Goal: Information Seeking & Learning: Learn about a topic

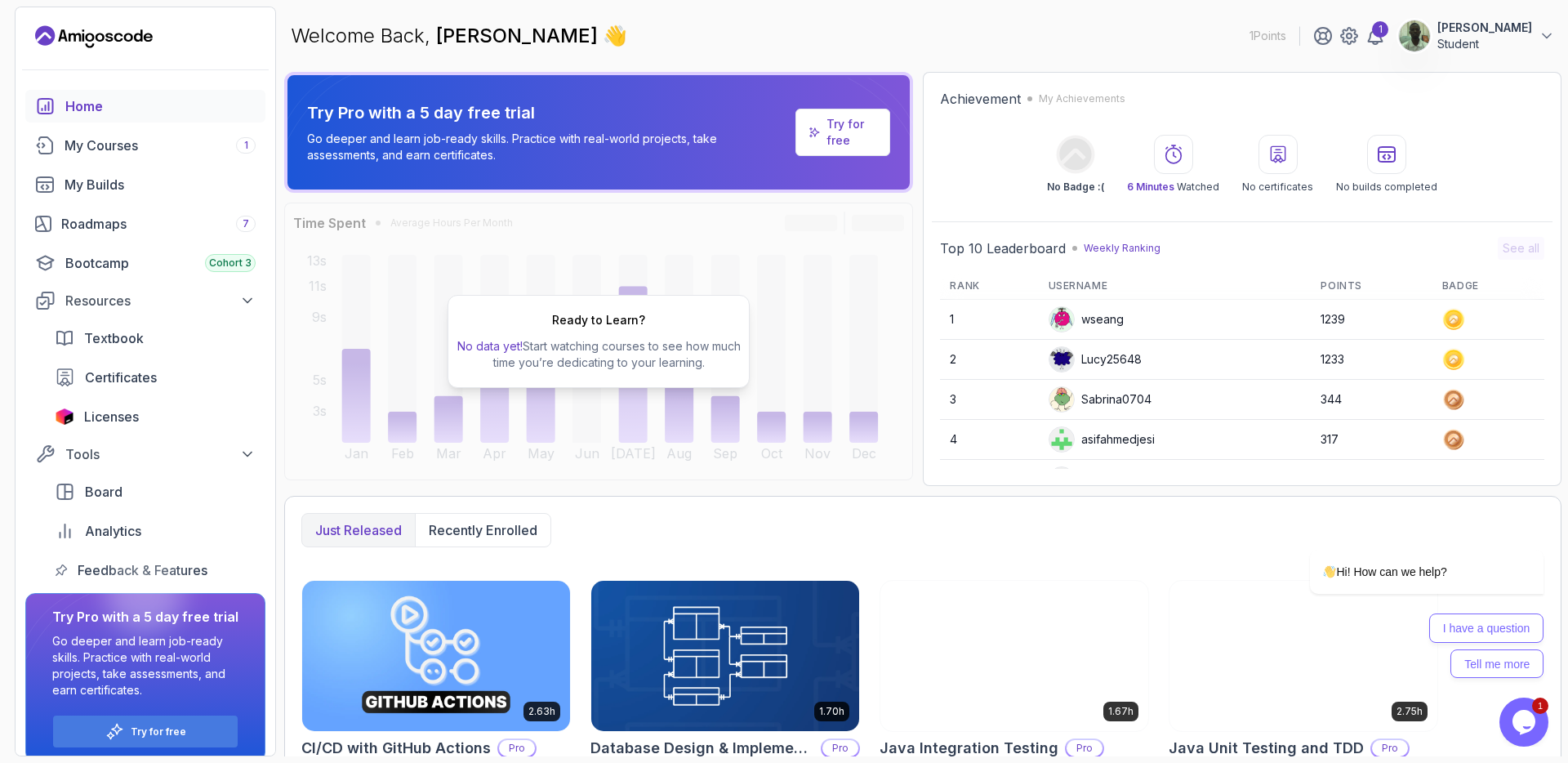
scroll to position [196, 0]
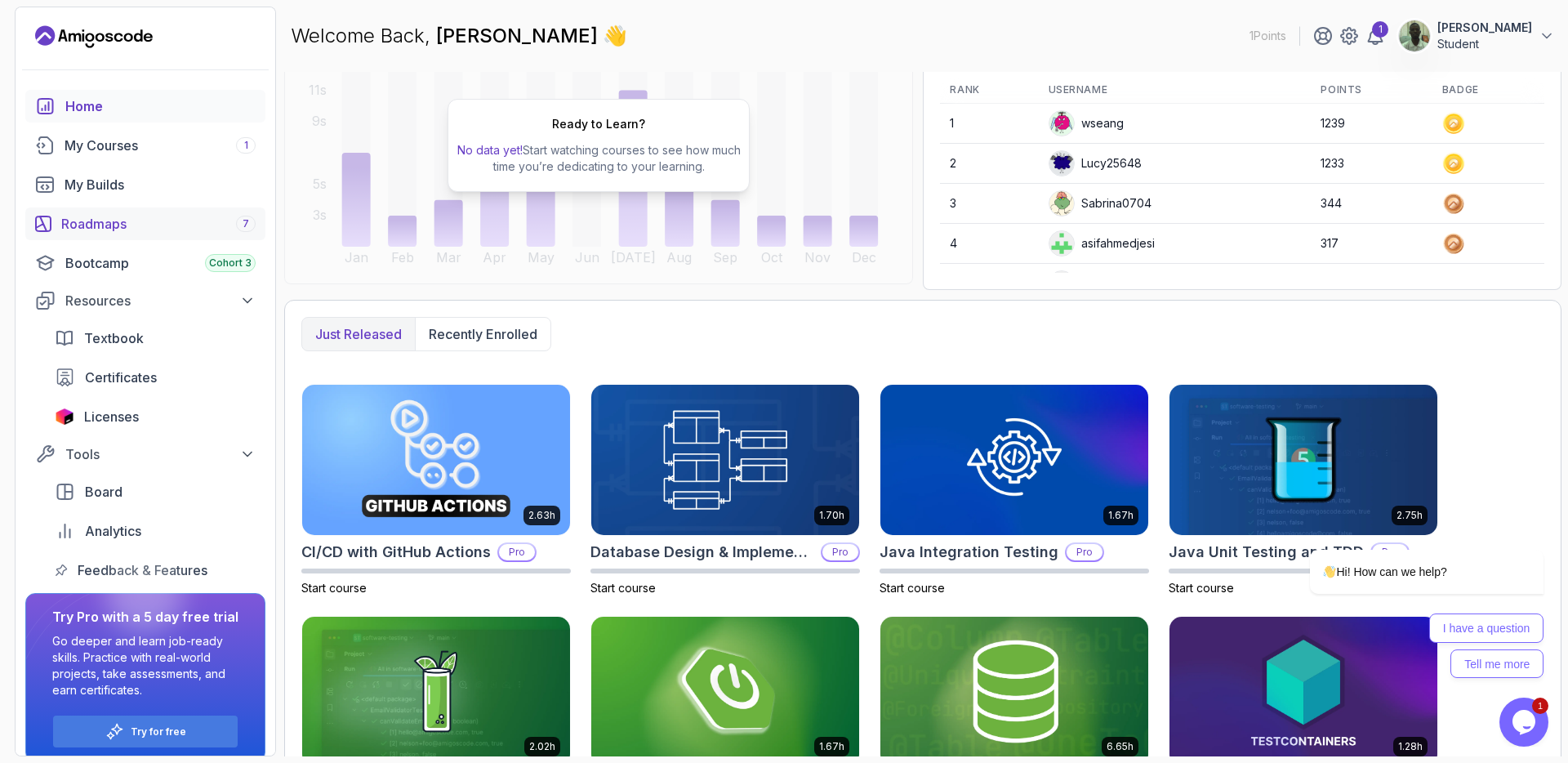
click at [196, 232] on div "Roadmaps 7" at bounding box center [159, 223] width 195 height 20
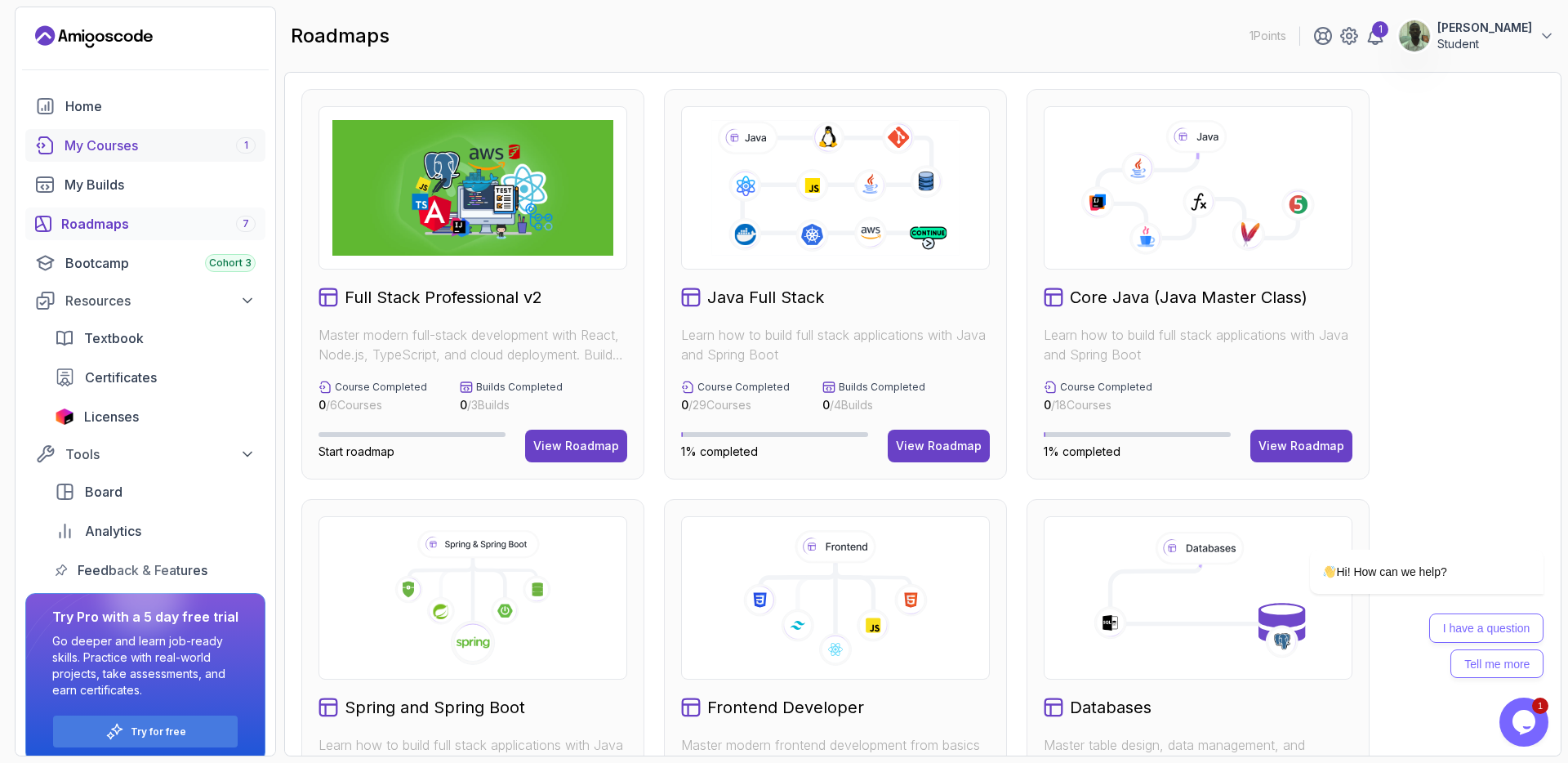
click at [223, 150] on div "My Courses 1" at bounding box center [159, 145] width 191 height 20
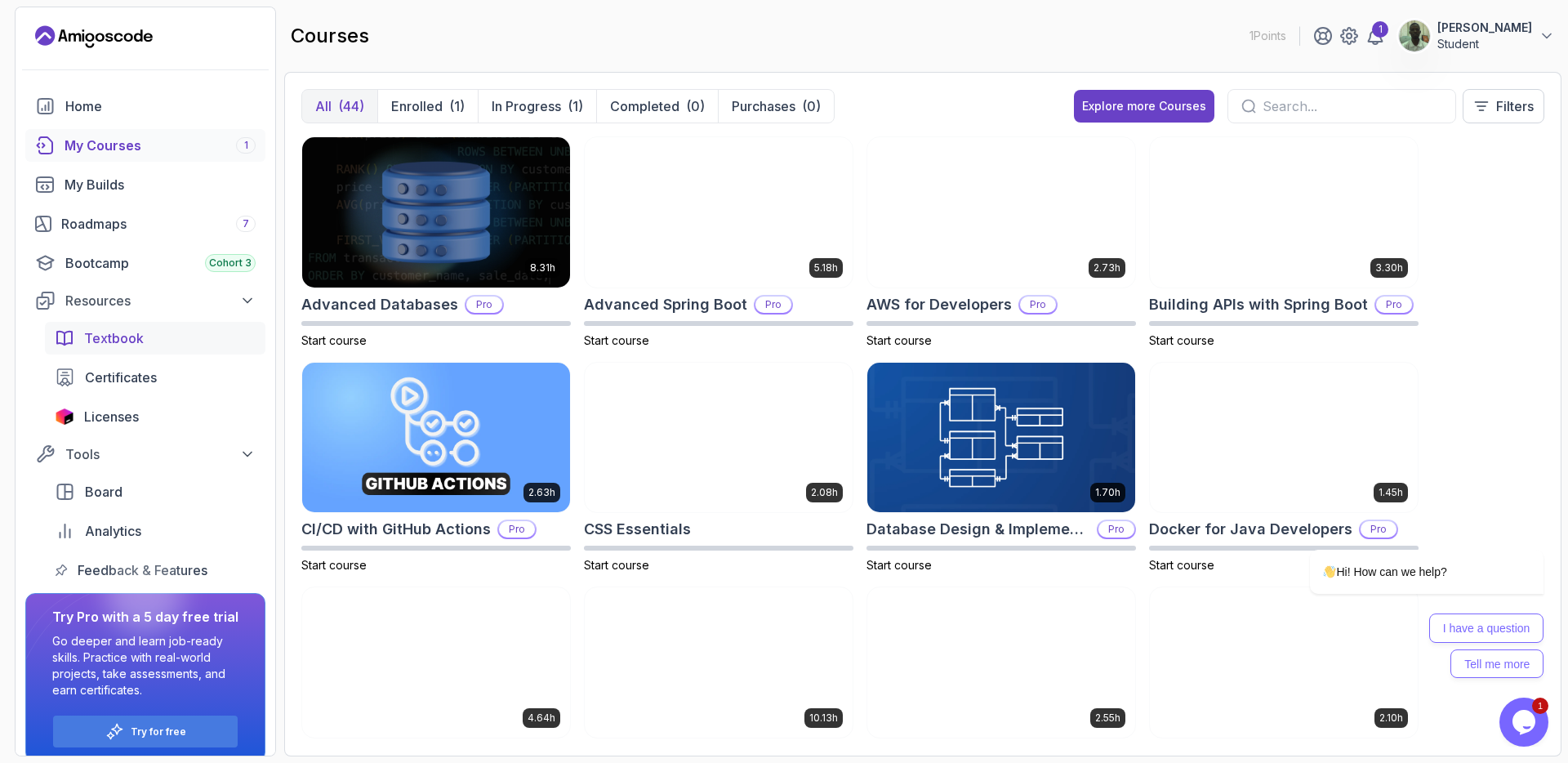
scroll to position [16, 0]
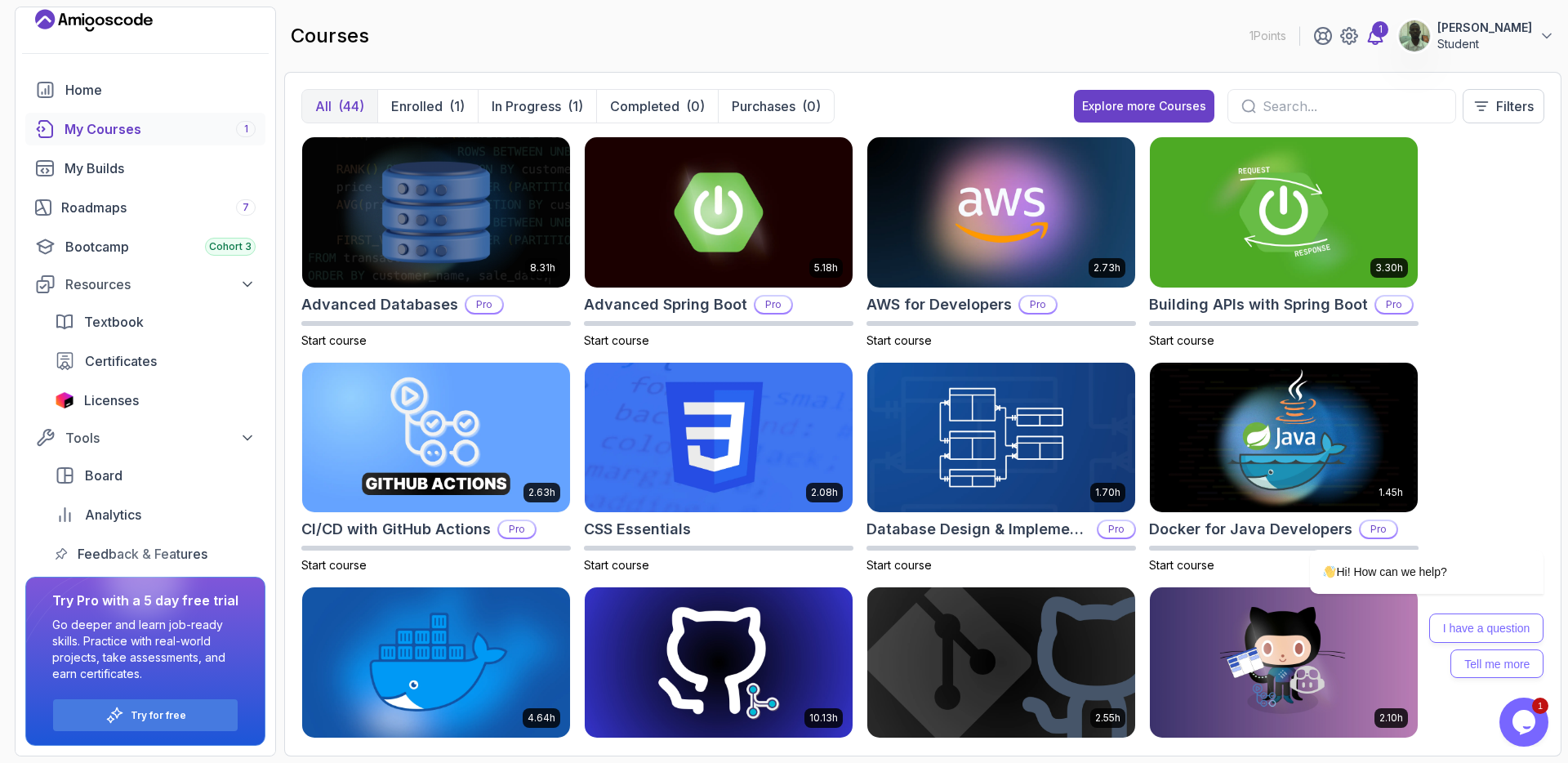
click at [1389, 28] on div "1" at bounding box center [1380, 28] width 16 height 16
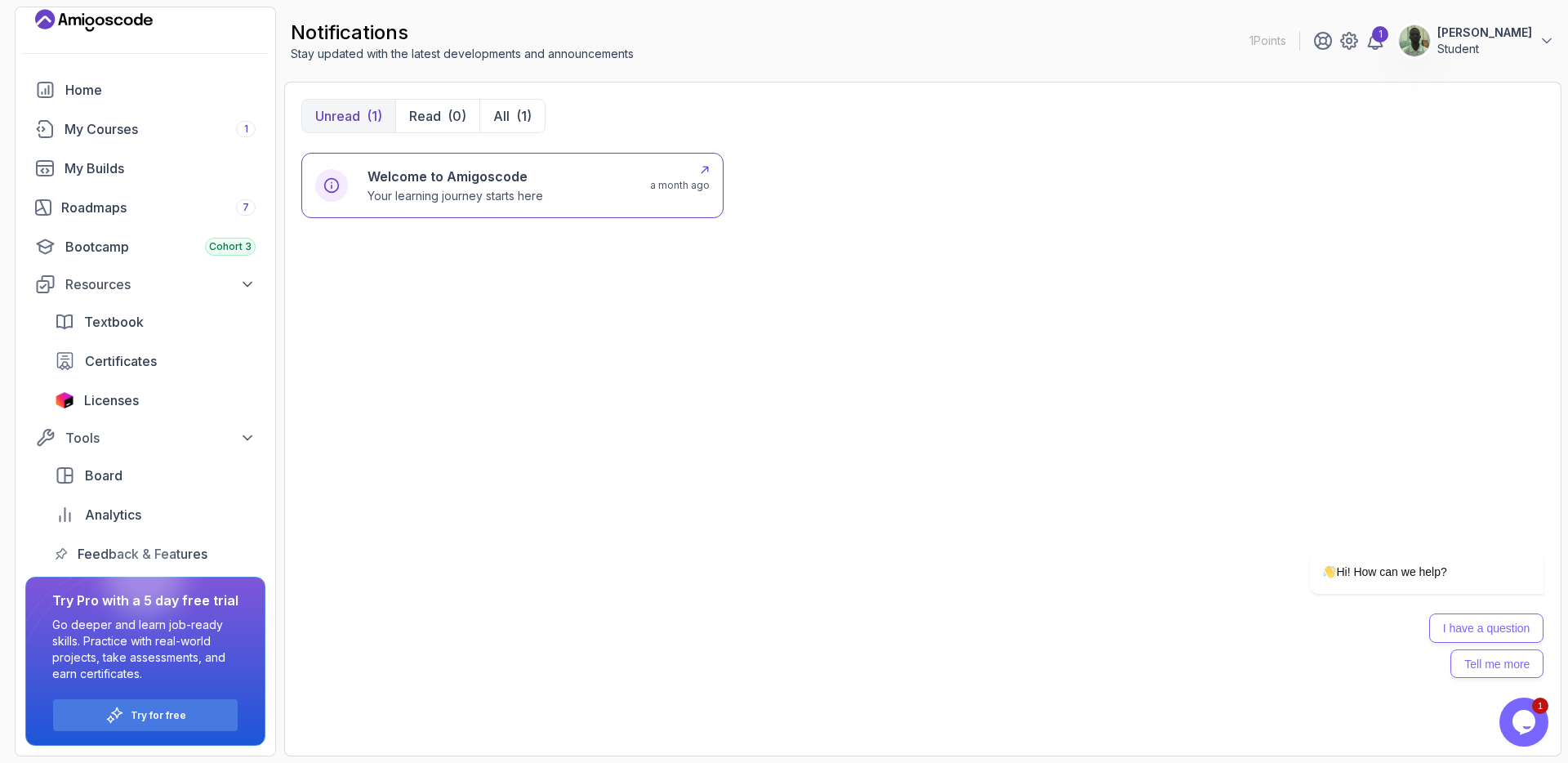
click at [543, 200] on p "Your learning journey starts here" at bounding box center [455, 195] width 176 height 16
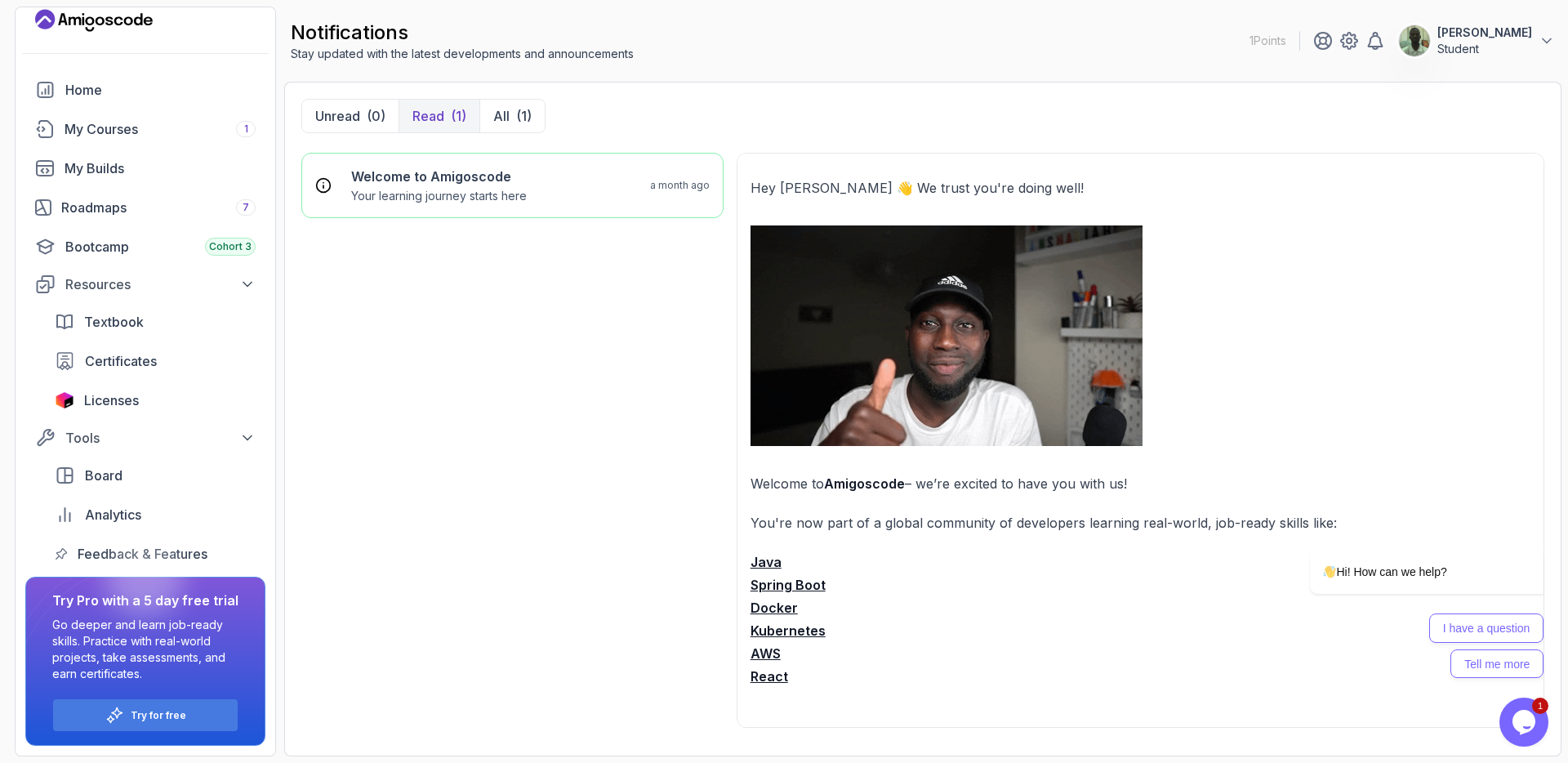
click at [1478, 38] on p "[PERSON_NAME]" at bounding box center [1485, 32] width 95 height 16
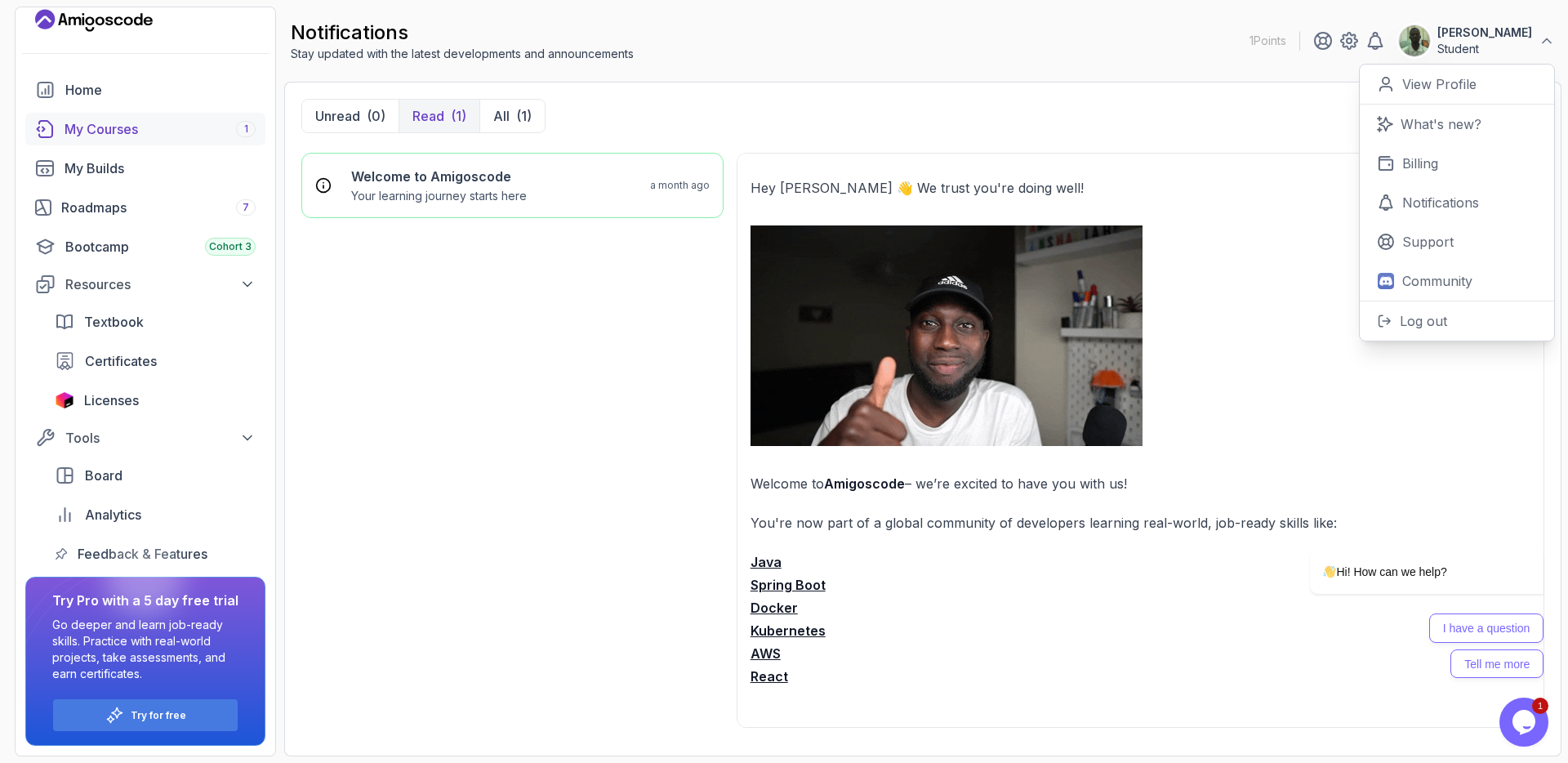
click at [70, 129] on div "My Courses 1" at bounding box center [159, 129] width 191 height 20
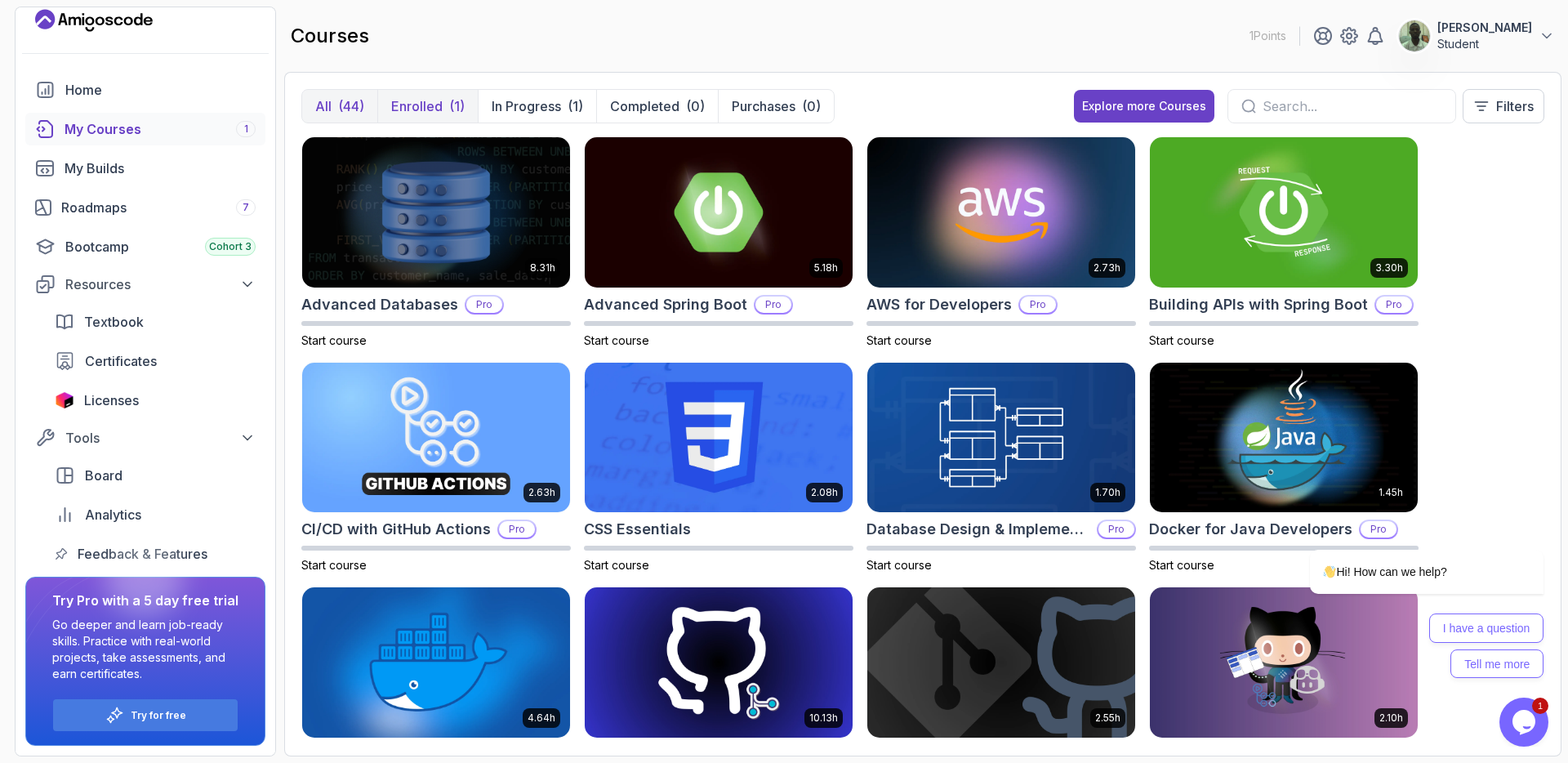
click at [427, 106] on p "Enrolled" at bounding box center [417, 106] width 51 height 20
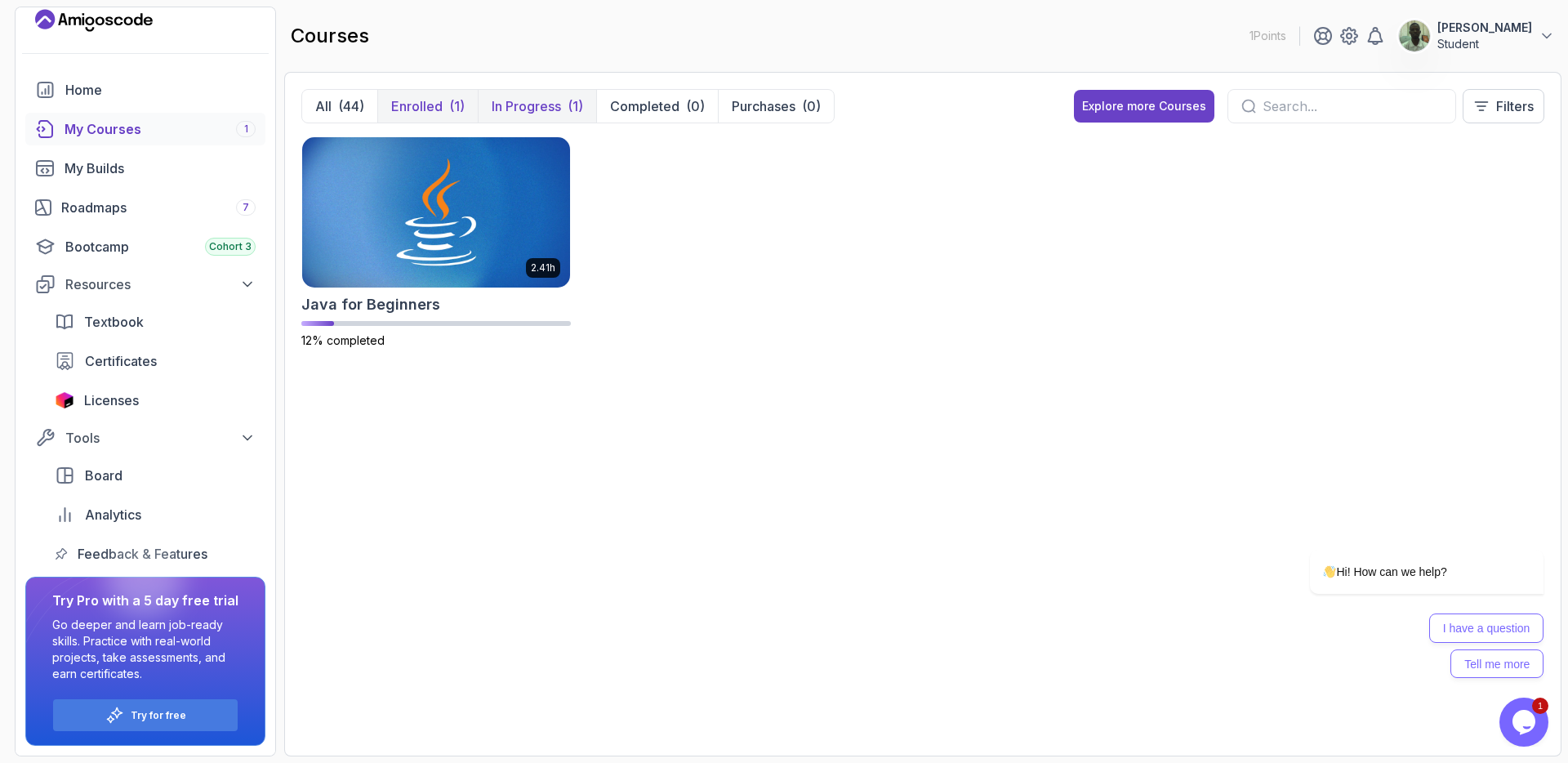
click at [548, 106] on p "In Progress" at bounding box center [526, 106] width 69 height 20
click at [442, 251] on img at bounding box center [437, 212] width 281 height 158
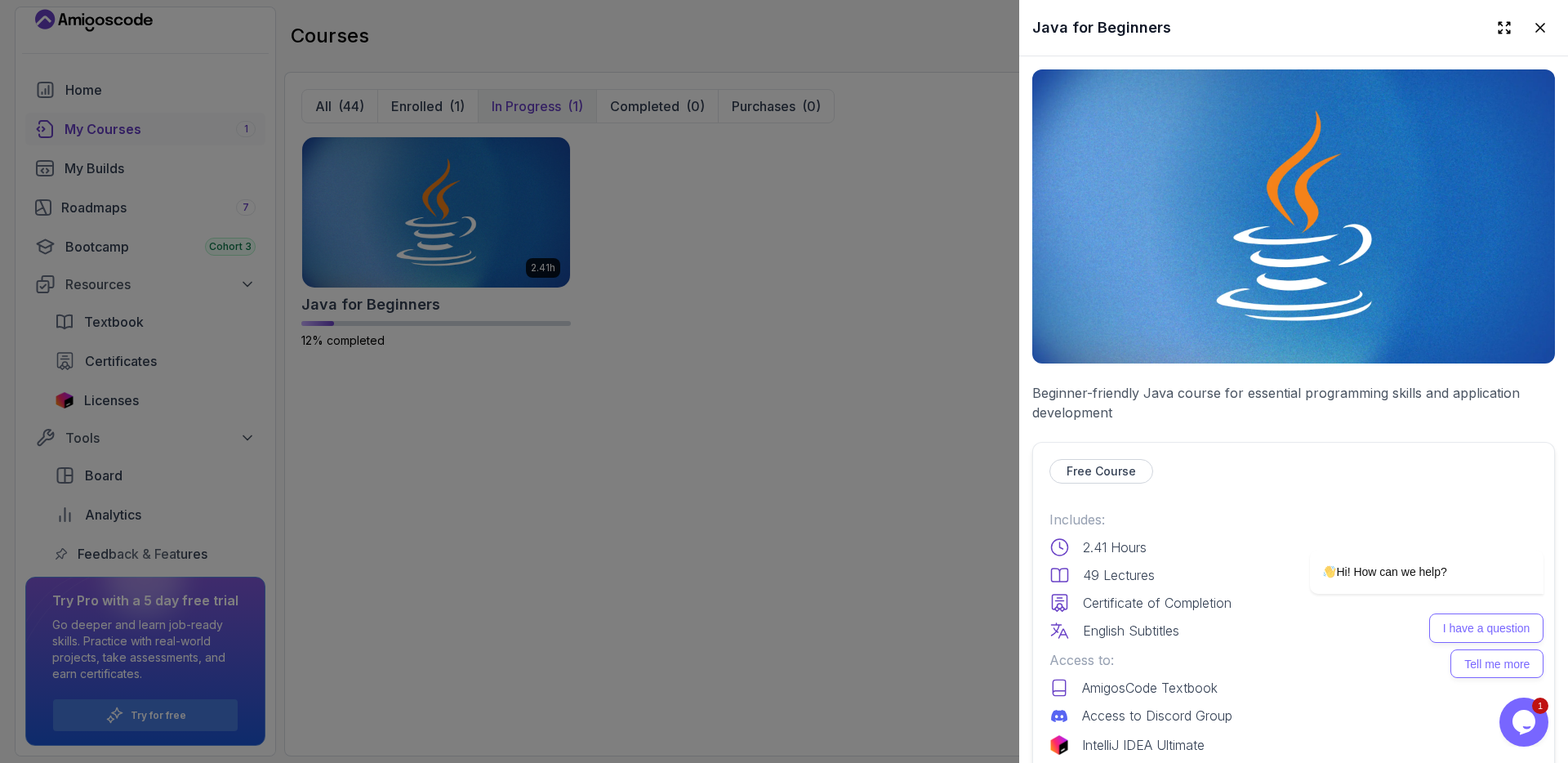
click at [1436, 327] on img at bounding box center [1294, 216] width 523 height 294
drag, startPoint x: 1552, startPoint y: 24, endPoint x: 1515, endPoint y: 27, distance: 37.1
click at [1551, 24] on button at bounding box center [1540, 28] width 29 height 29
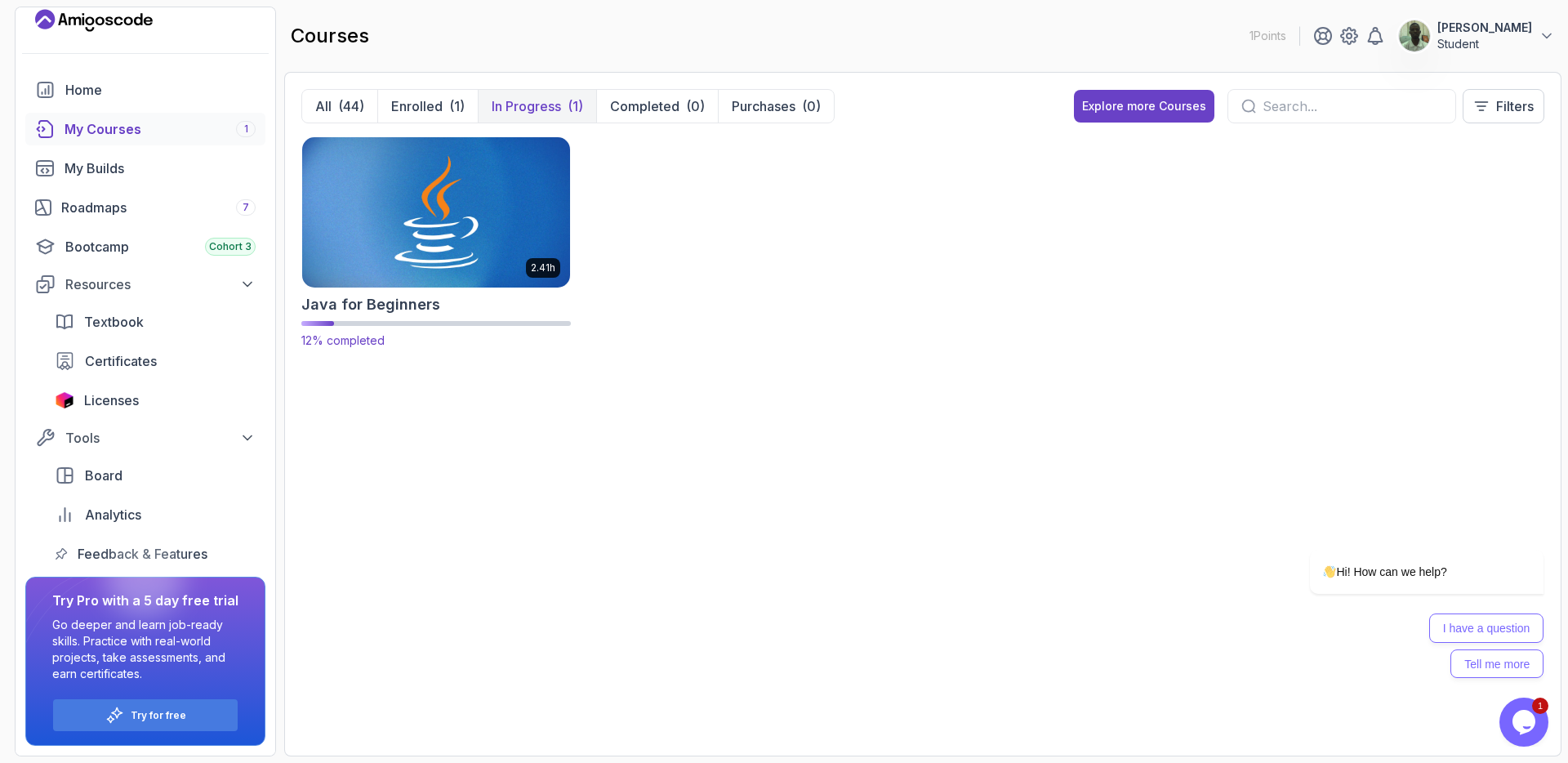
click at [437, 252] on img at bounding box center [437, 212] width 281 height 158
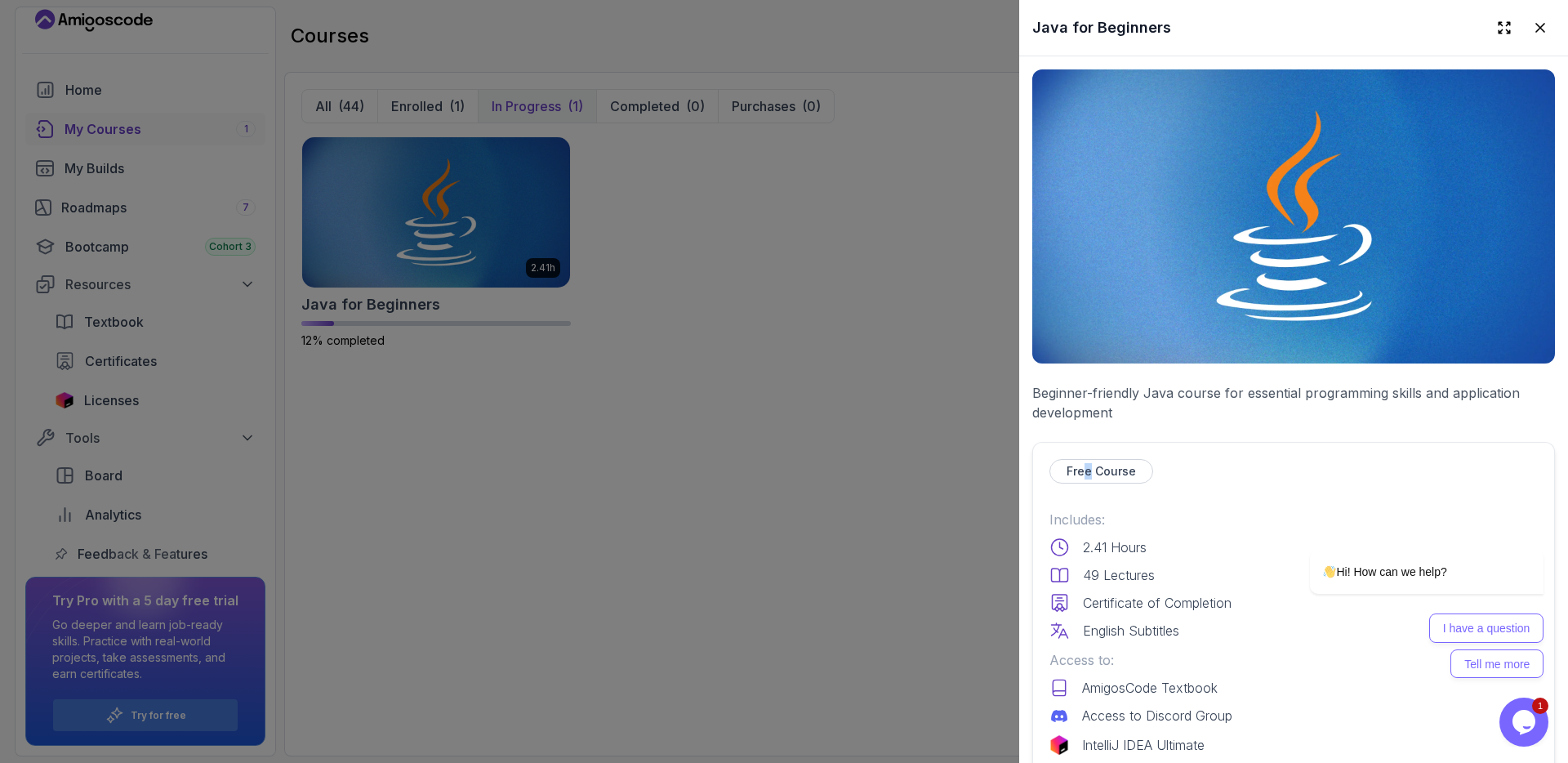
drag, startPoint x: 1087, startPoint y: 474, endPoint x: 1132, endPoint y: 485, distance: 46.3
click at [1089, 474] on p "Free Course" at bounding box center [1101, 471] width 69 height 16
click at [1532, 530] on icon "Chat attention grabber" at bounding box center [1534, 526] width 14 height 14
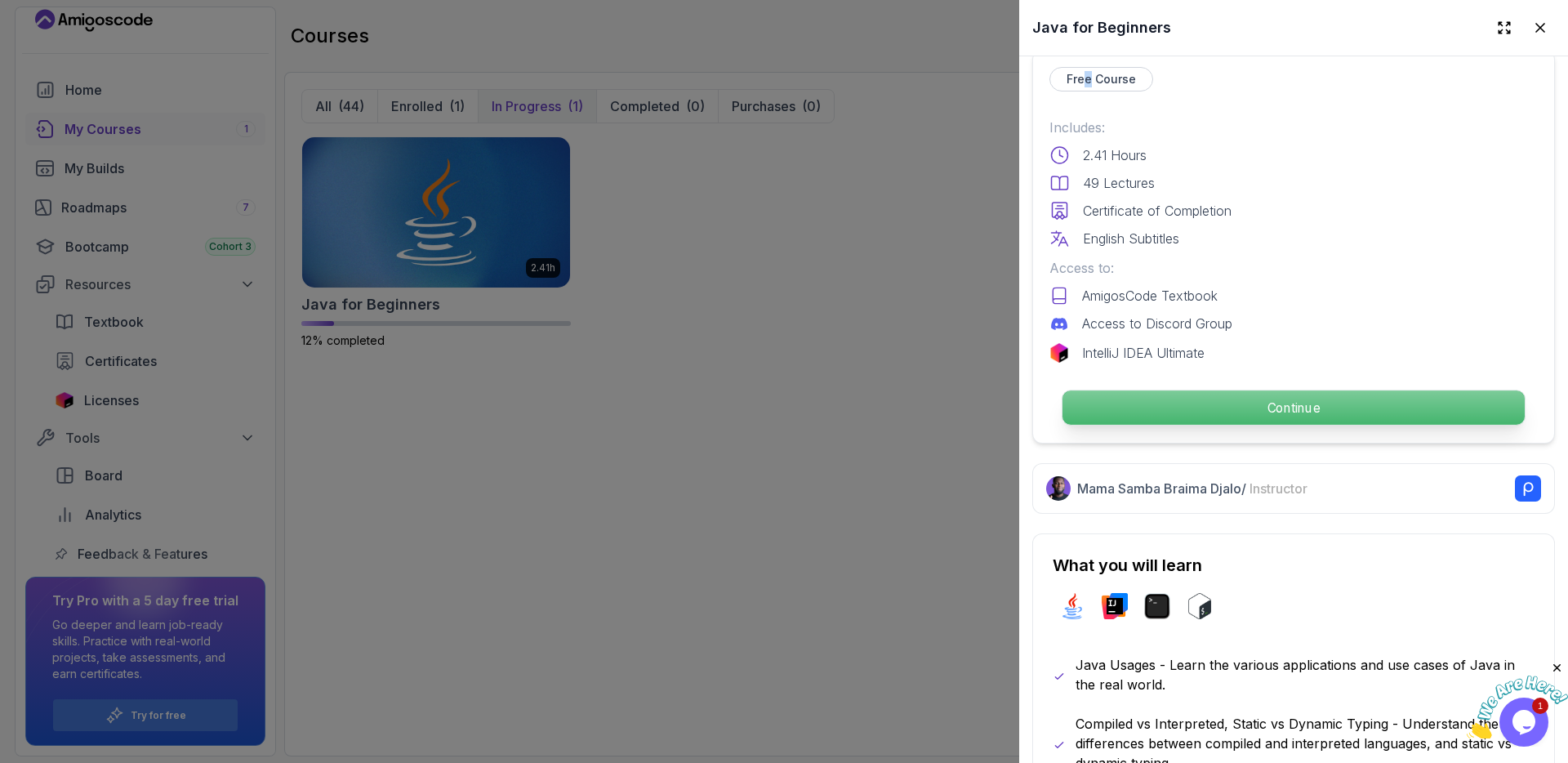
click at [1325, 412] on p "Continue" at bounding box center [1294, 407] width 462 height 34
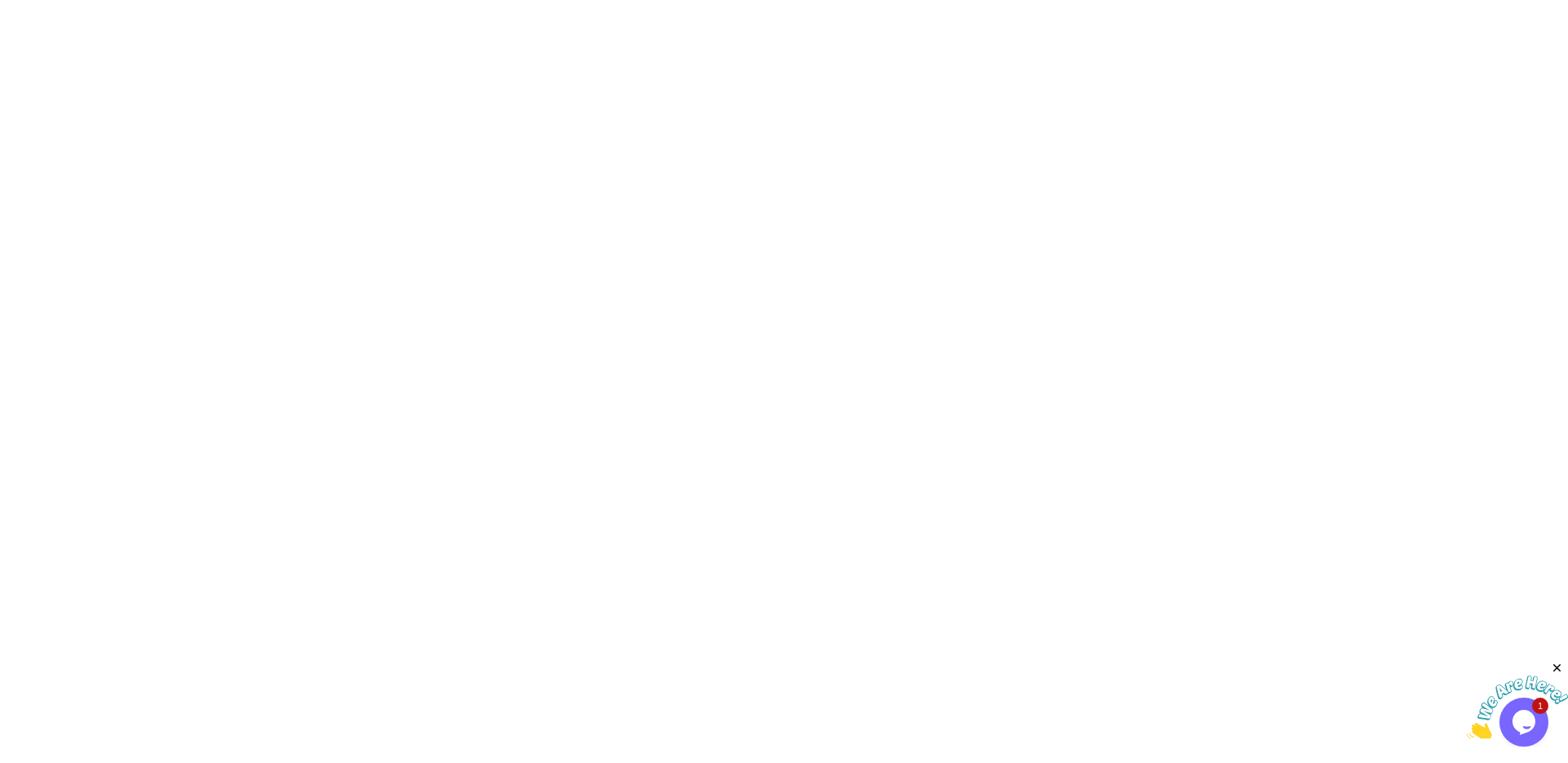
click at [1167, 0] on html "3s" at bounding box center [784, 0] width 1568 height 0
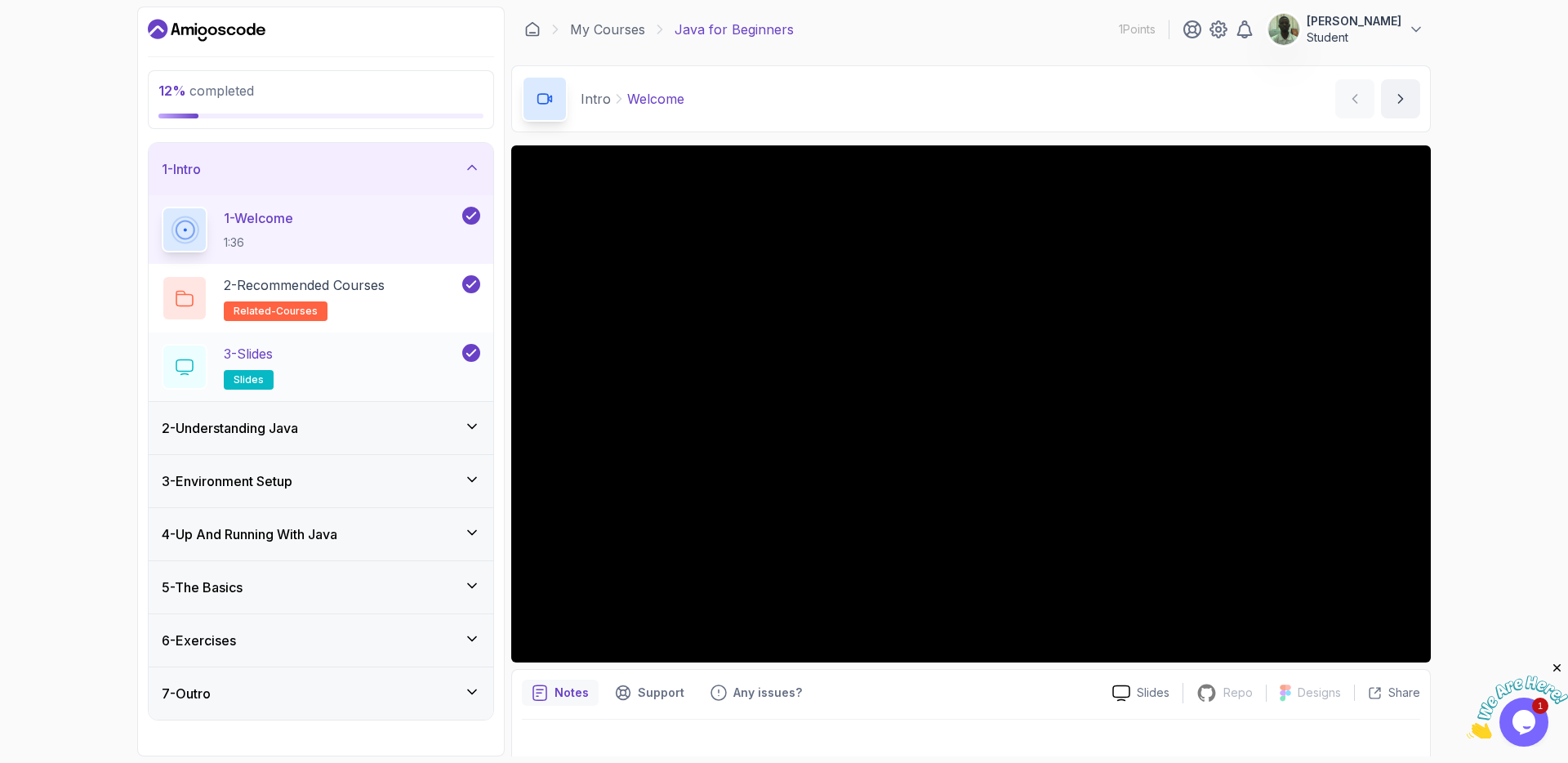
click at [378, 366] on div "3 - Slides slides" at bounding box center [309, 366] width 297 height 46
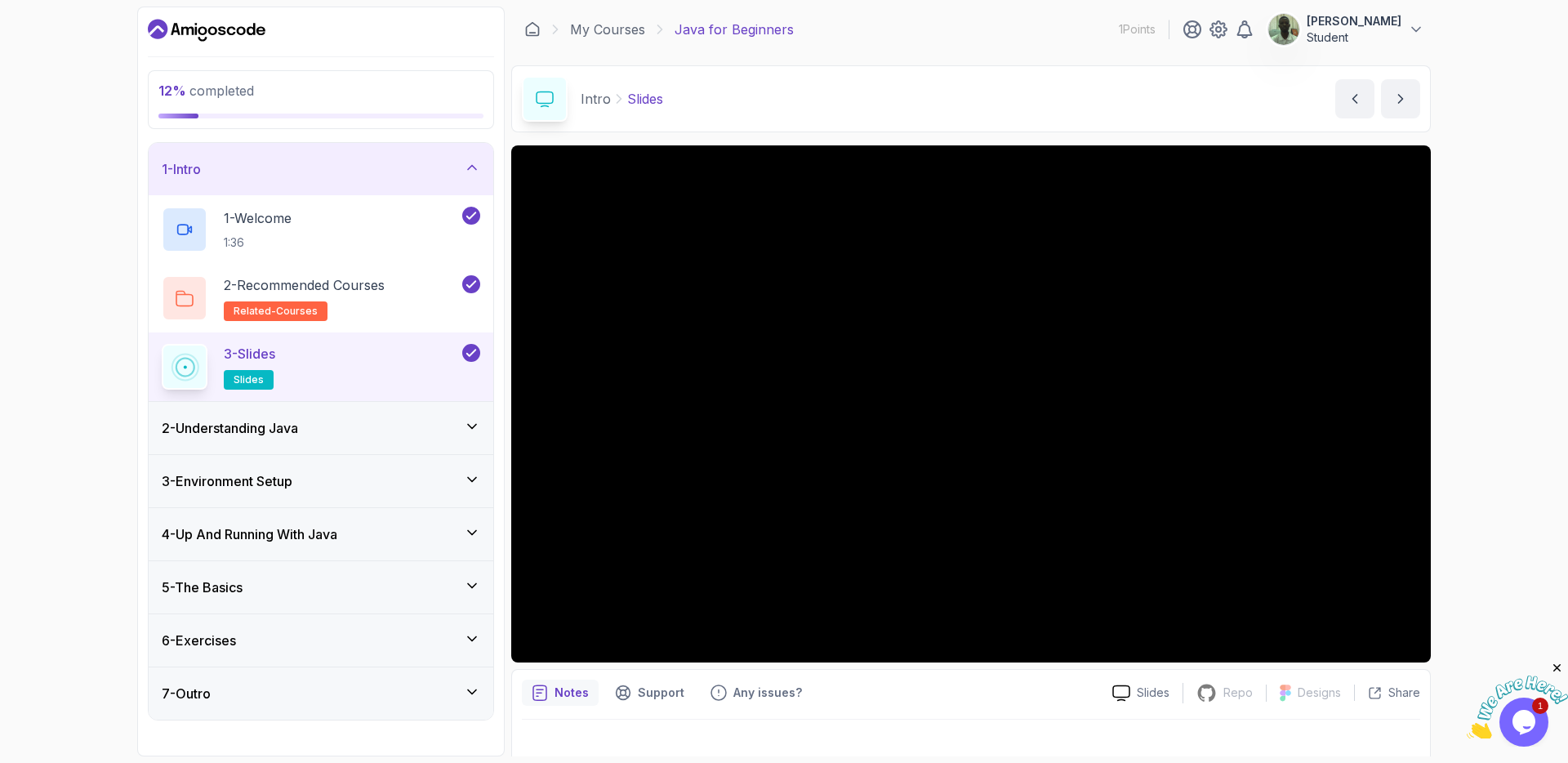
click at [471, 430] on icon at bounding box center [472, 426] width 16 height 16
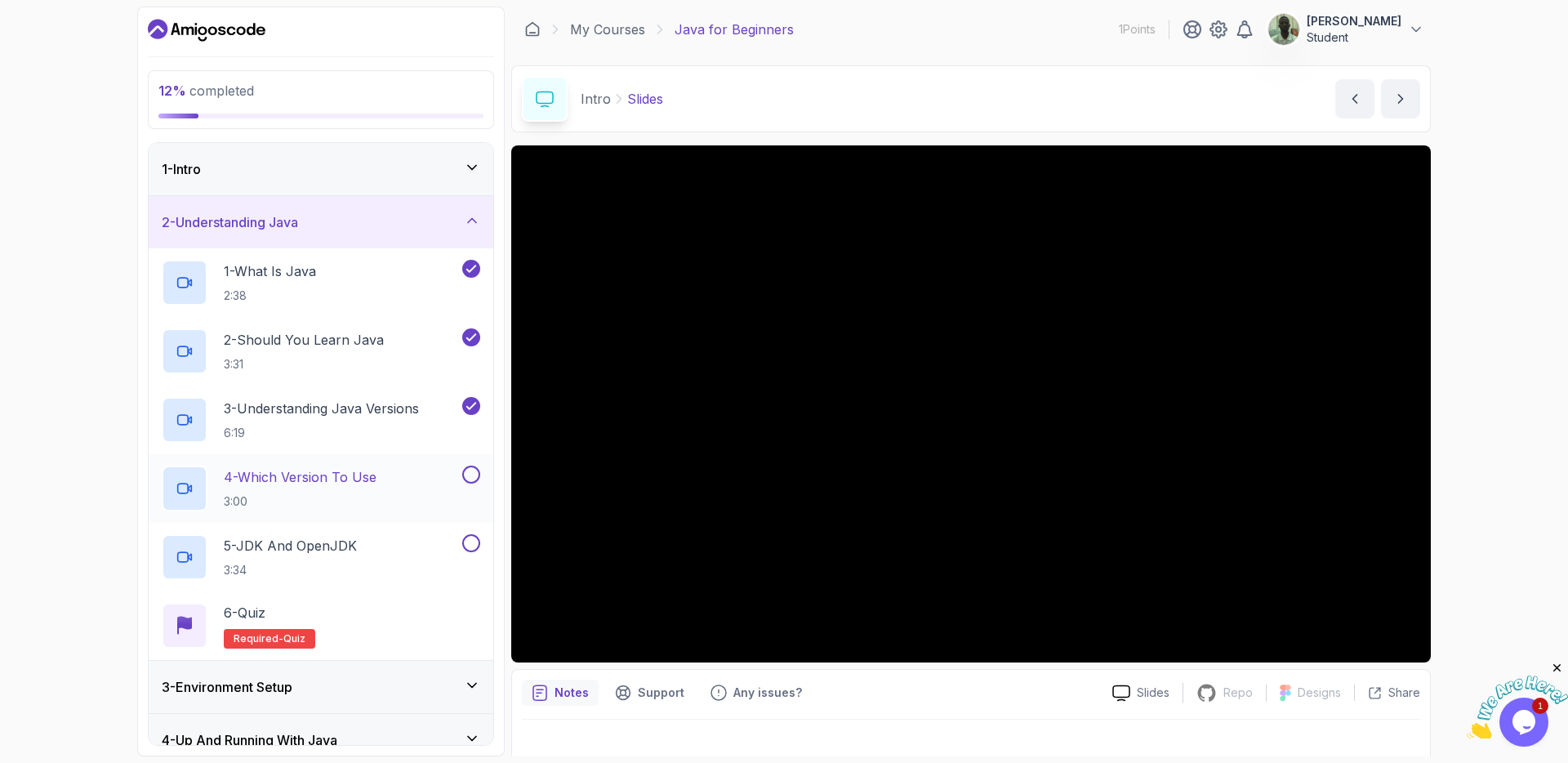
click at [384, 481] on div "4 - Which Version To Use 3:00" at bounding box center [309, 489] width 297 height 46
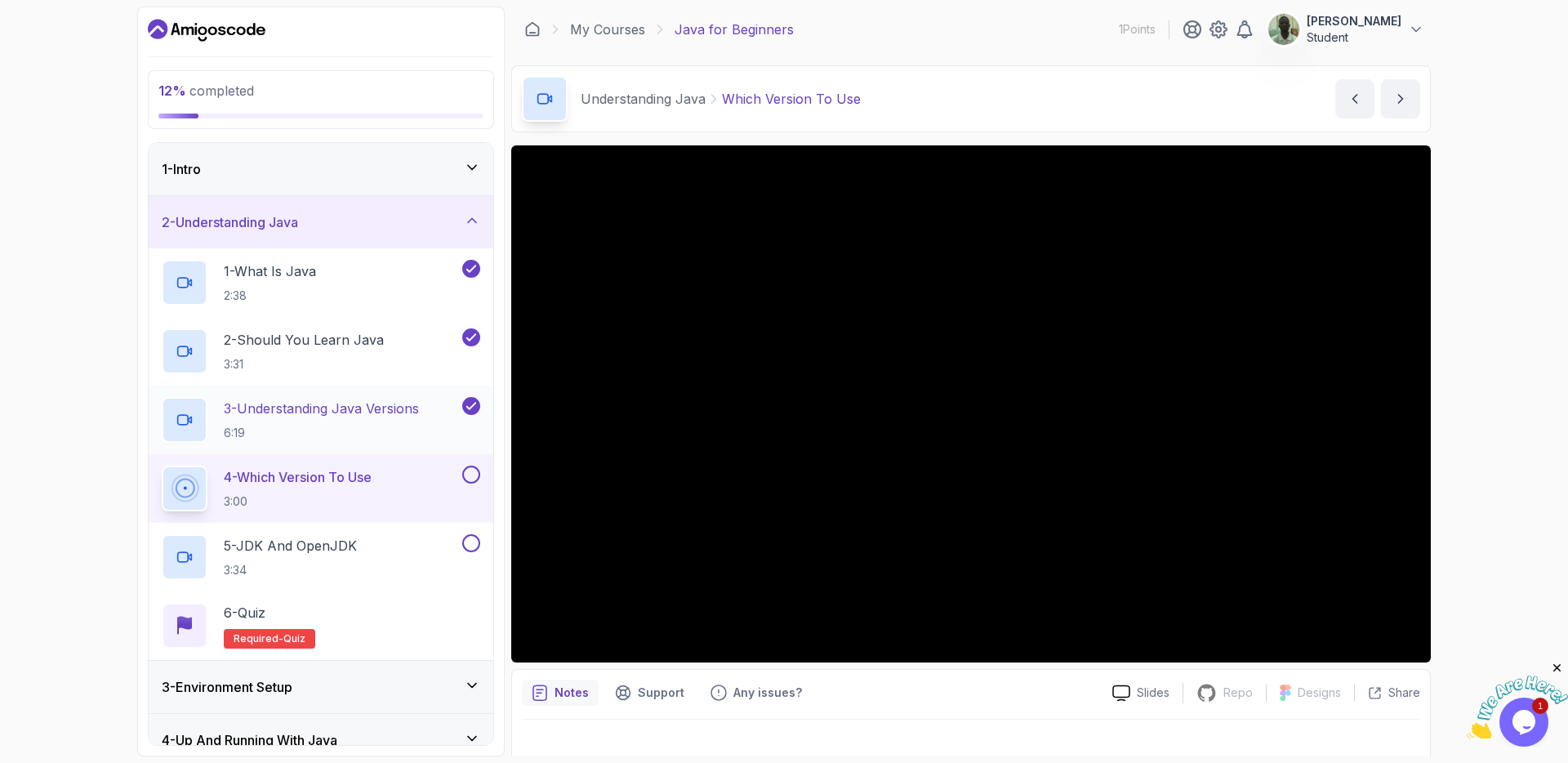
scroll to position [180, 0]
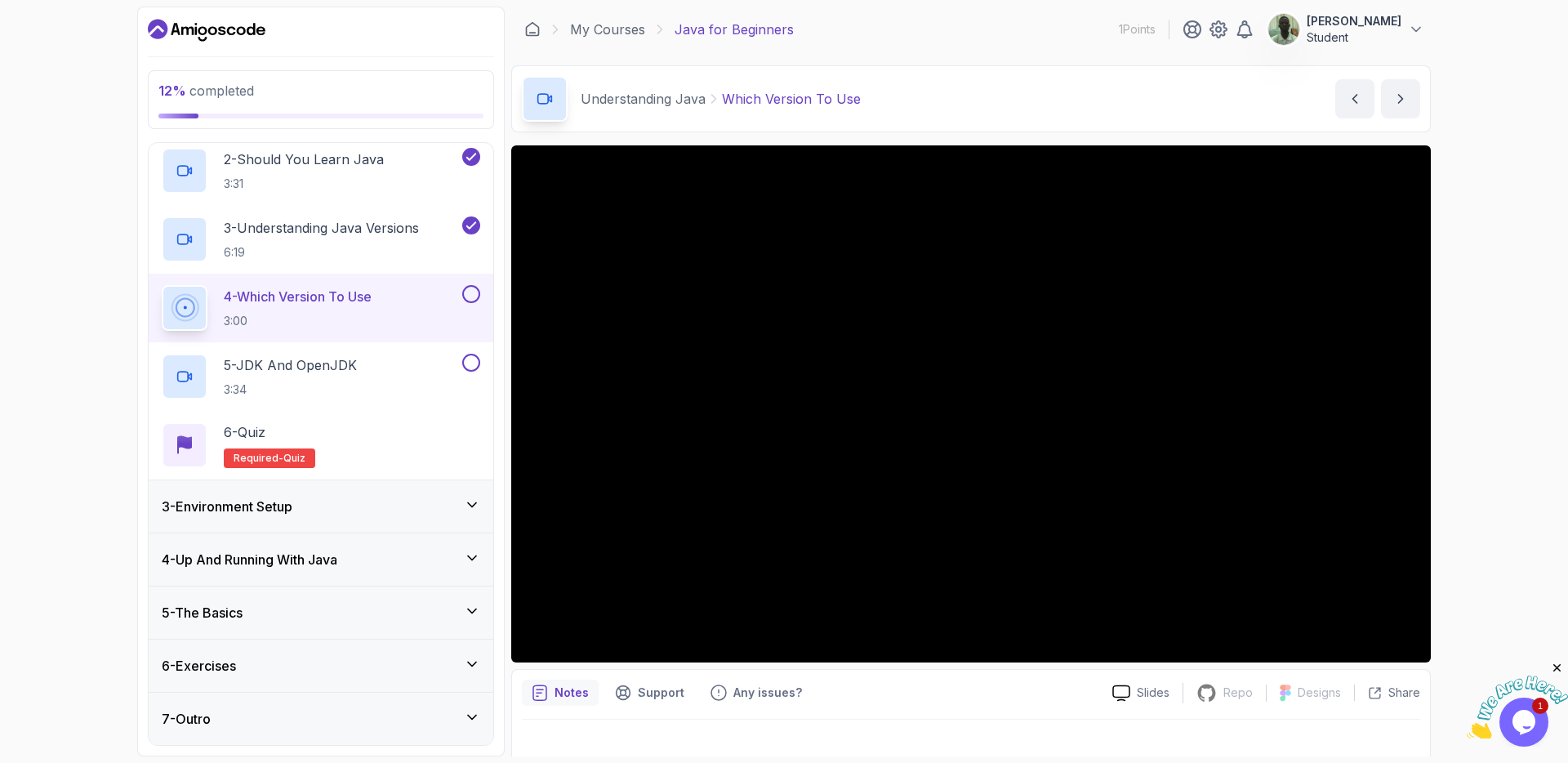
click at [476, 717] on icon at bounding box center [472, 716] width 16 height 16
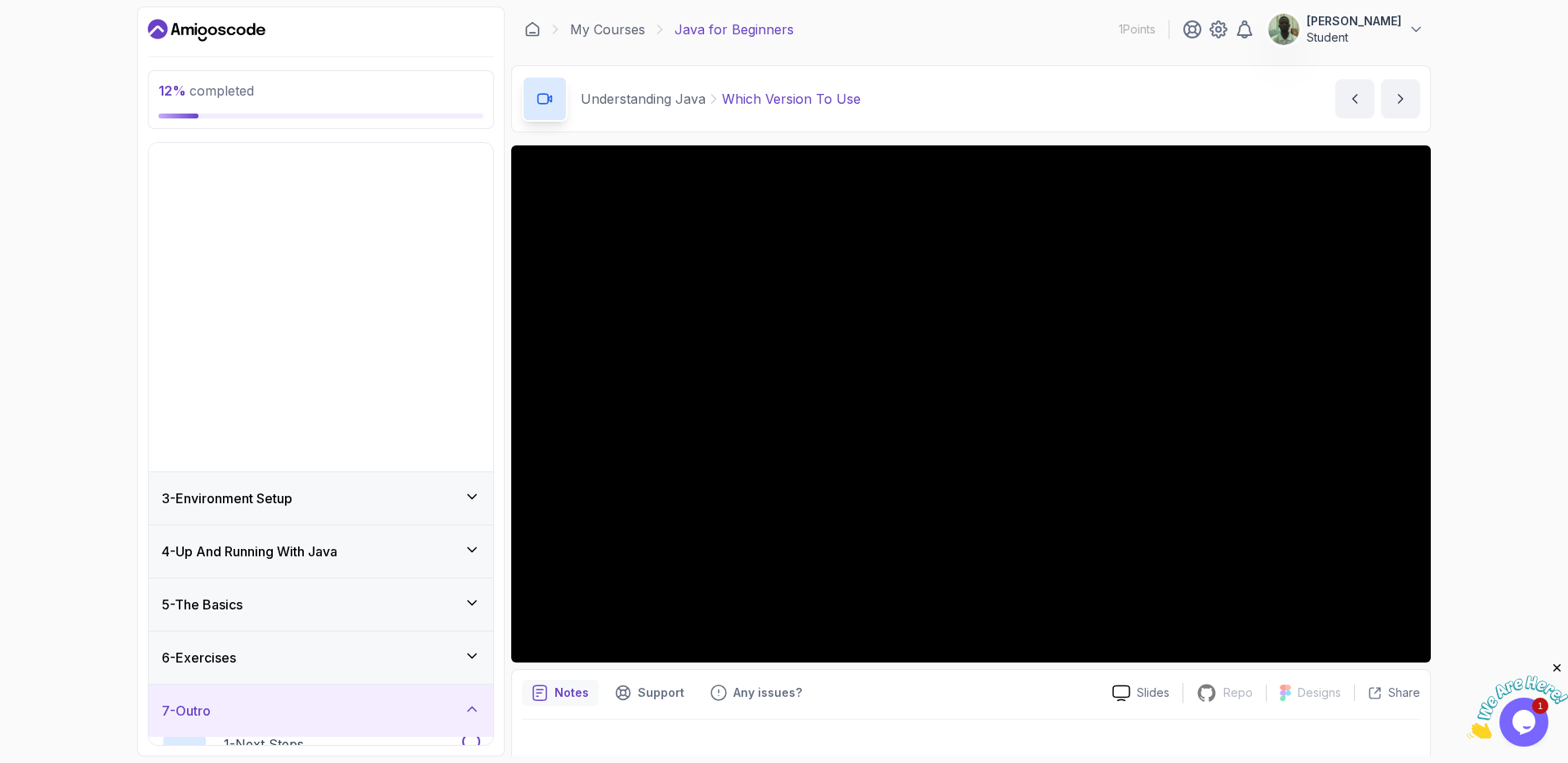
scroll to position [0, 0]
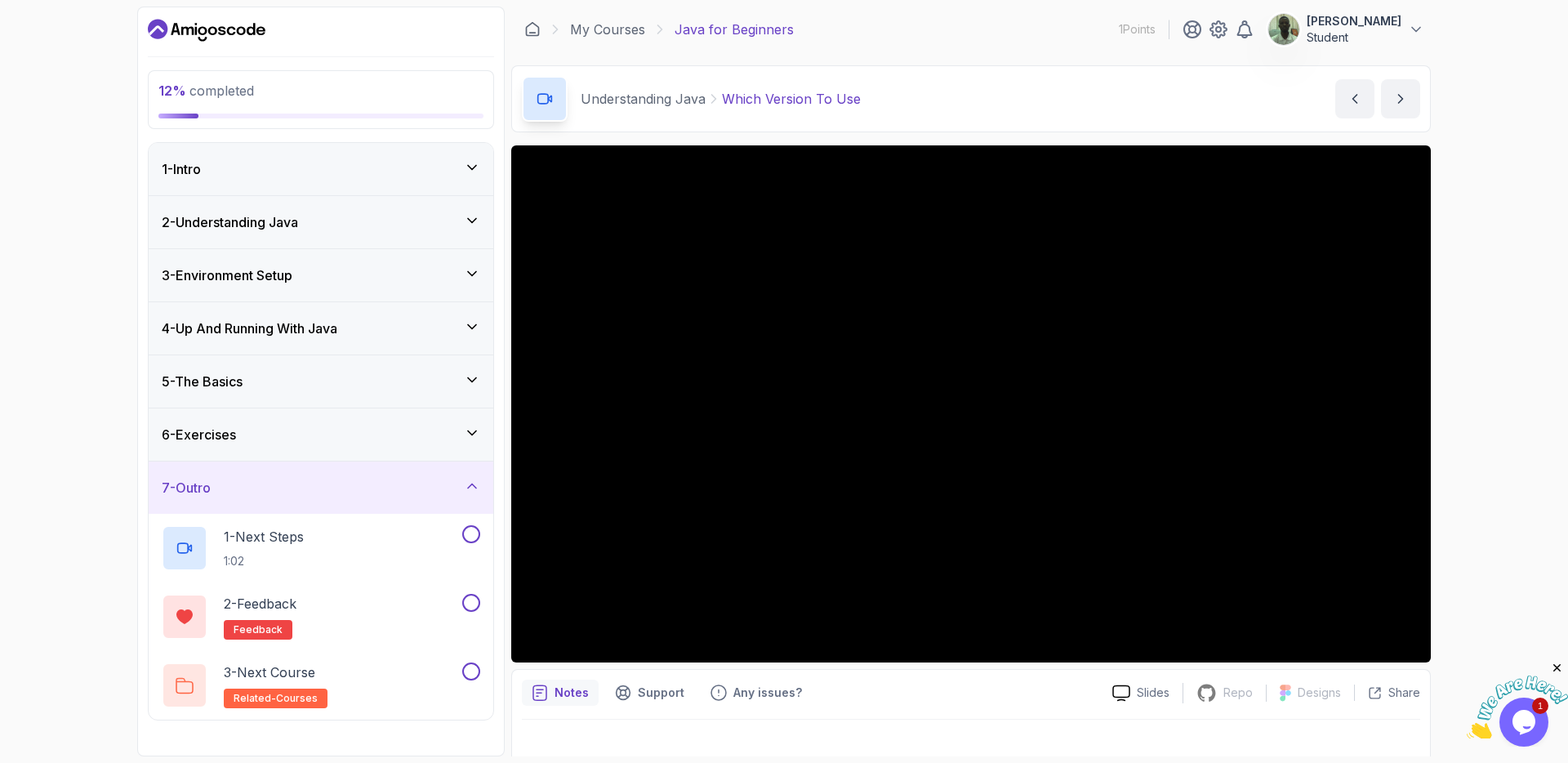
click at [471, 490] on icon at bounding box center [472, 485] width 16 height 16
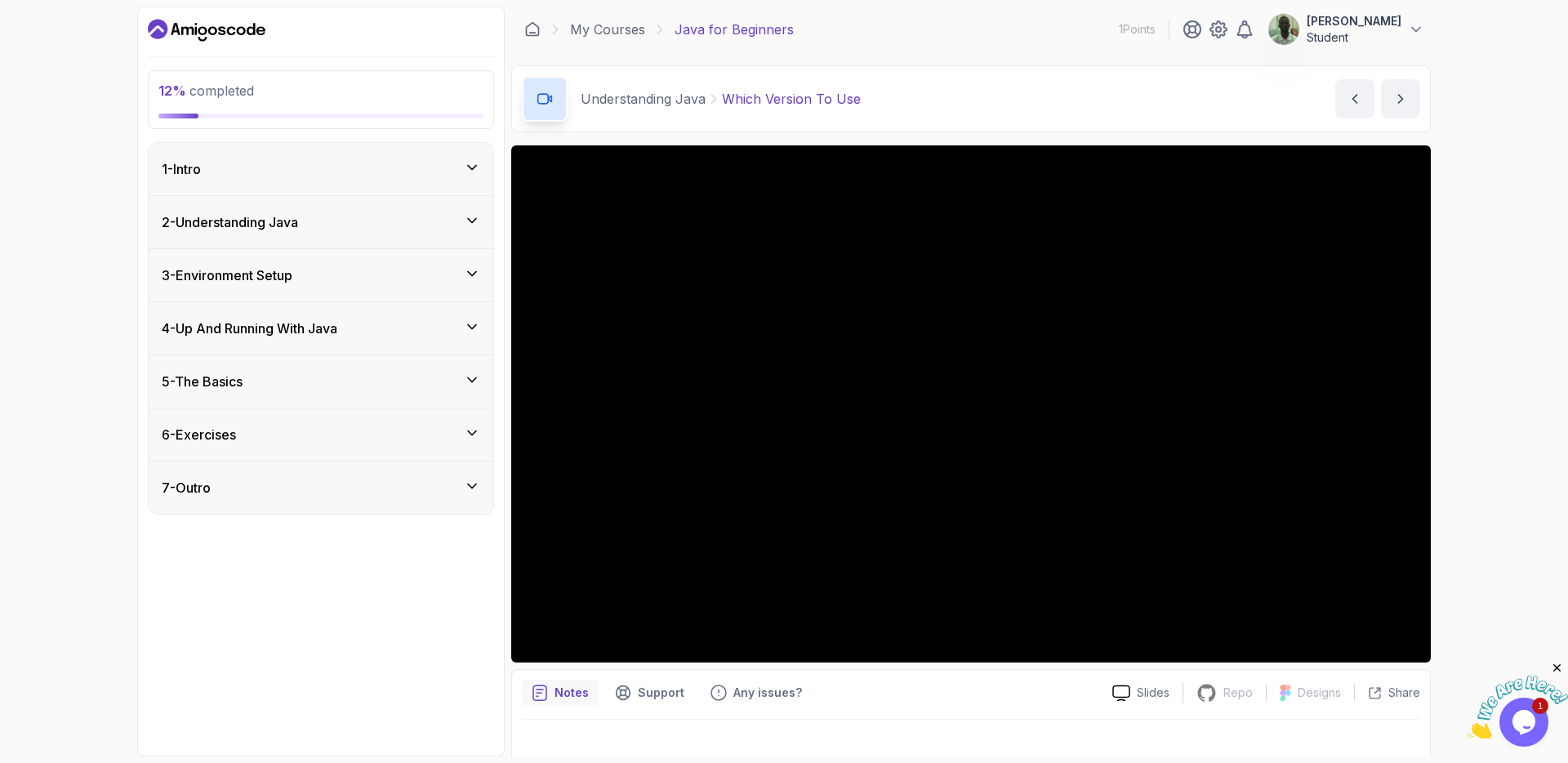
click at [455, 434] on div "6 - Exercises" at bounding box center [321, 435] width 319 height 20
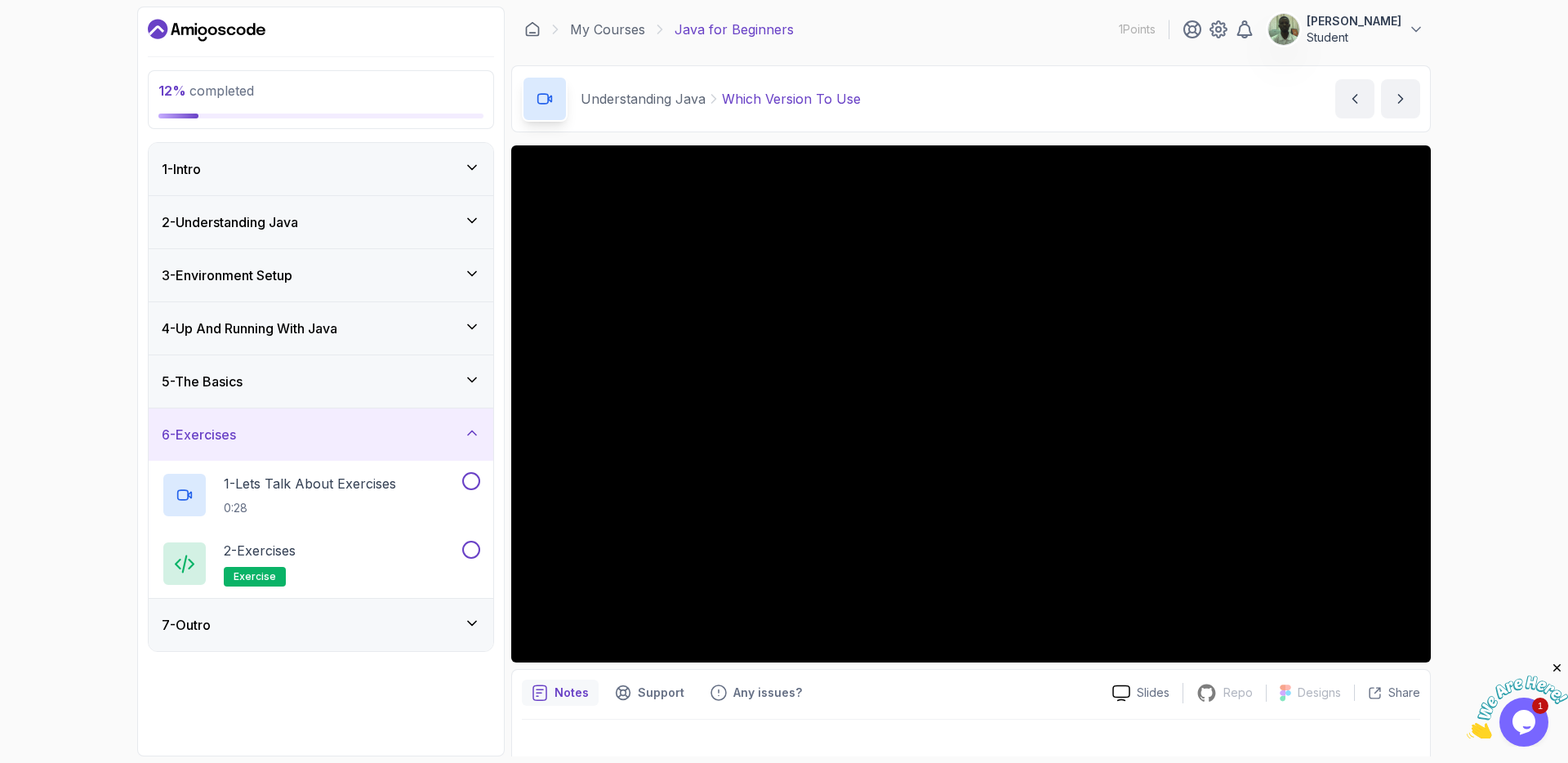
click at [455, 434] on div "6 - Exercises" at bounding box center [321, 435] width 319 height 20
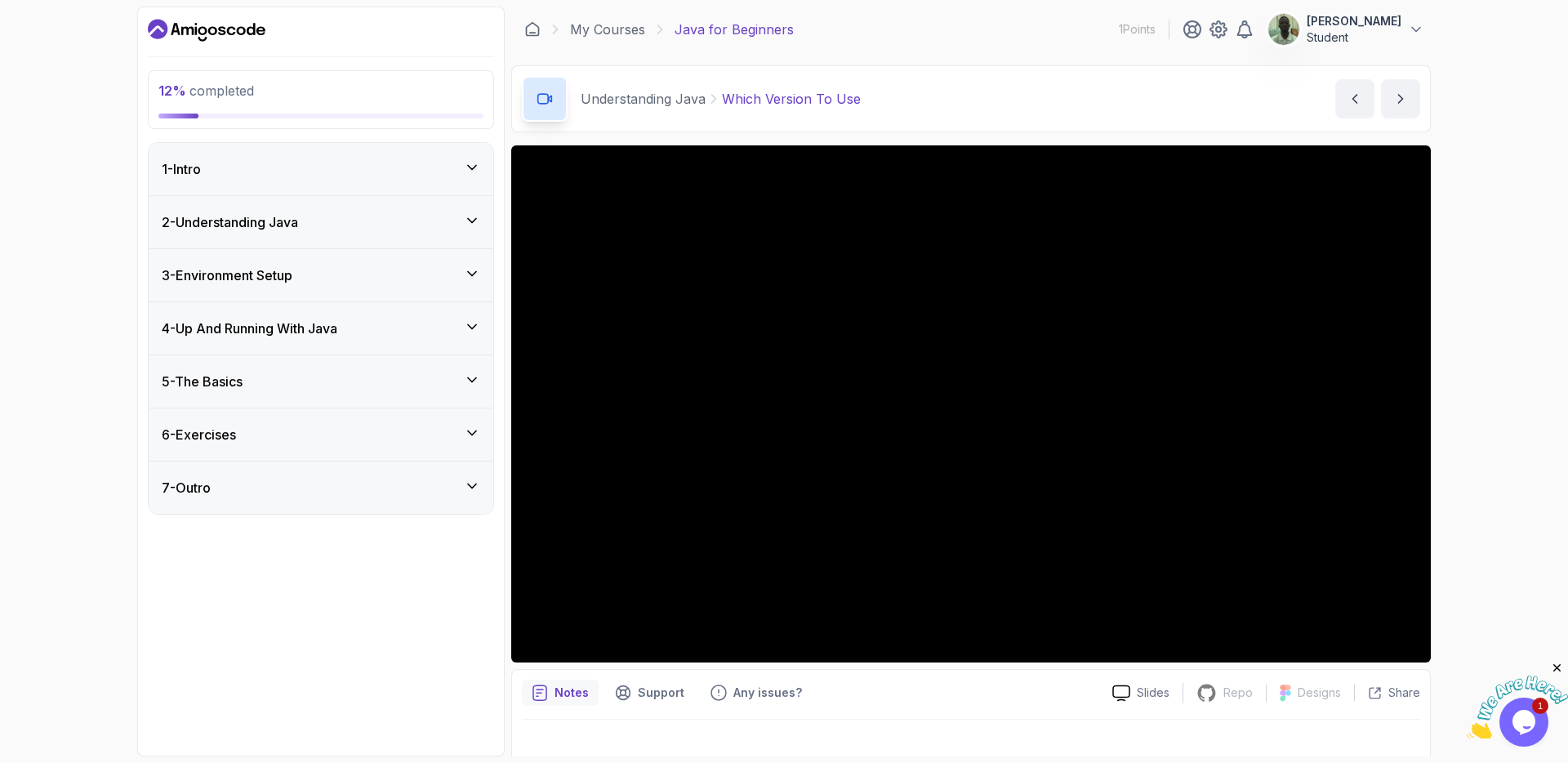
click at [461, 380] on div "5 - The Basics" at bounding box center [321, 382] width 319 height 20
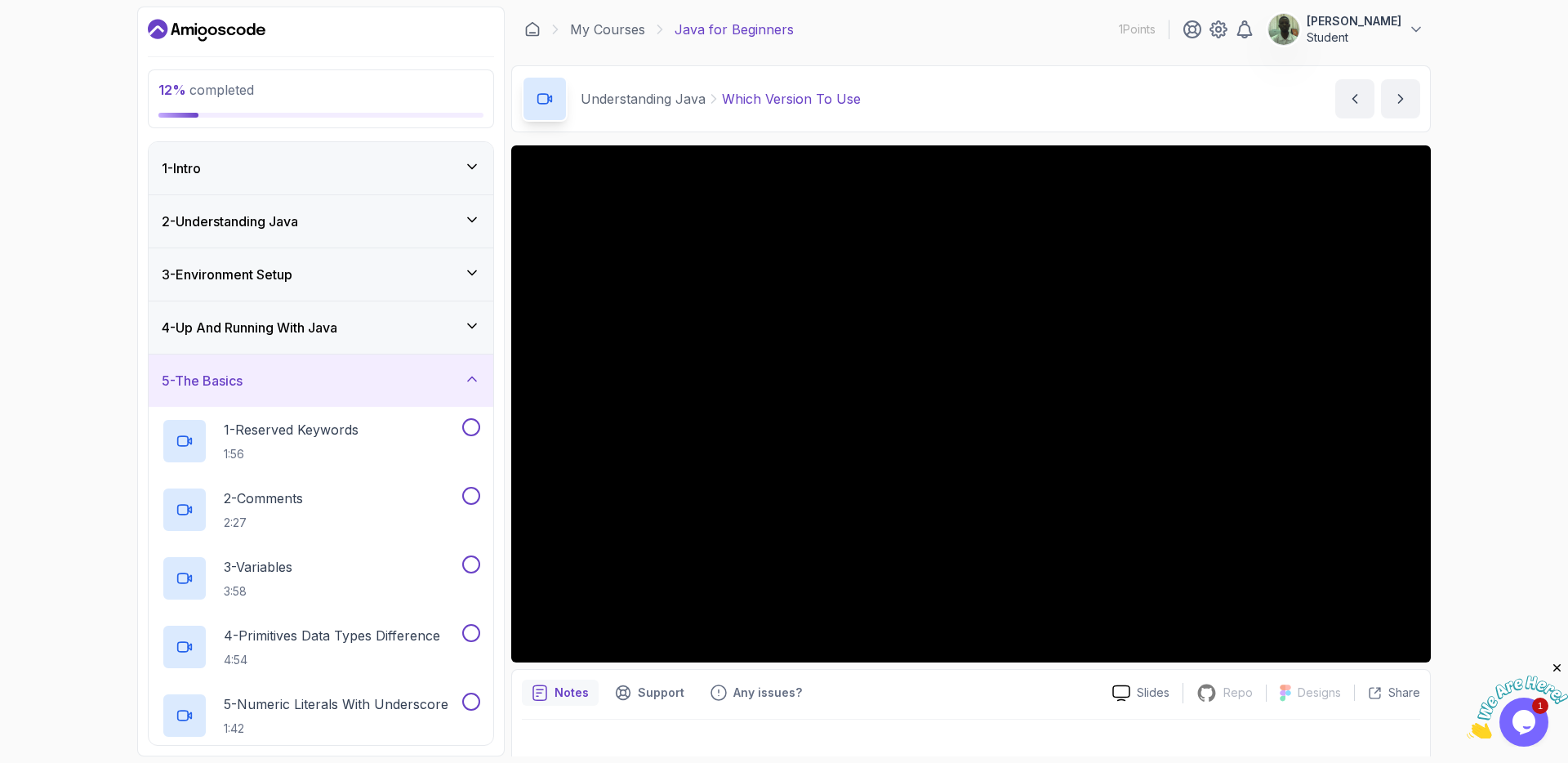
click at [461, 380] on div "5 - The Basics" at bounding box center [321, 381] width 319 height 20
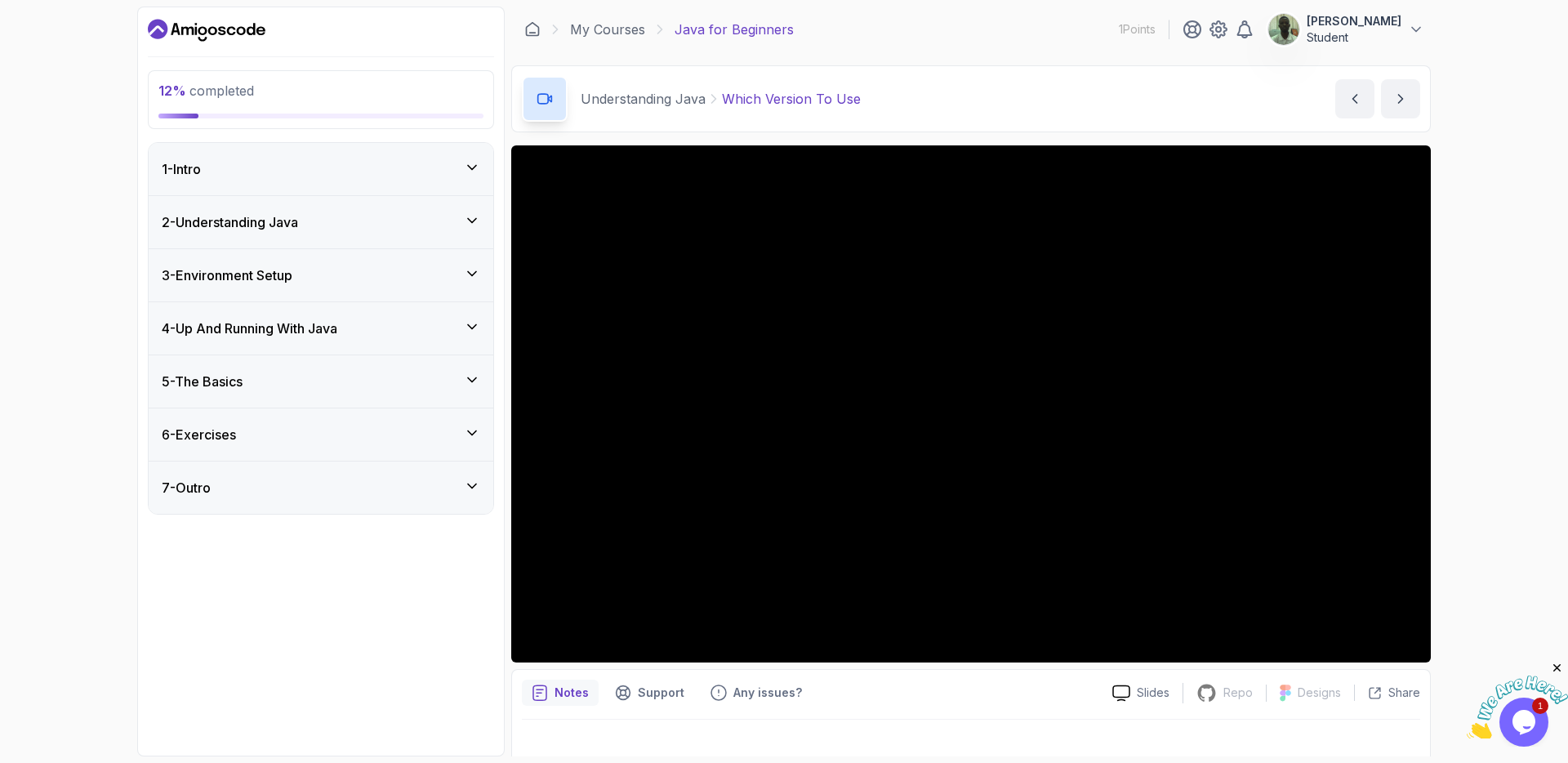
click at [469, 335] on div "4 - Up And Running With Java" at bounding box center [321, 328] width 319 height 20
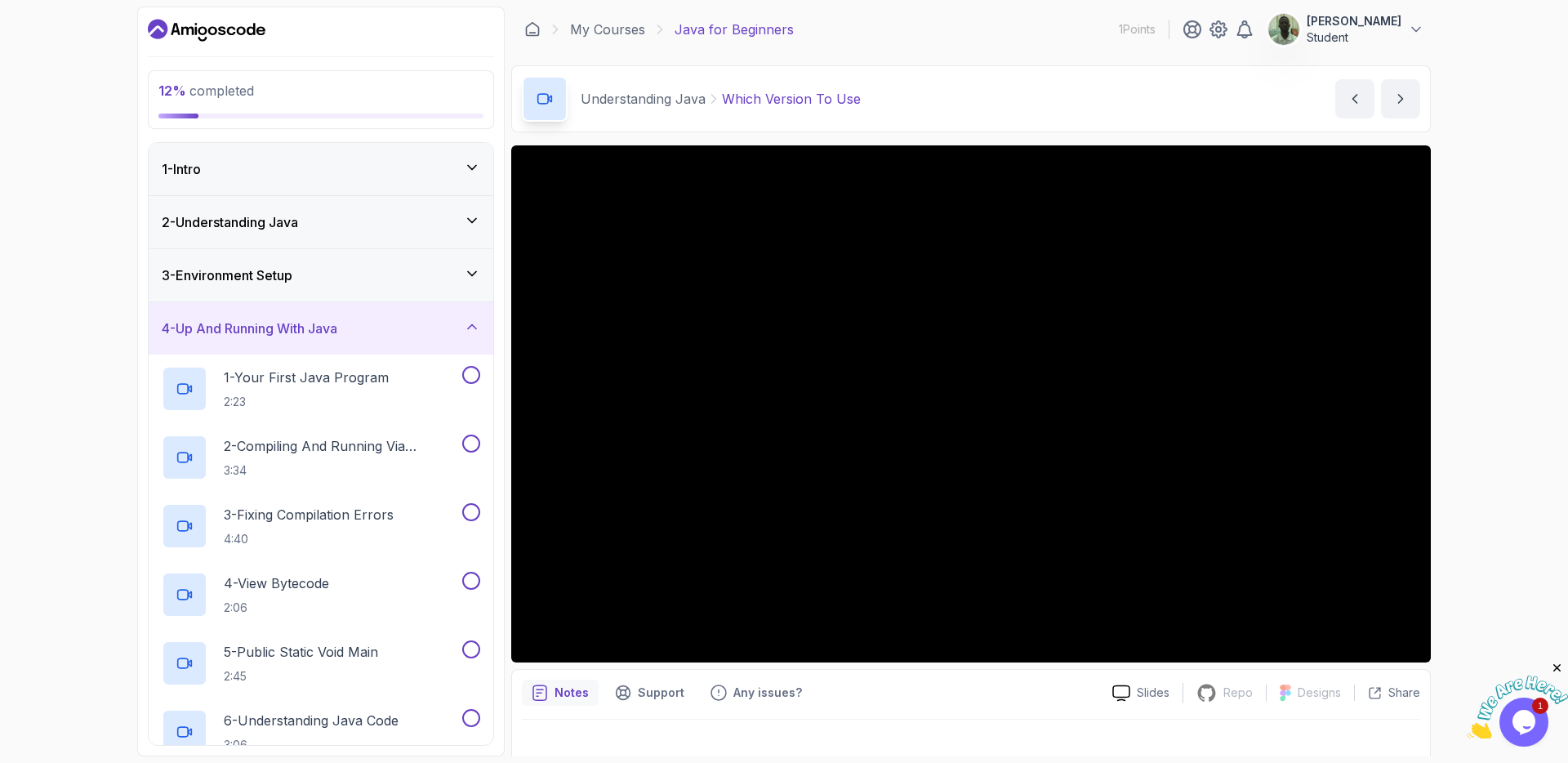
click at [468, 335] on div "4 - Up And Running With Java" at bounding box center [321, 328] width 319 height 20
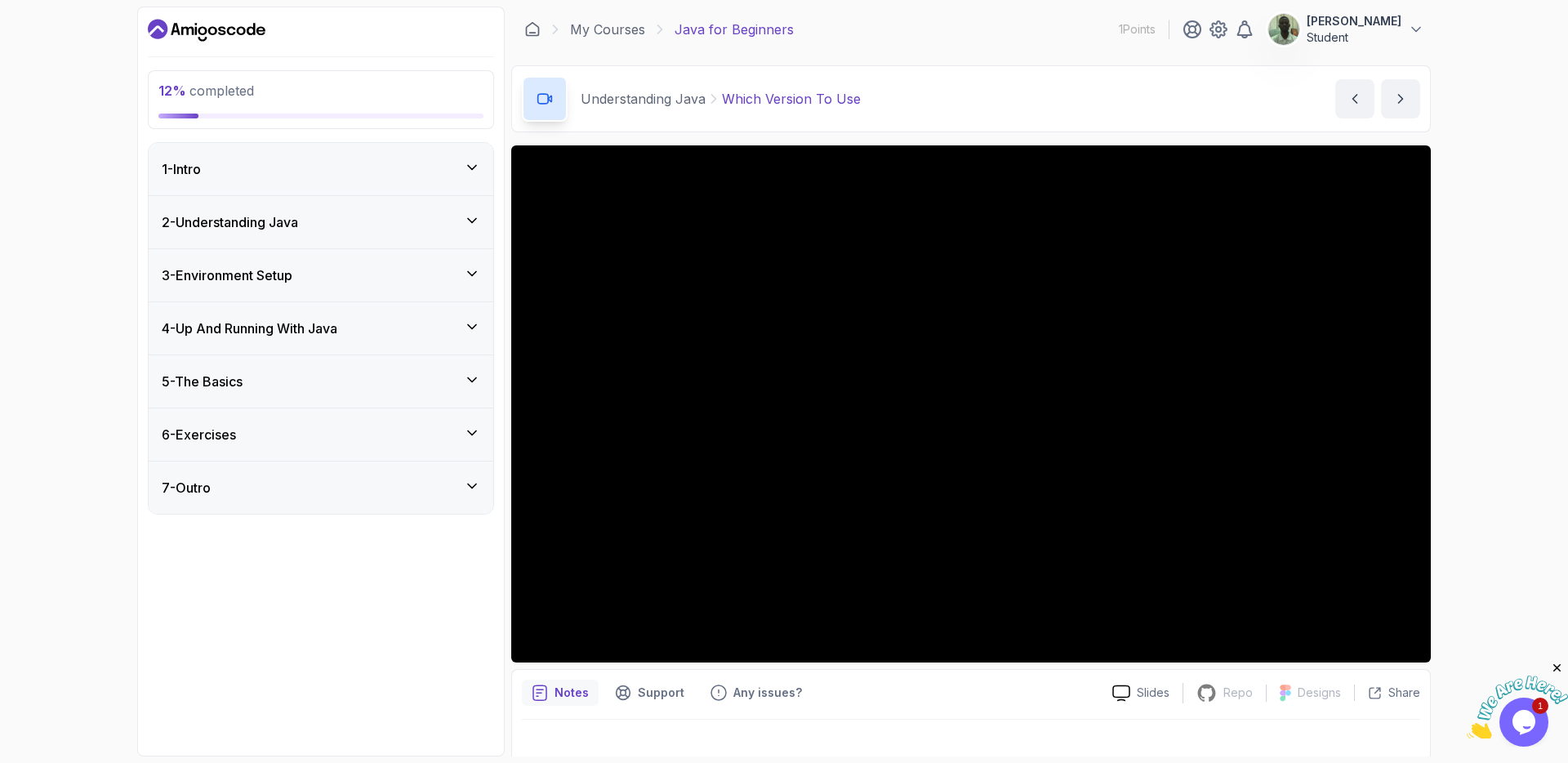
click at [469, 278] on icon at bounding box center [472, 273] width 16 height 16
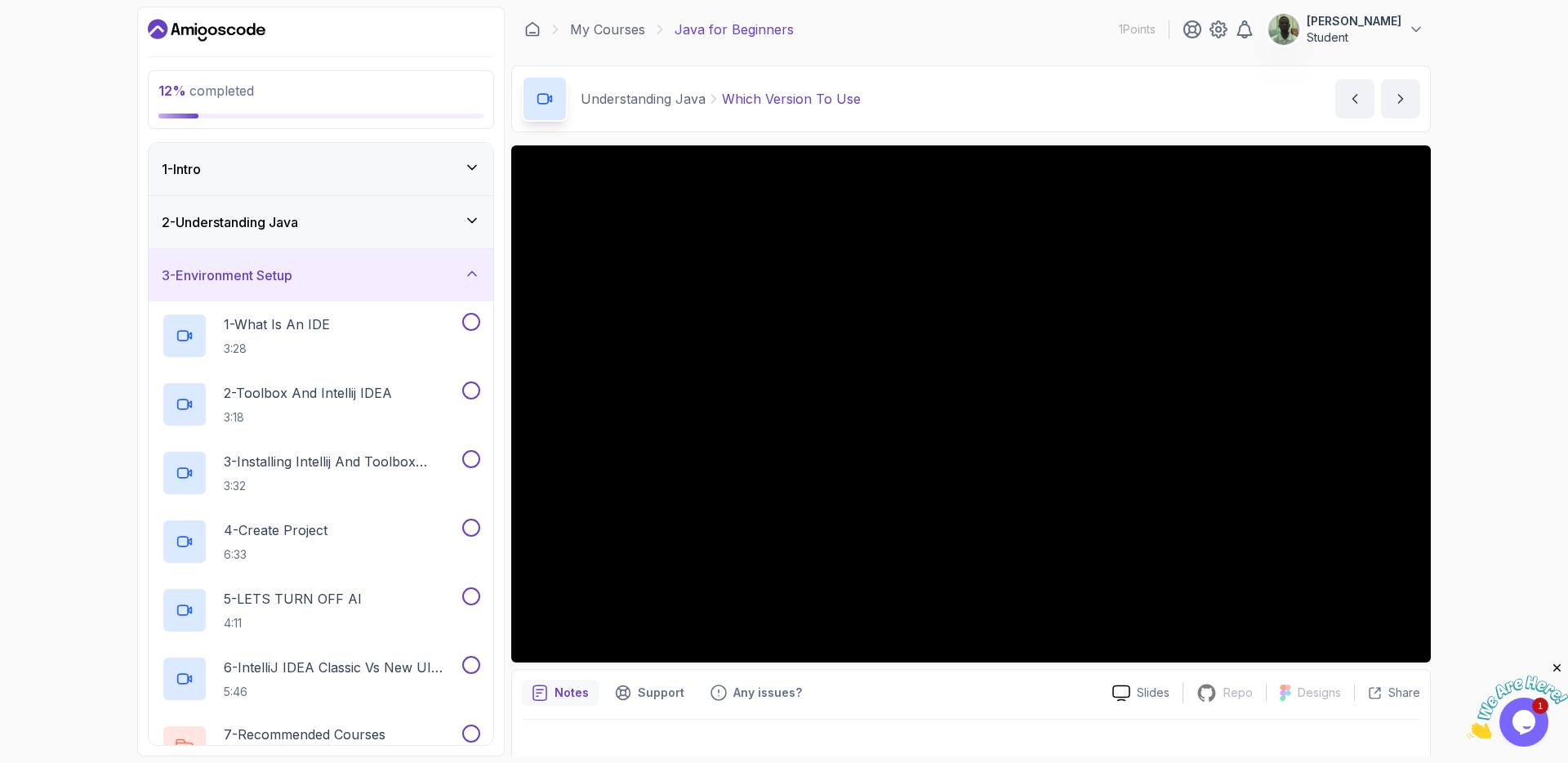
click at [469, 278] on icon at bounding box center [472, 273] width 16 height 16
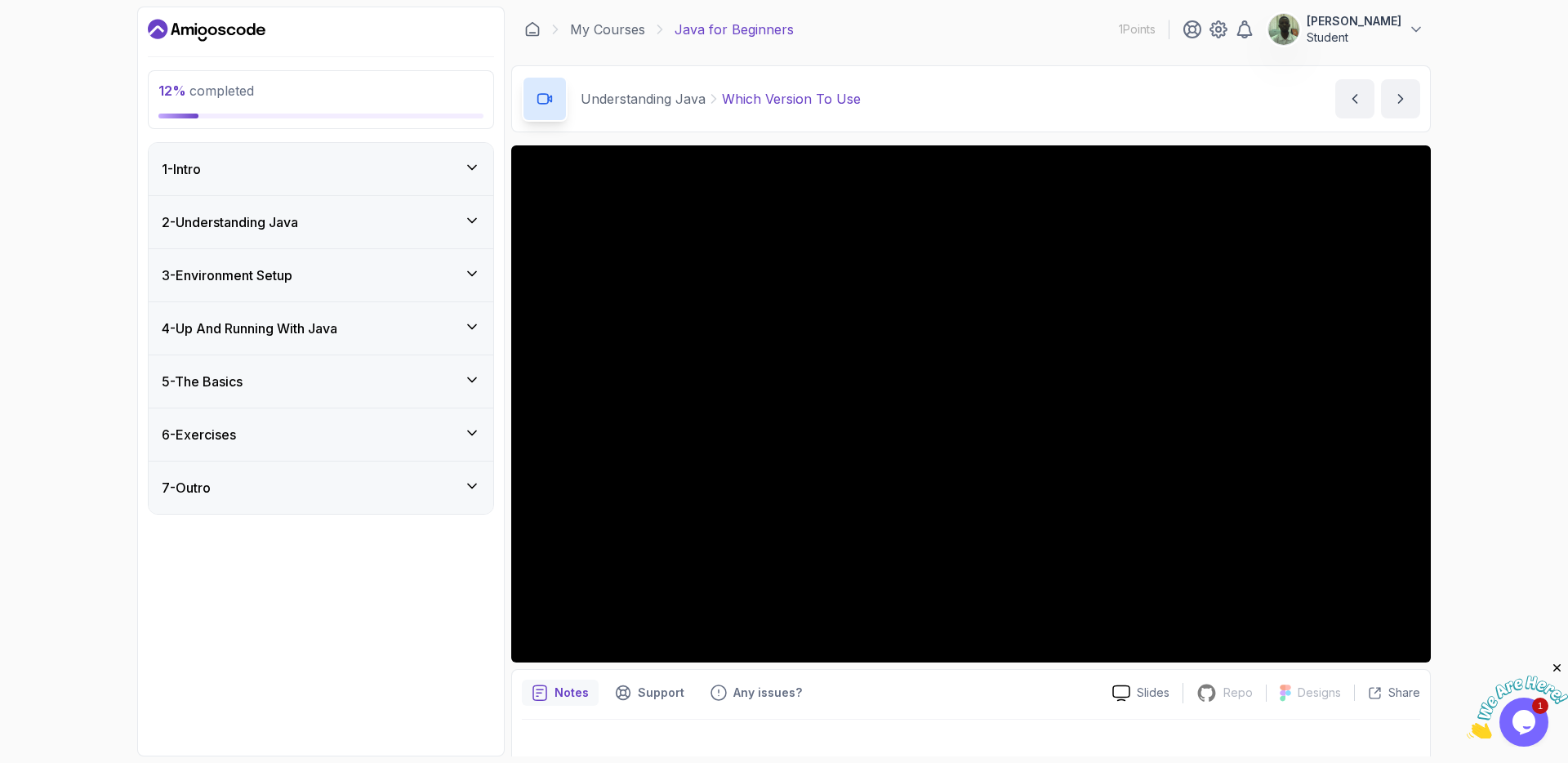
click at [474, 227] on icon at bounding box center [472, 220] width 16 height 16
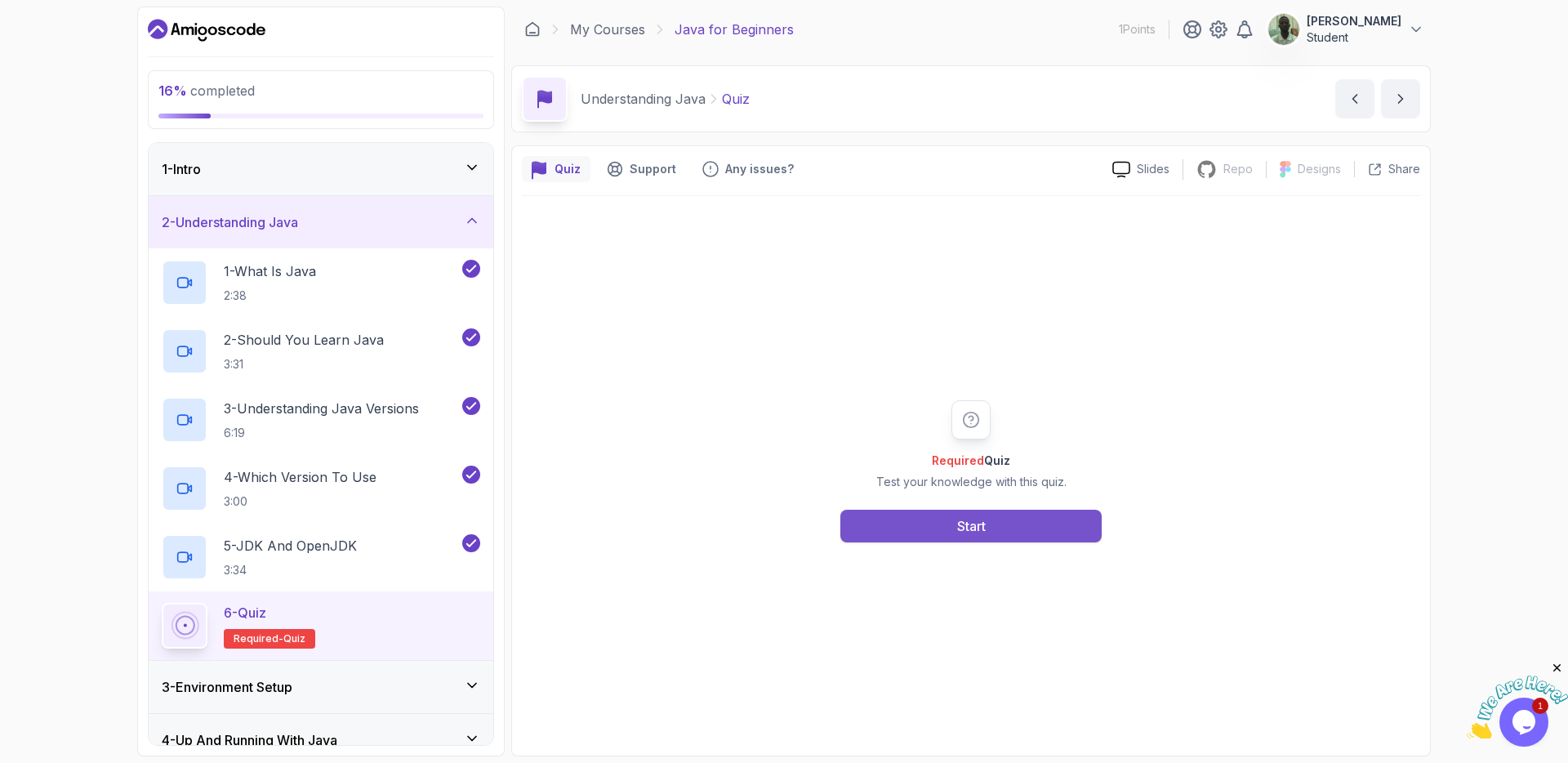
click at [930, 537] on button "Start" at bounding box center [971, 526] width 261 height 32
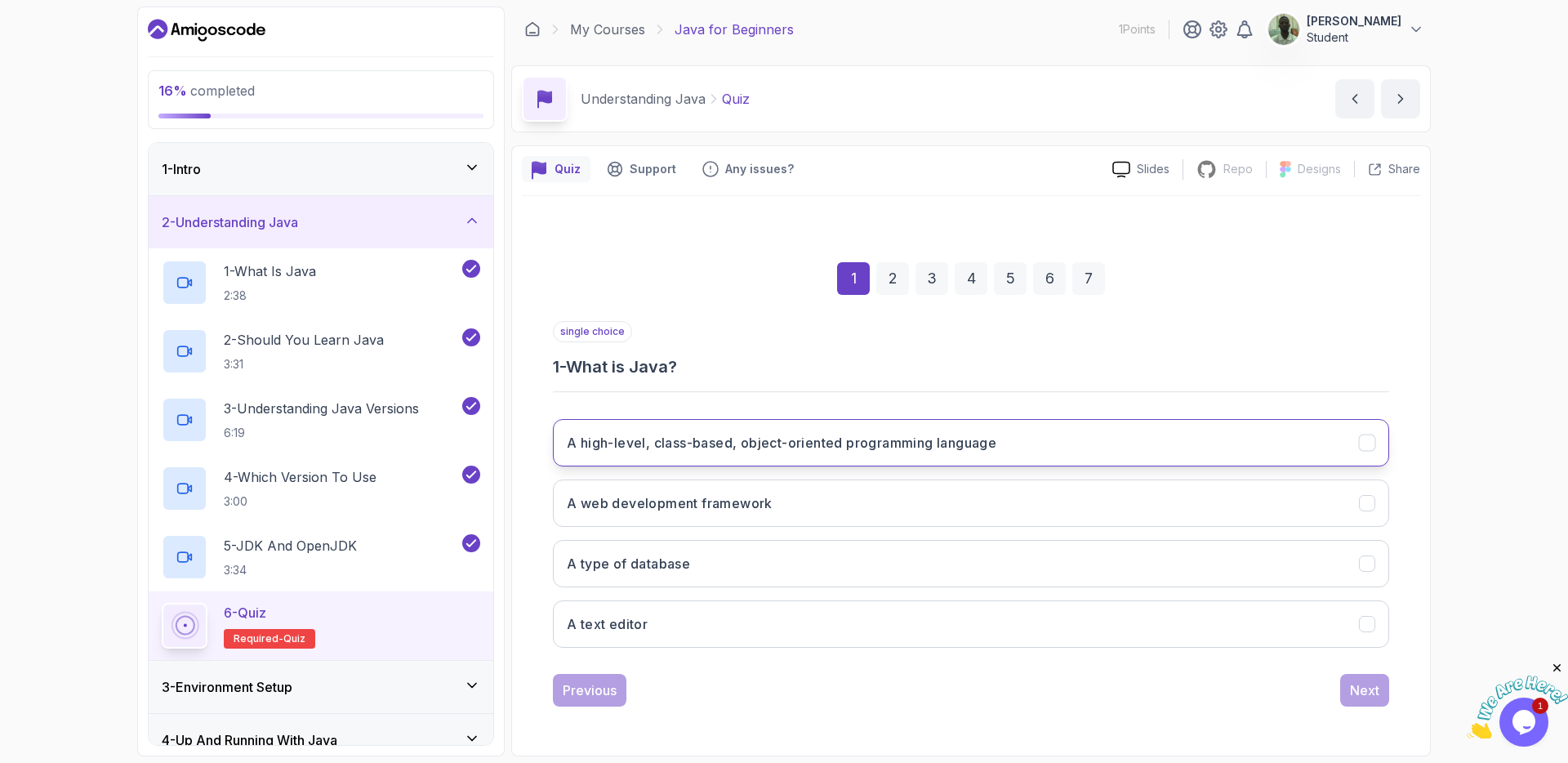
click at [880, 448] on h3 "A high-level, class-based, object-oriented programming language" at bounding box center [781, 442] width 430 height 20
click at [1368, 696] on div "Next" at bounding box center [1365, 690] width 29 height 20
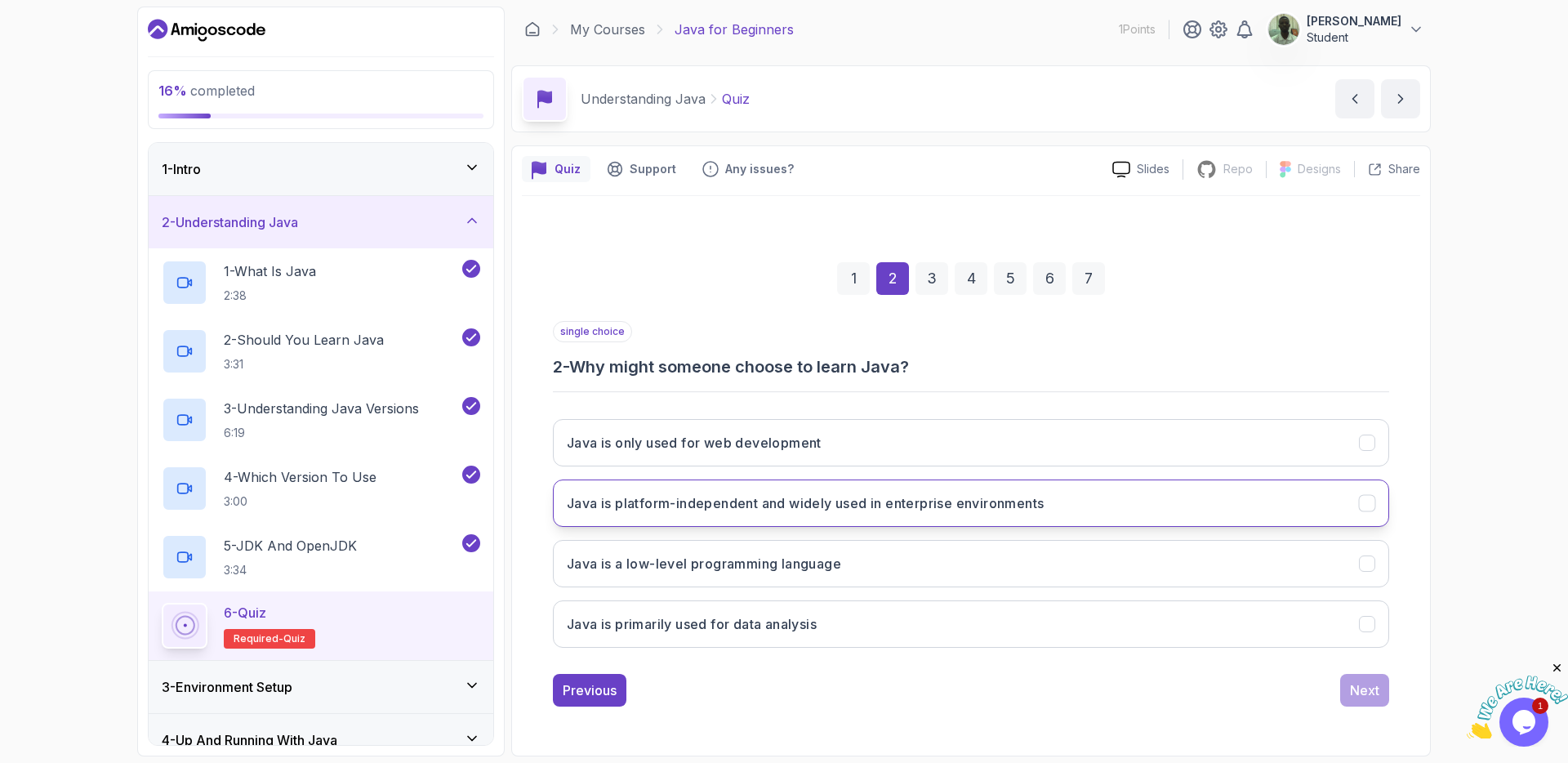
click at [1009, 508] on h3 "Java is platform-independent and widely used in enterprise environments" at bounding box center [805, 503] width 477 height 20
click at [1372, 697] on div "Next" at bounding box center [1365, 690] width 29 height 20
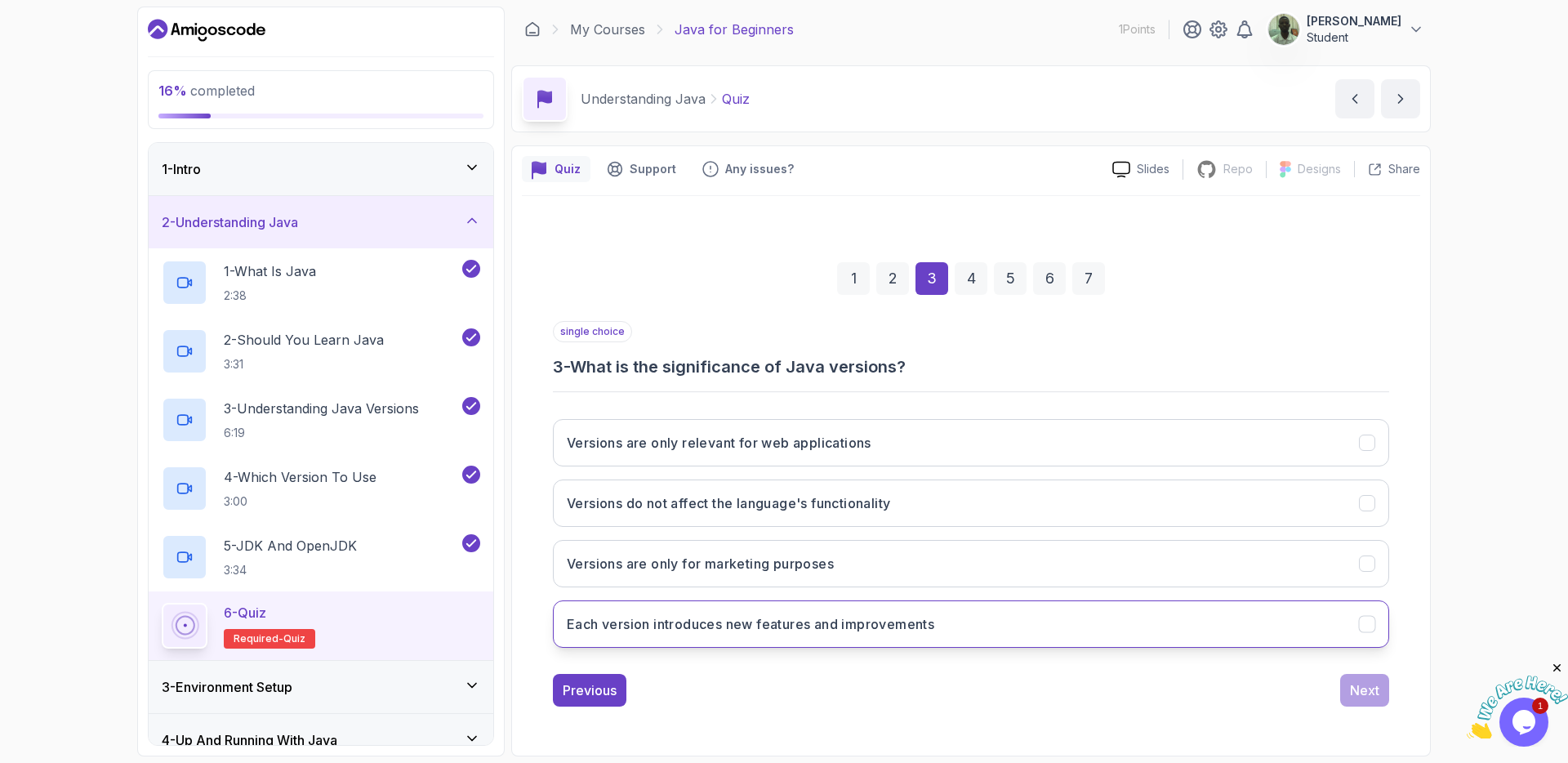
click at [1207, 643] on button "Each version introduces new features and improvements" at bounding box center [971, 624] width 836 height 47
click at [1350, 691] on button "Next" at bounding box center [1365, 690] width 49 height 32
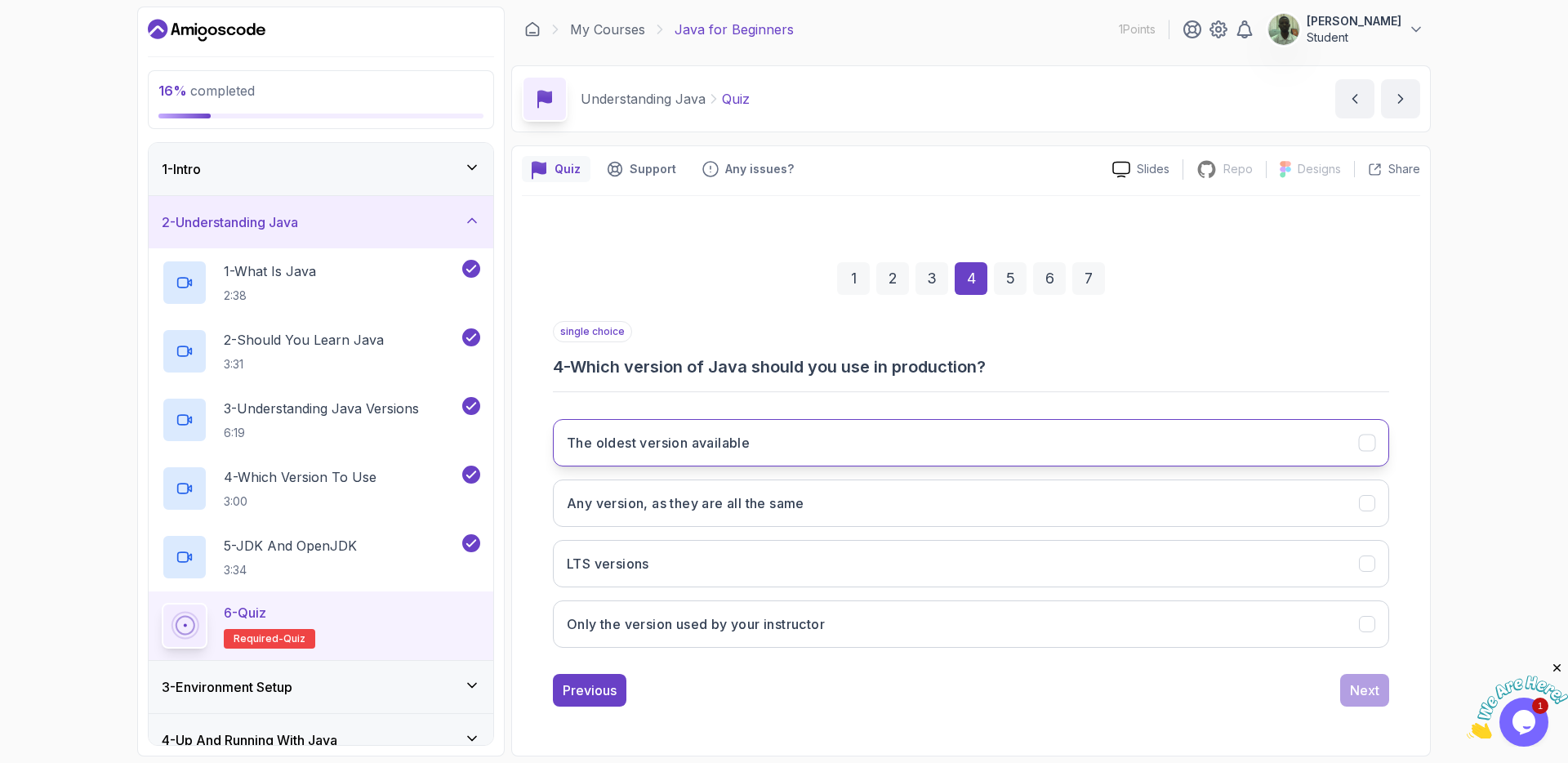
click at [674, 454] on button "The oldest version available" at bounding box center [971, 443] width 836 height 47
click at [1368, 694] on div "Next" at bounding box center [1365, 690] width 29 height 20
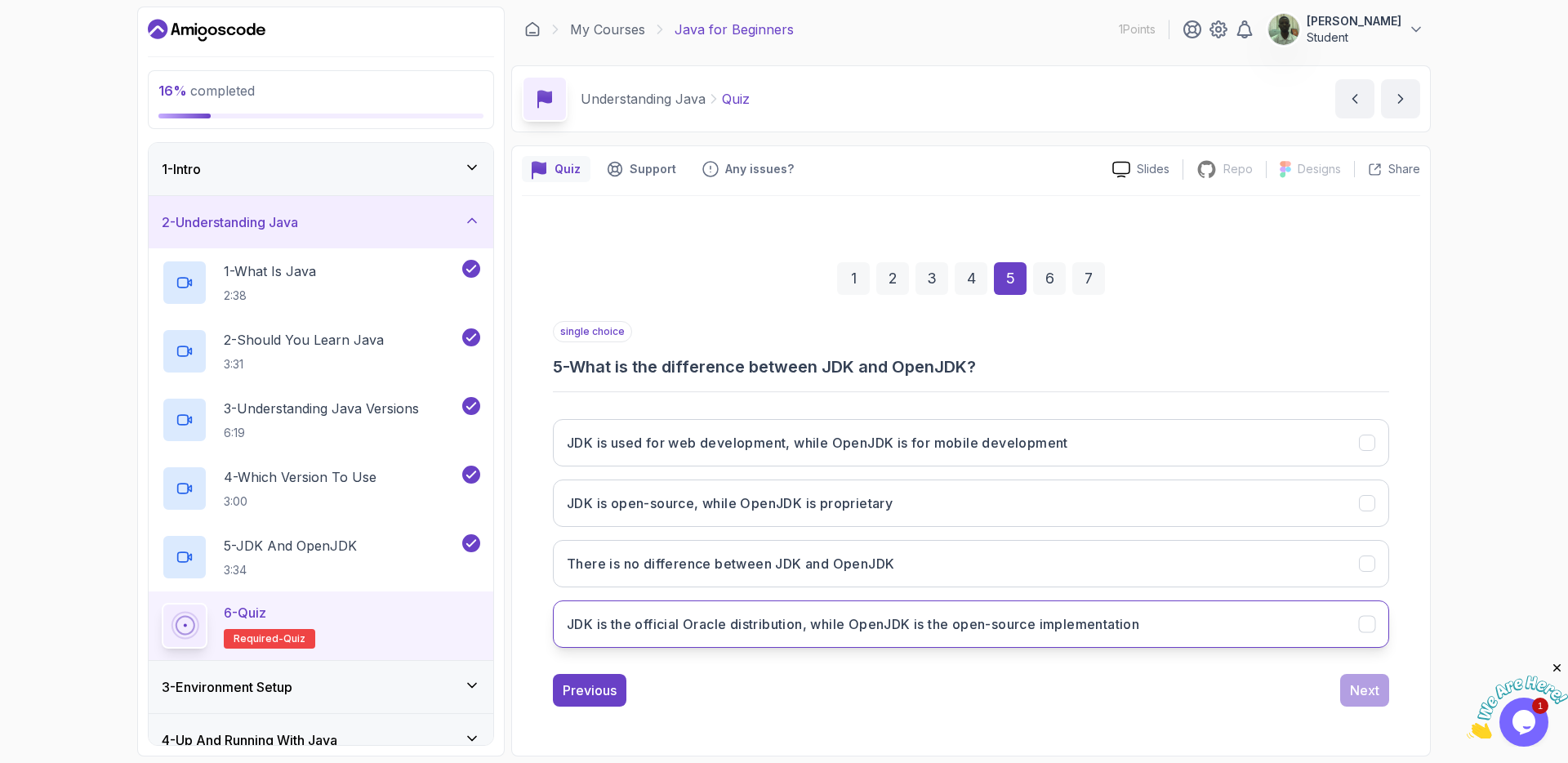
click at [1217, 632] on button "JDK is the official Oracle distribution, while OpenJDK is the open-source imple…" at bounding box center [971, 624] width 836 height 47
click at [1379, 698] on div "Next" at bounding box center [1365, 690] width 29 height 20
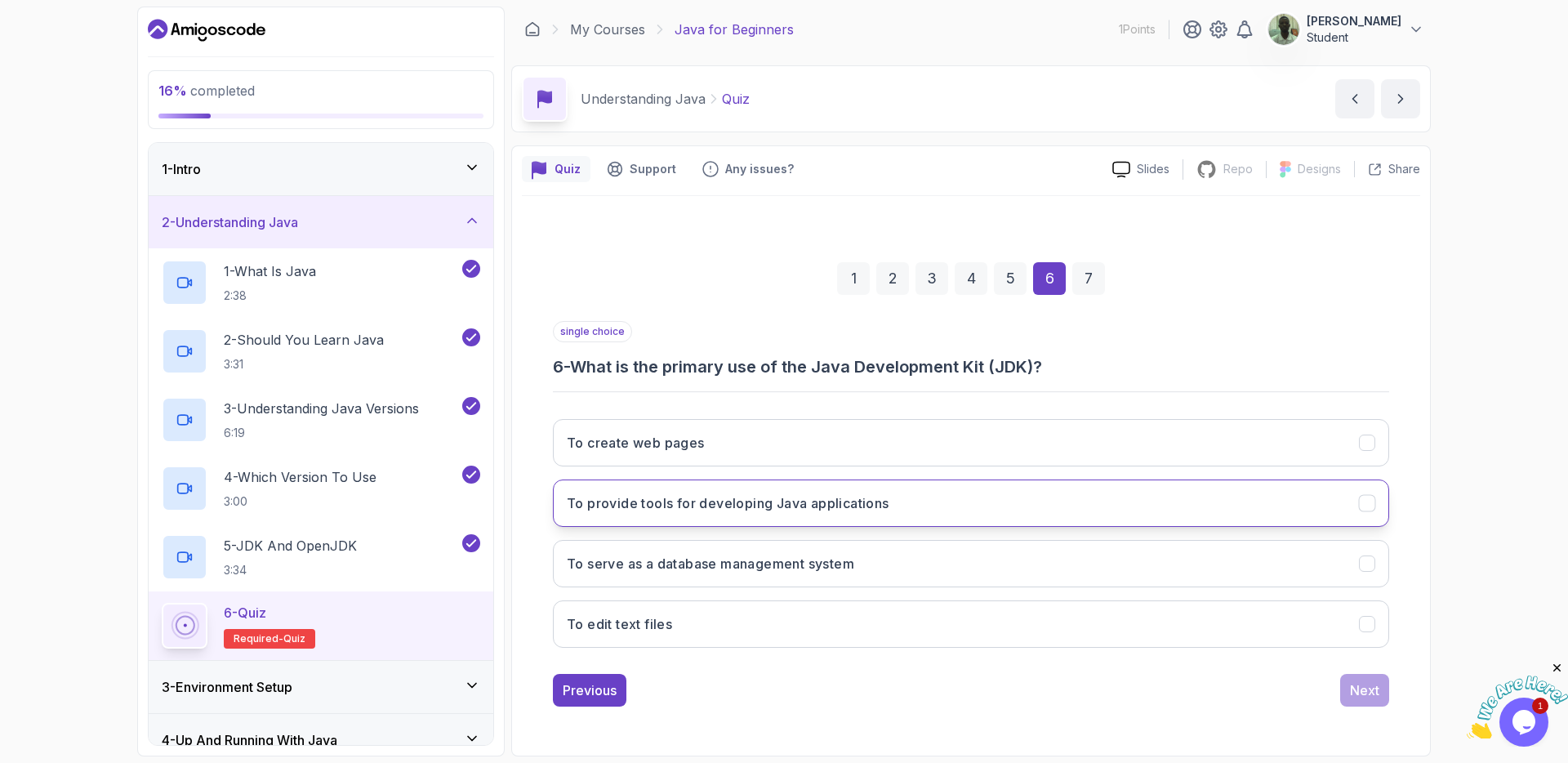
drag, startPoint x: 905, startPoint y: 510, endPoint x: 918, endPoint y: 507, distance: 13.3
click at [908, 512] on button "To provide tools for developing Java applications" at bounding box center [971, 503] width 836 height 47
click at [1352, 695] on div "Next" at bounding box center [1365, 690] width 29 height 20
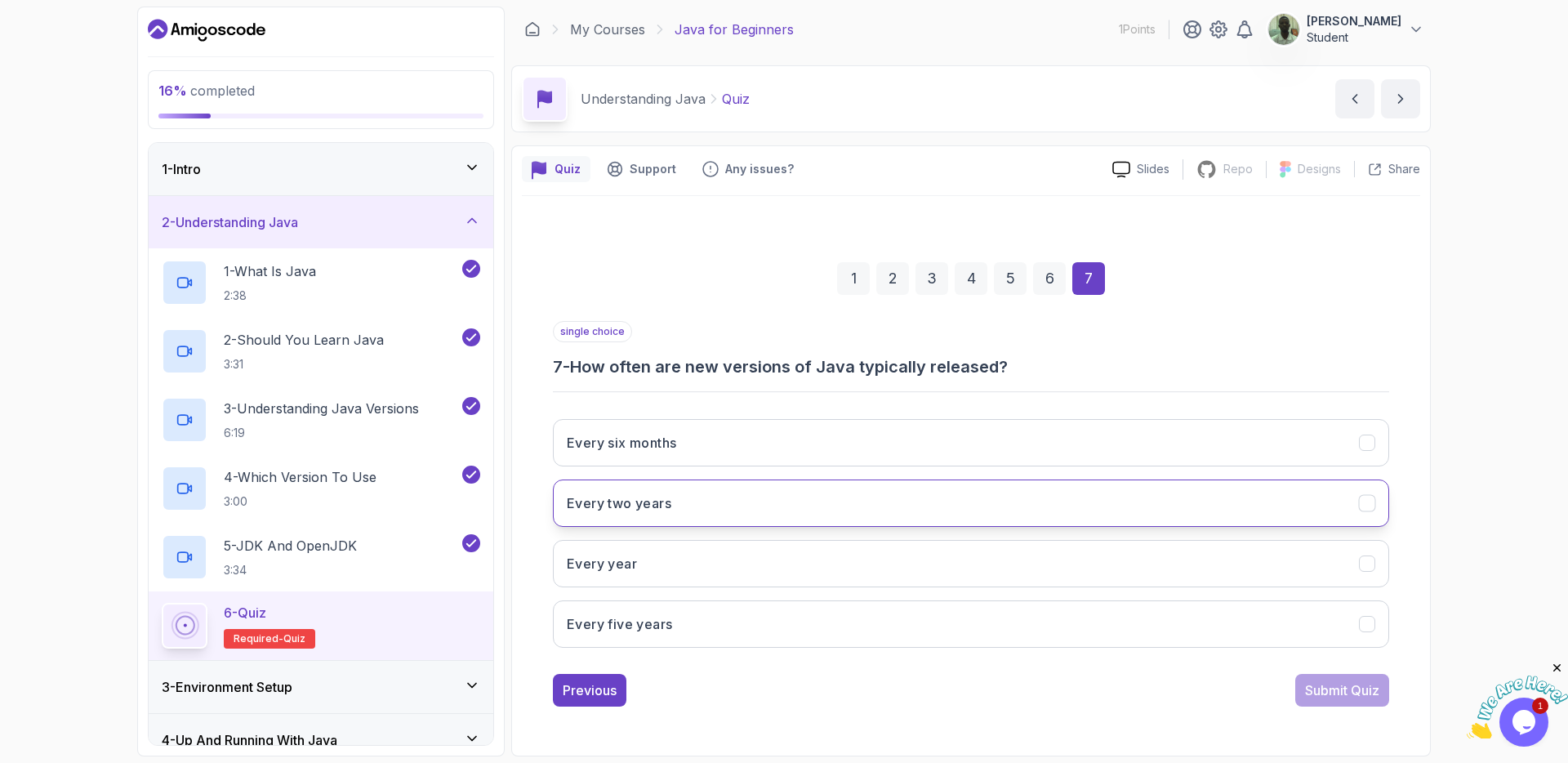
click at [776, 489] on button "Every two years" at bounding box center [971, 503] width 836 height 47
click at [1328, 683] on div "Submit Quiz" at bounding box center [1342, 690] width 74 height 20
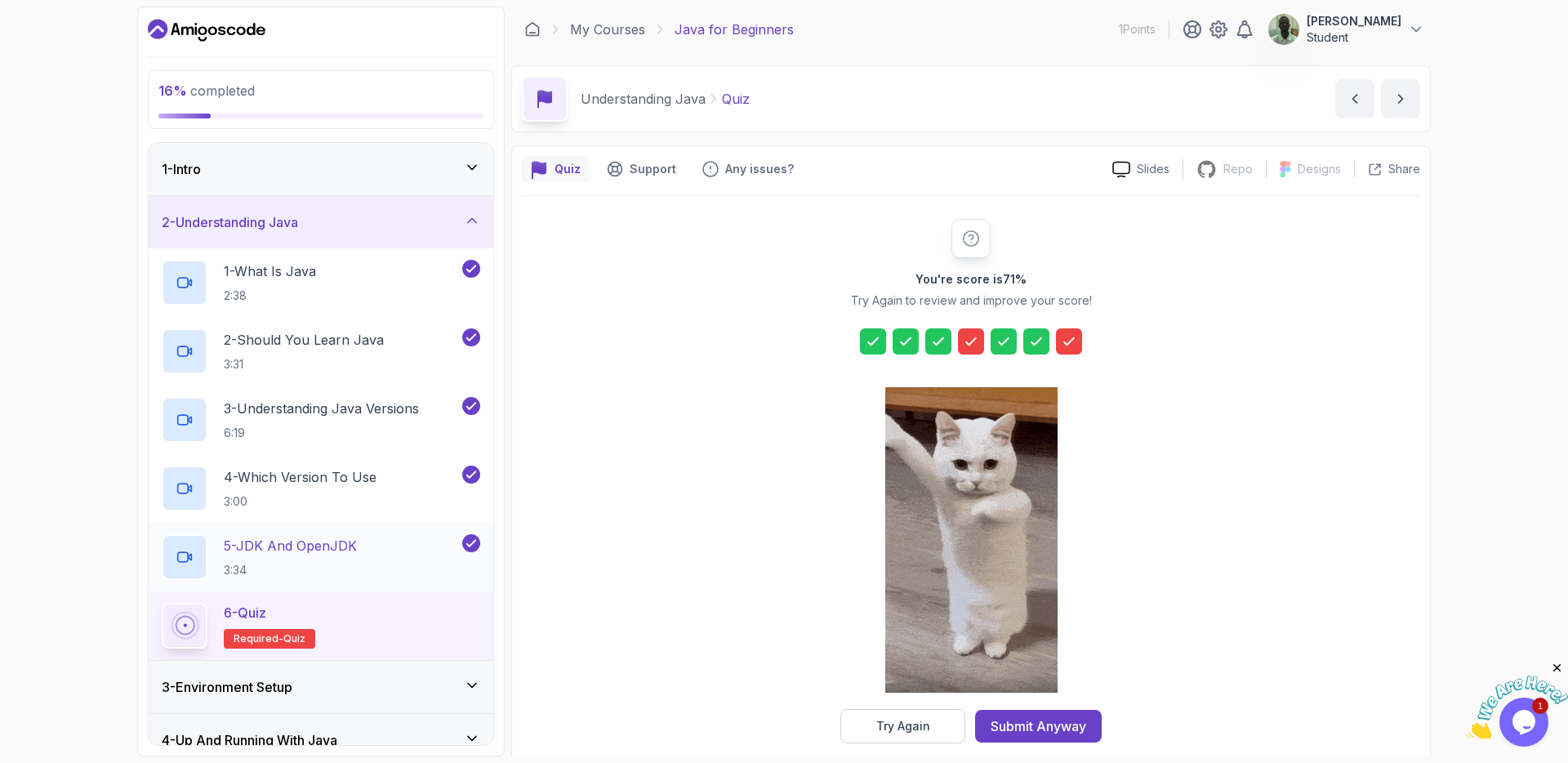
click at [372, 548] on div "5 - JDK And OpenJDK 3:34" at bounding box center [309, 557] width 297 height 46
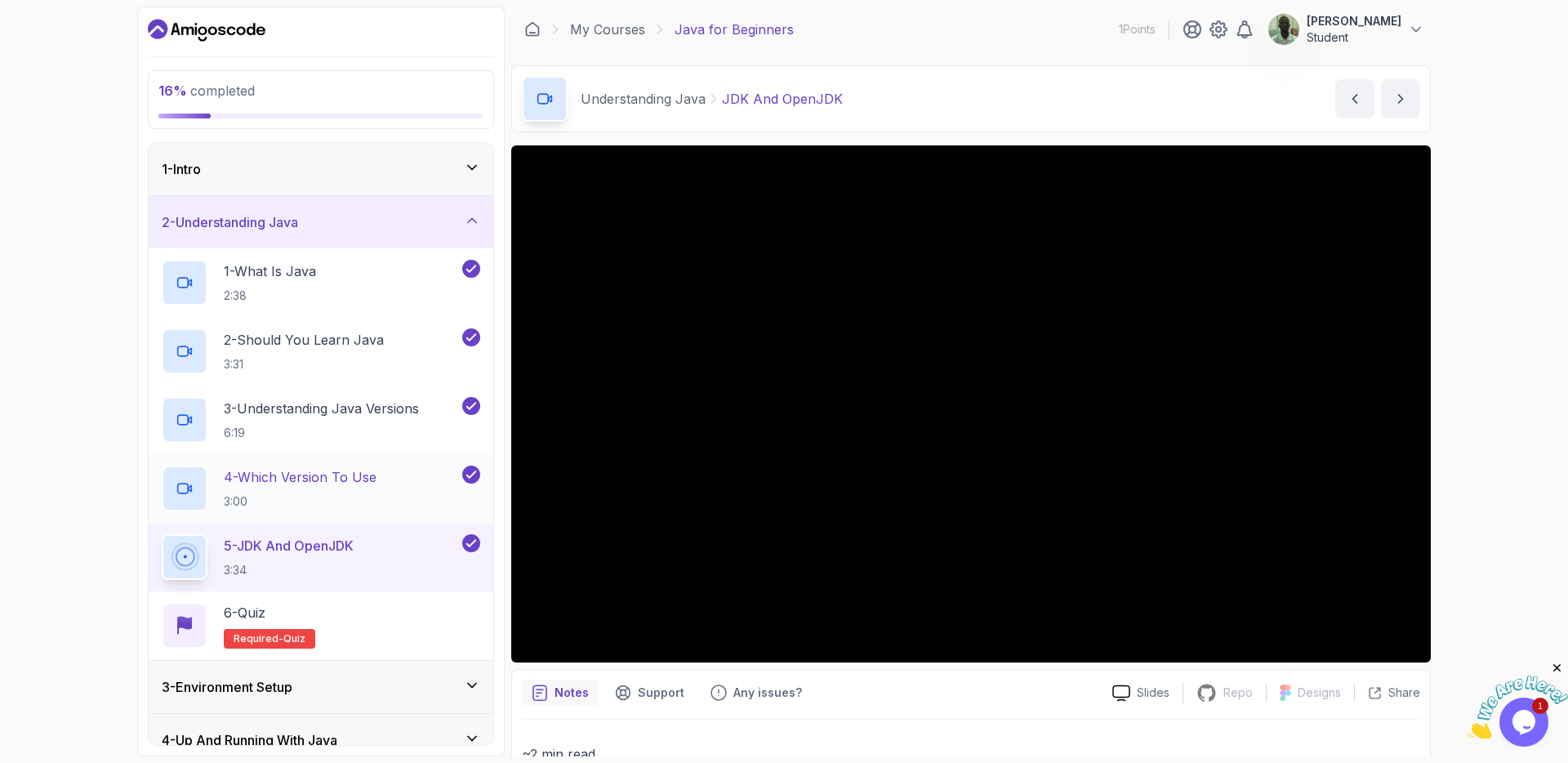
click at [343, 485] on p "4 - Which Version To Use" at bounding box center [300, 476] width 153 height 20
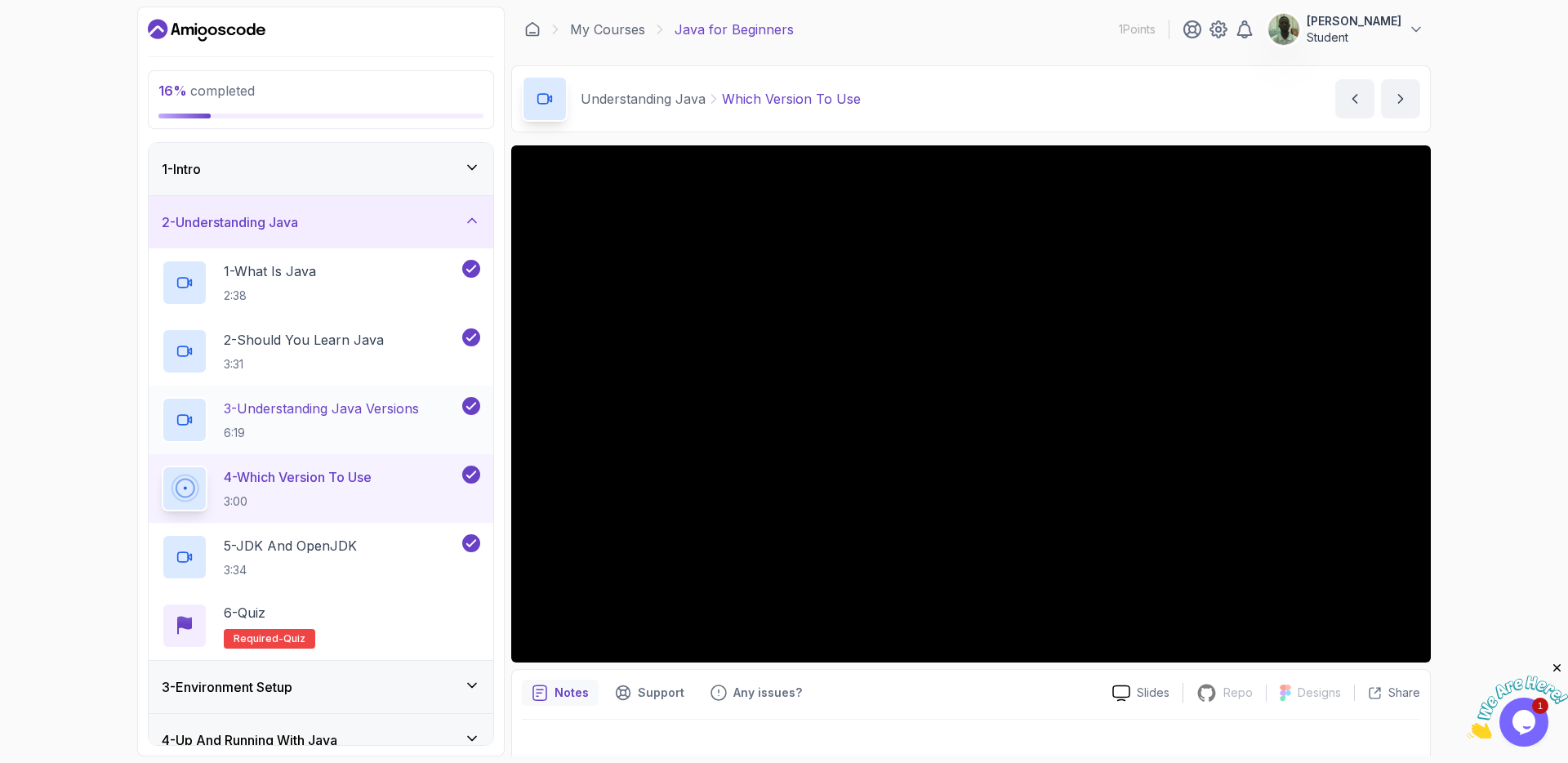
click at [350, 416] on p "3 - Understanding Java Versions" at bounding box center [322, 408] width 196 height 20
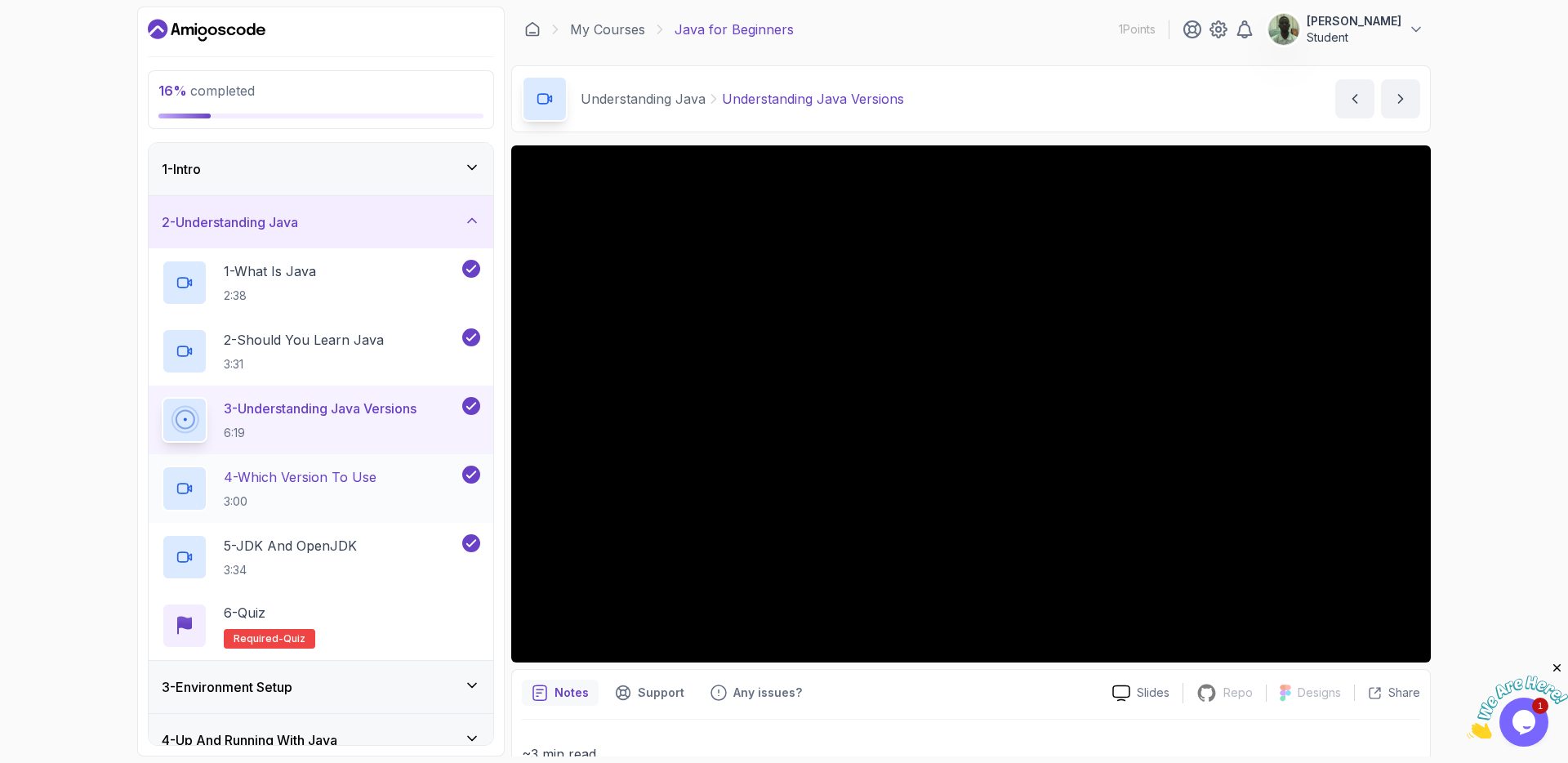
click at [343, 484] on p "4 - Which Version To Use" at bounding box center [300, 476] width 153 height 20
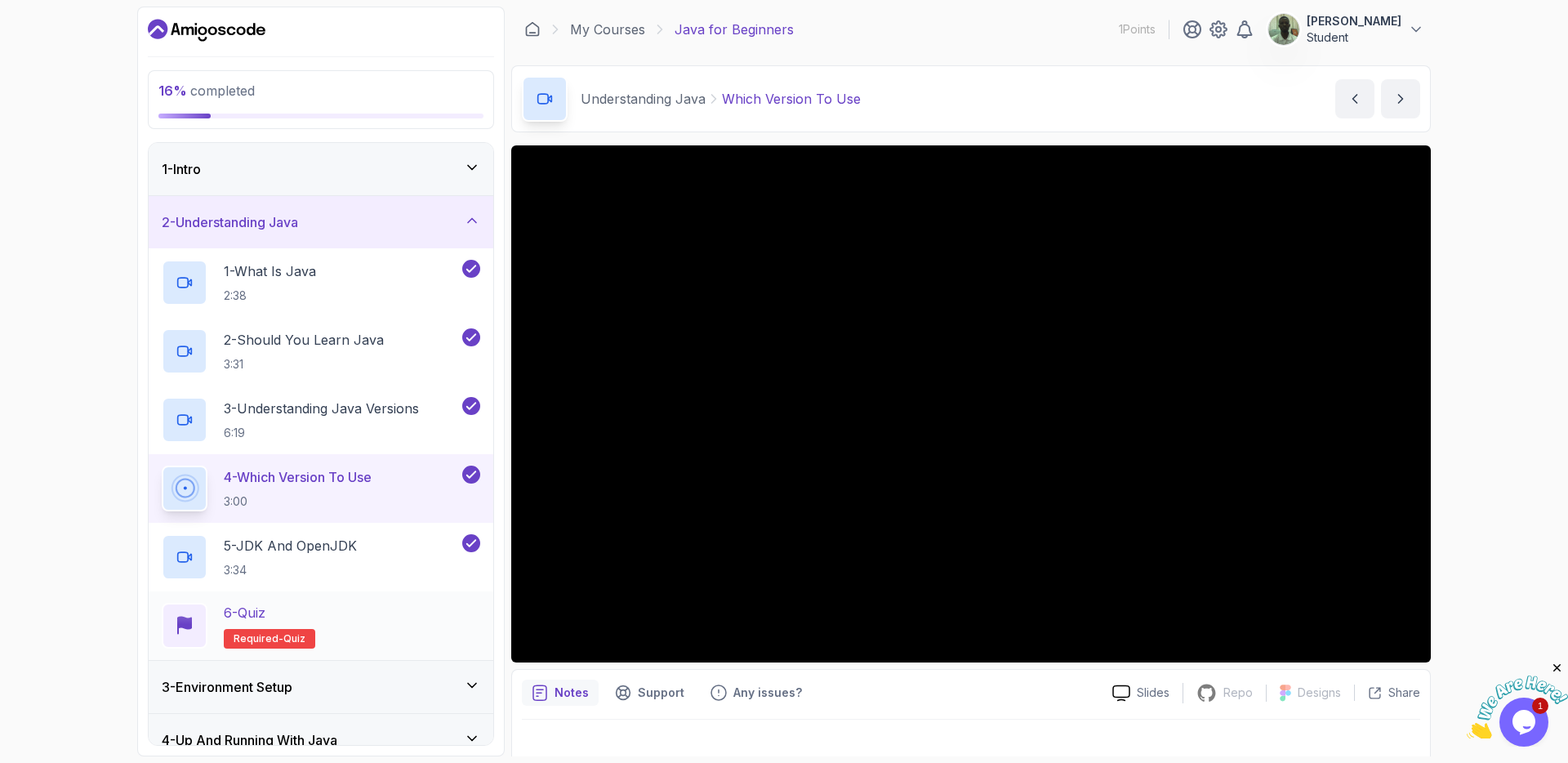
click at [402, 623] on div "6 - Quiz Required- quiz" at bounding box center [321, 625] width 319 height 46
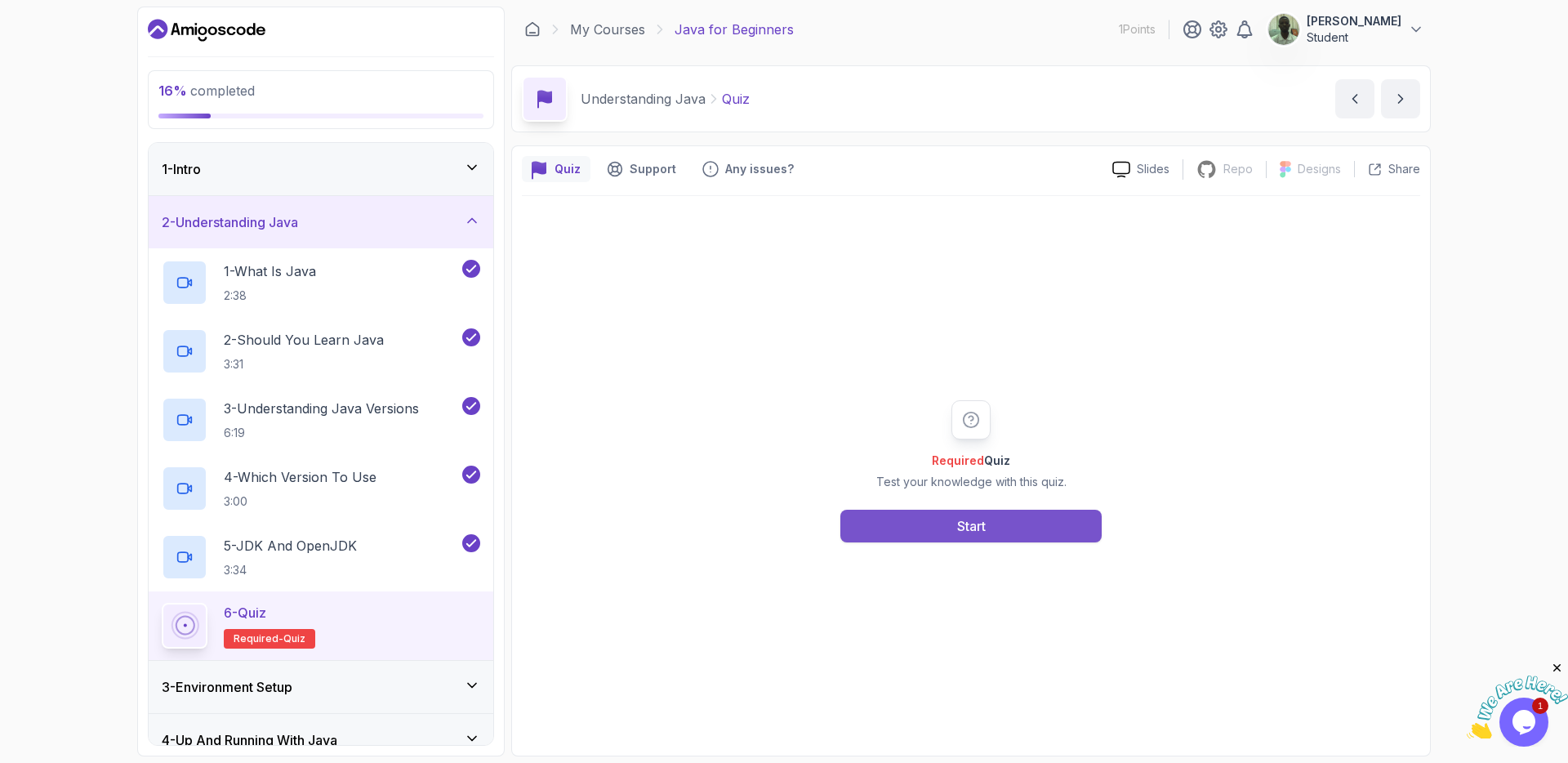
click at [894, 537] on button "Start" at bounding box center [971, 526] width 261 height 32
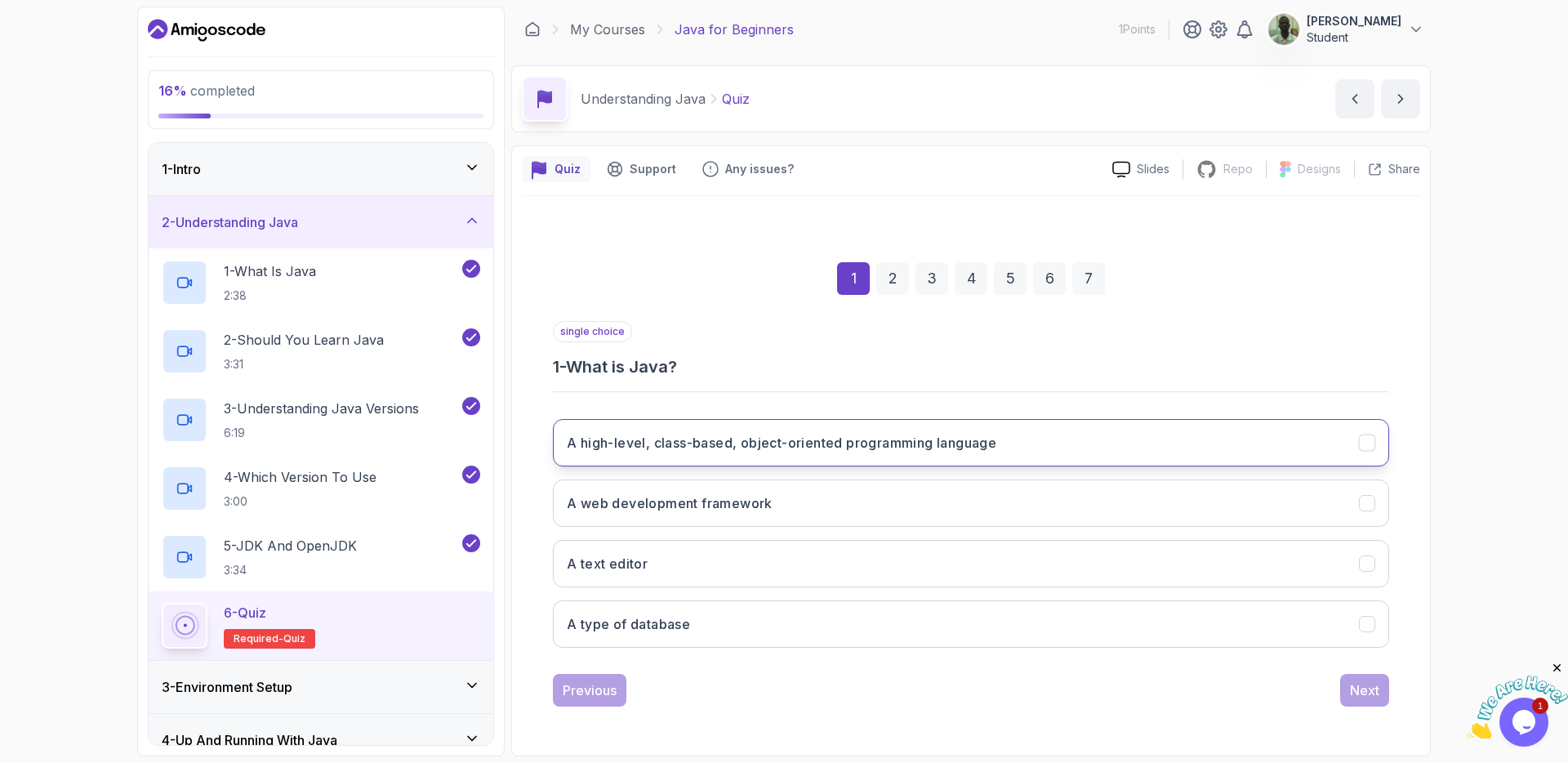
click at [808, 437] on h3 "A high-level, class-based, object-oriented programming language" at bounding box center [781, 442] width 430 height 20
click at [1366, 693] on div "Next" at bounding box center [1365, 690] width 29 height 20
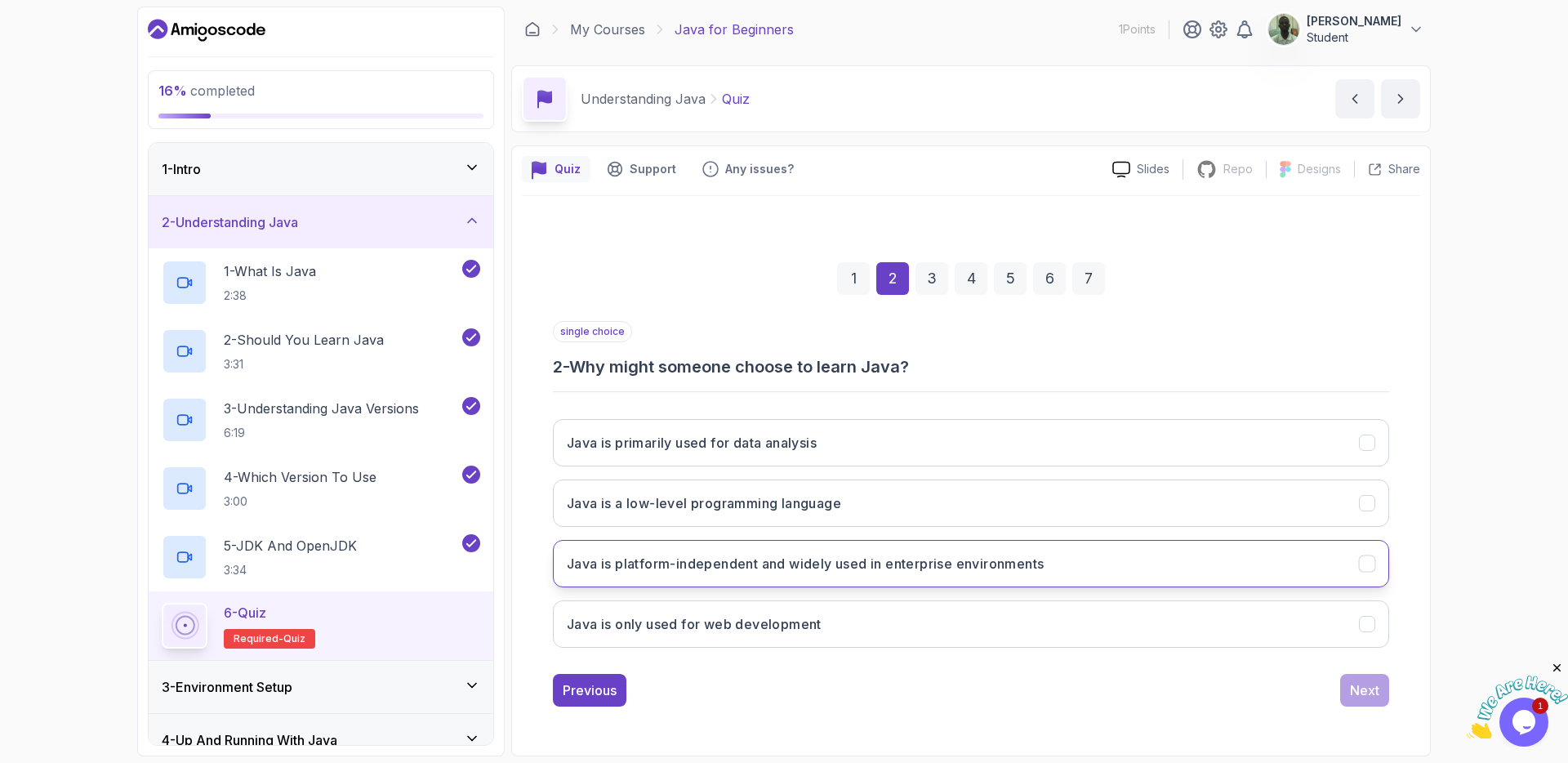
click at [855, 569] on h3 "Java is platform-independent and widely used in enterprise environments" at bounding box center [805, 564] width 477 height 20
click at [1370, 688] on div "Next" at bounding box center [1365, 690] width 29 height 20
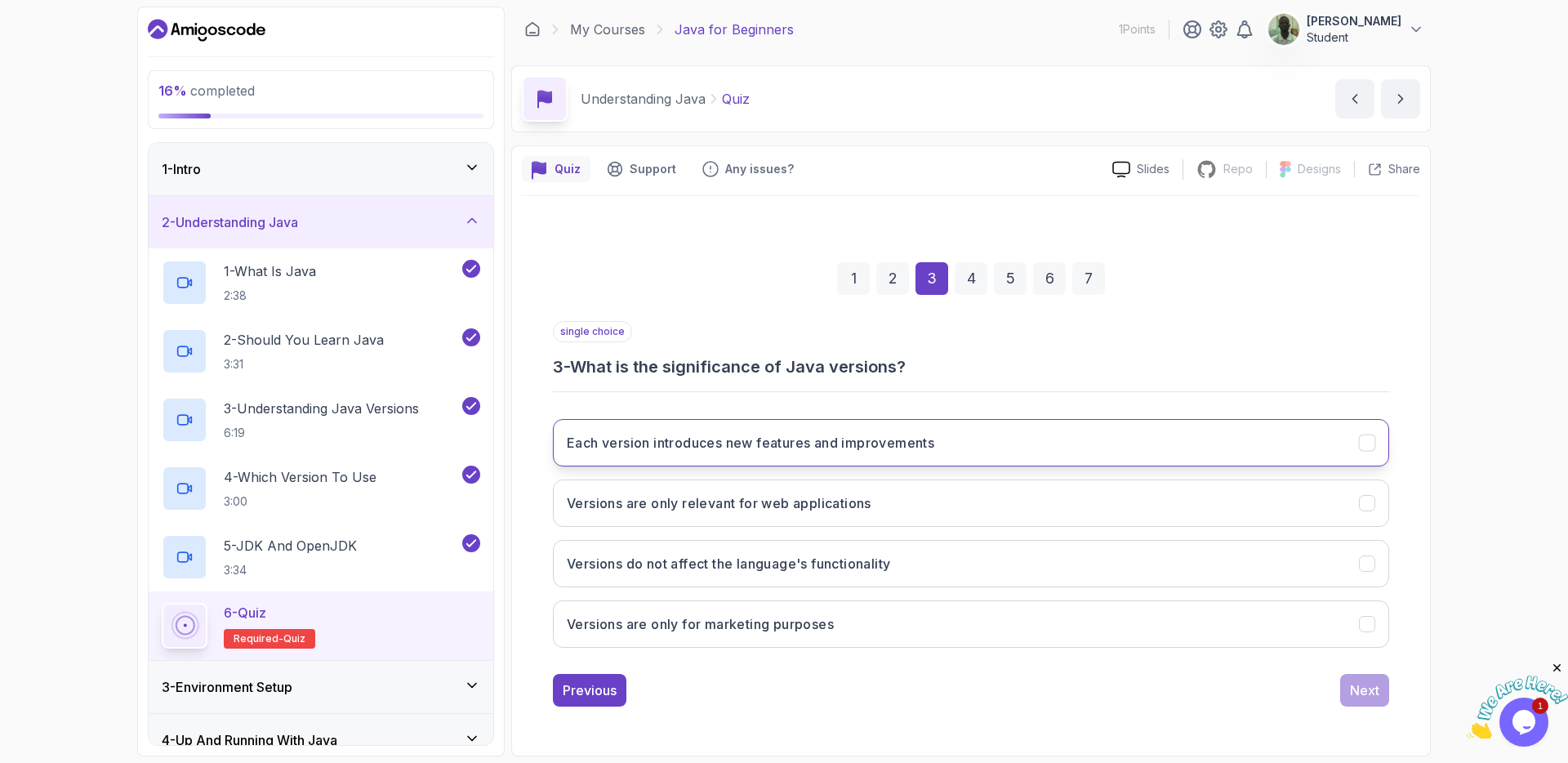
click at [848, 453] on button "Each version introduces new features and improvements" at bounding box center [971, 443] width 836 height 47
click at [1374, 695] on div "Next" at bounding box center [1365, 690] width 29 height 20
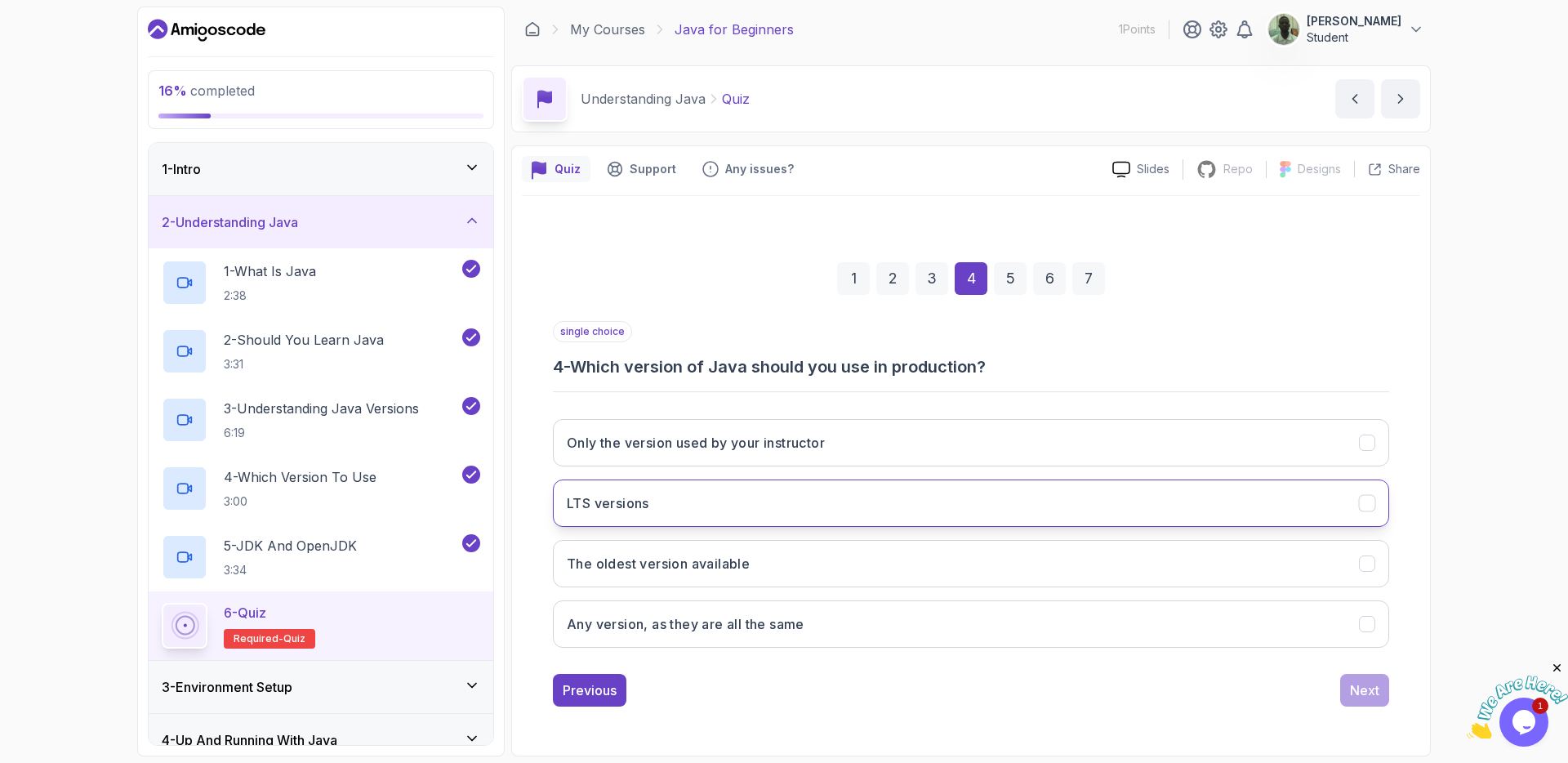
click at [741, 501] on button "LTS versions" at bounding box center [971, 503] width 836 height 47
click at [1371, 687] on div "Next" at bounding box center [1365, 690] width 29 height 20
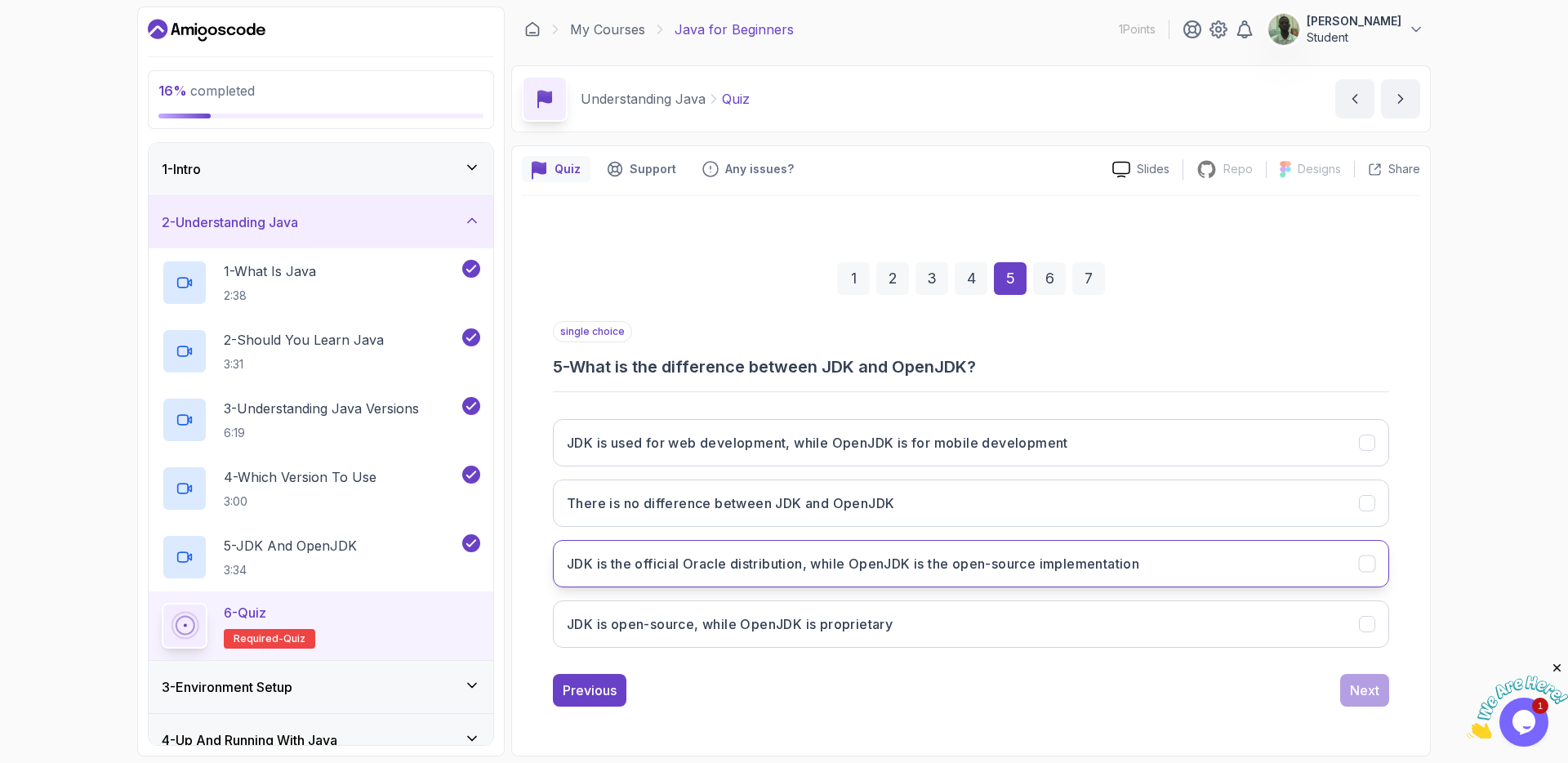
click at [938, 568] on h3 "JDK is the official Oracle distribution, while OpenJDK is the open-source imple…" at bounding box center [852, 564] width 572 height 20
click at [1366, 693] on div "Next" at bounding box center [1365, 690] width 29 height 20
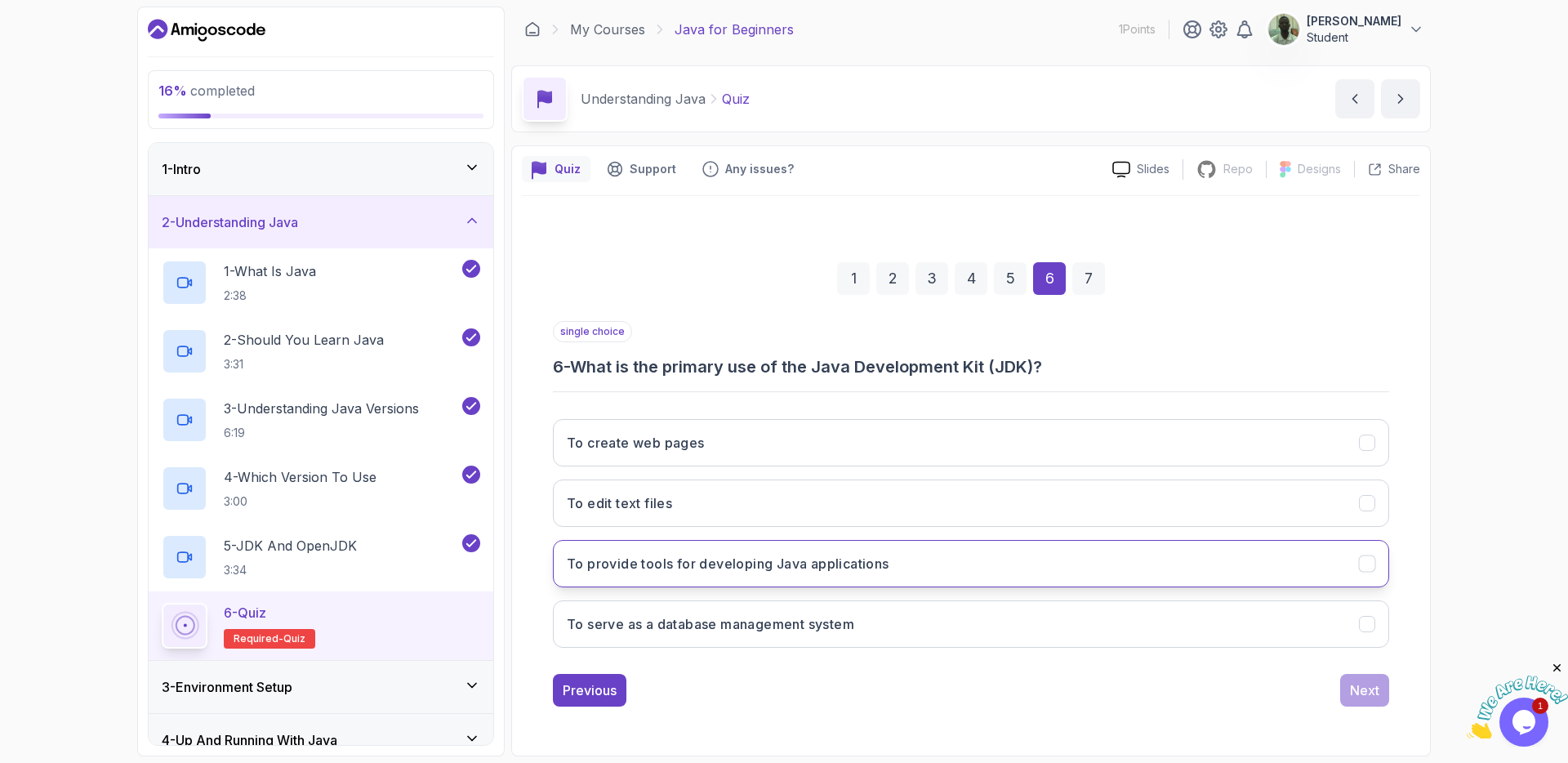
click at [959, 565] on button "To provide tools for developing Java applications" at bounding box center [971, 564] width 836 height 47
click at [1377, 693] on div "Next" at bounding box center [1365, 690] width 29 height 20
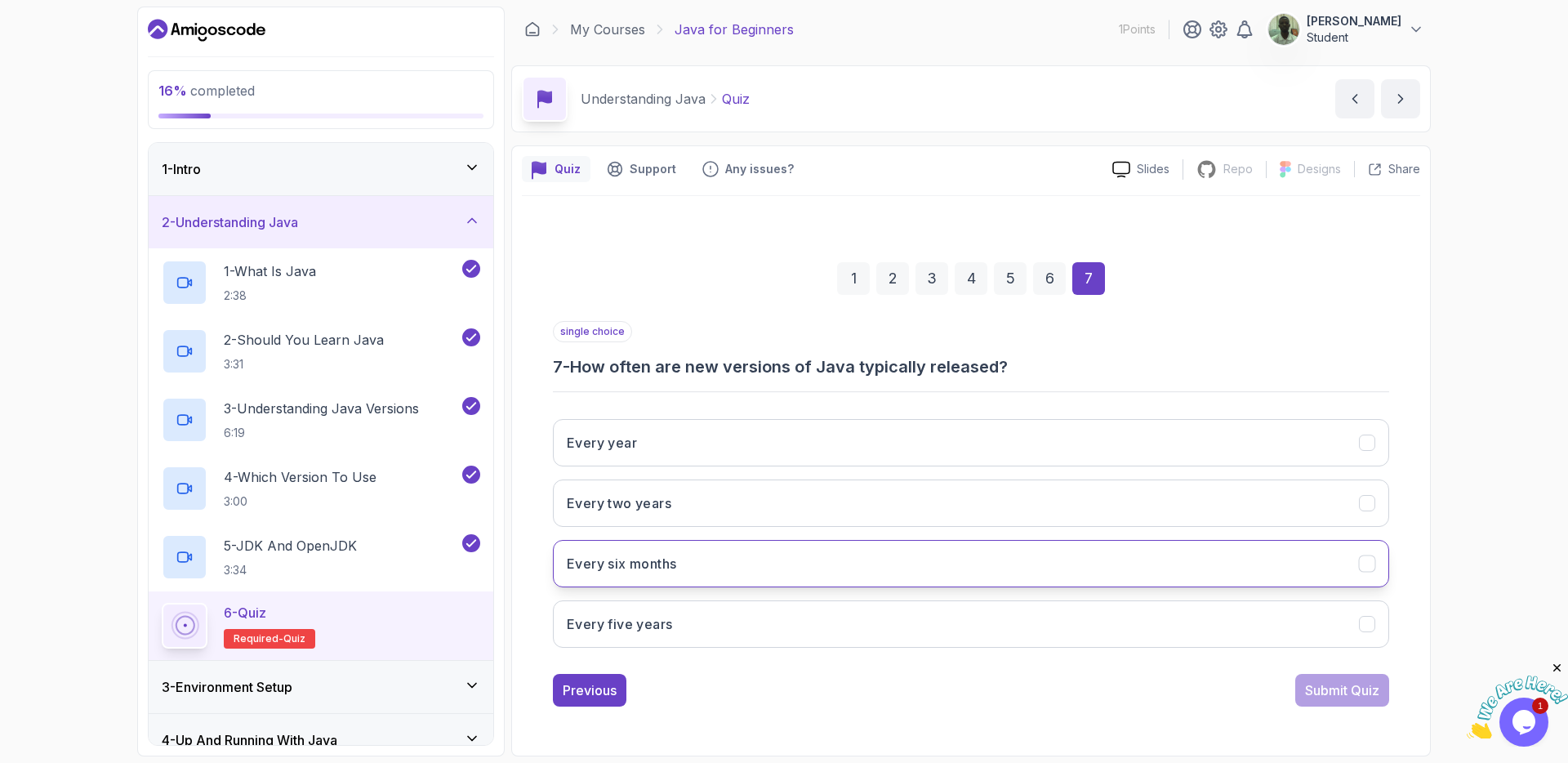
click at [898, 560] on button "Every six months" at bounding box center [971, 564] width 836 height 47
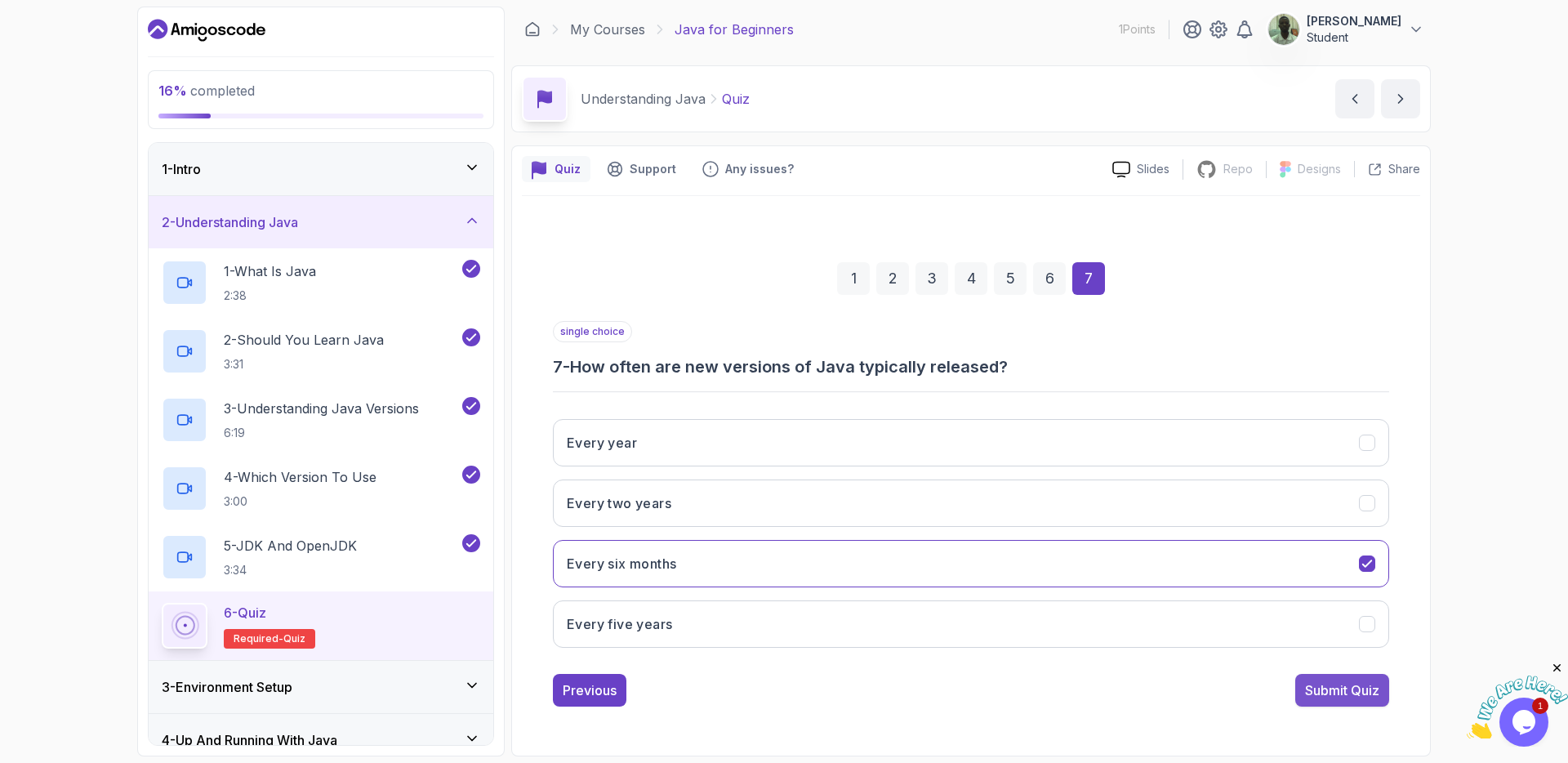
click at [1381, 696] on button "Submit Quiz" at bounding box center [1342, 690] width 94 height 32
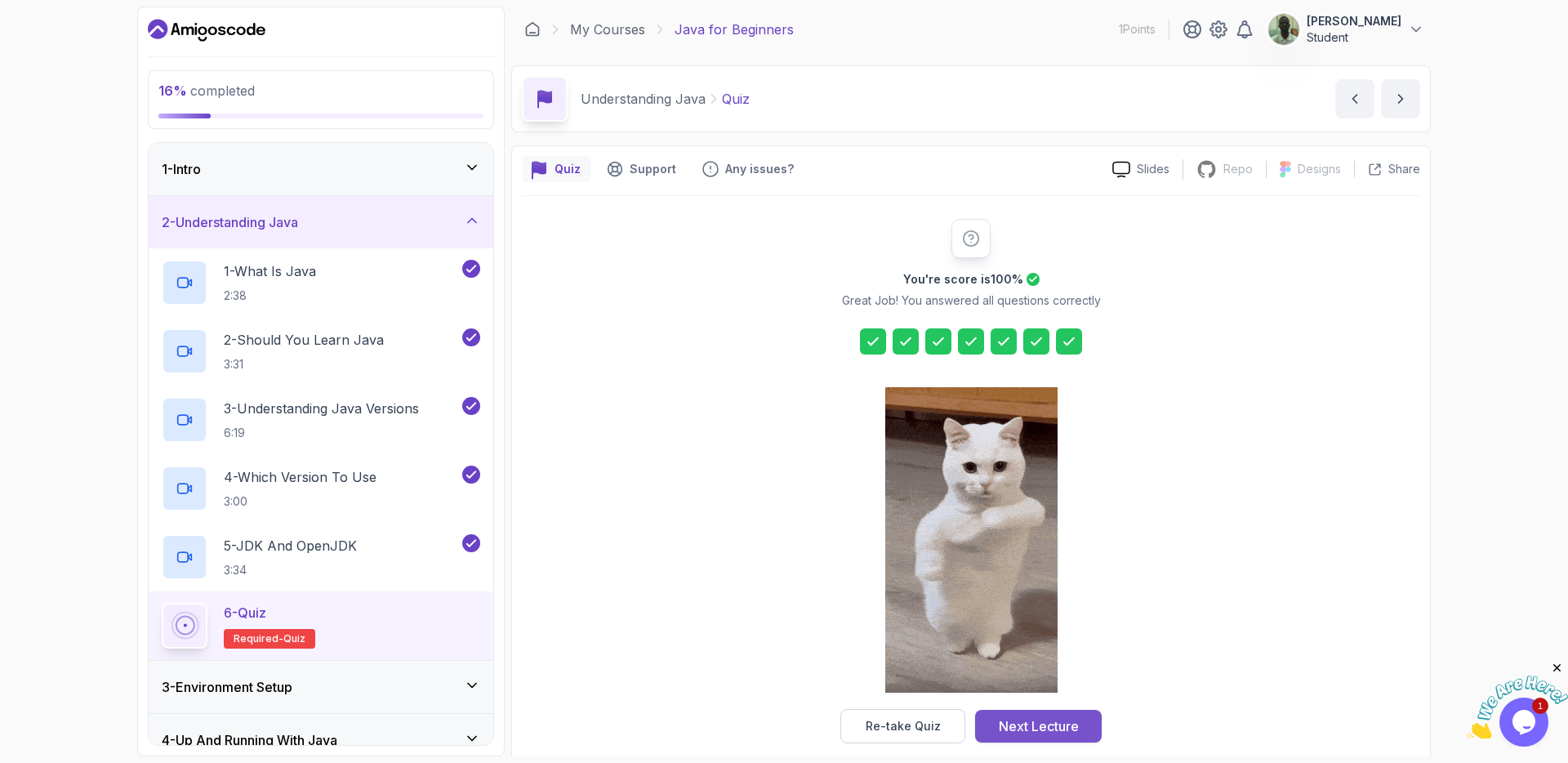
click at [1053, 727] on div "Next Lecture" at bounding box center [1039, 726] width 80 height 20
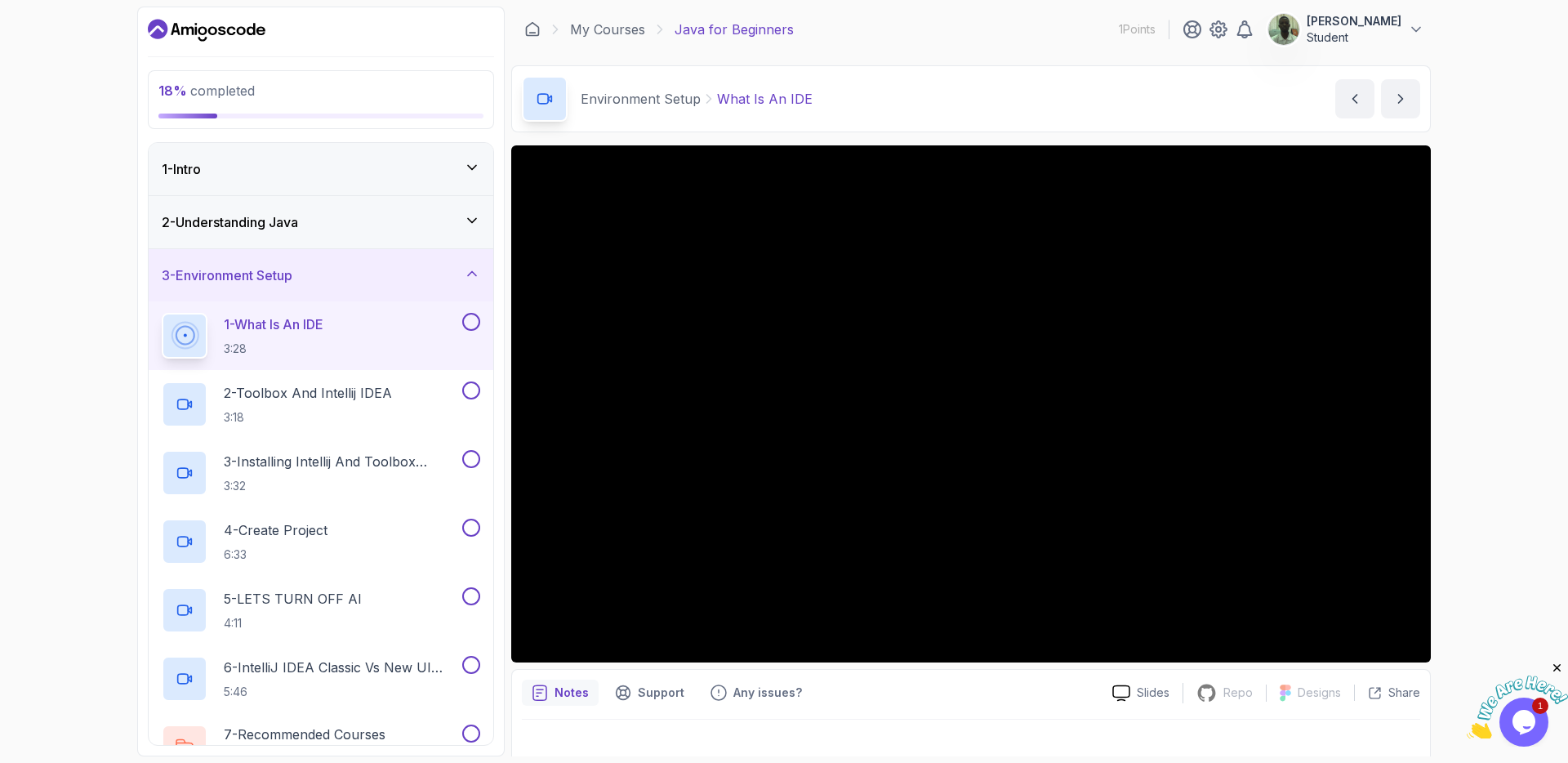
scroll to position [250, 0]
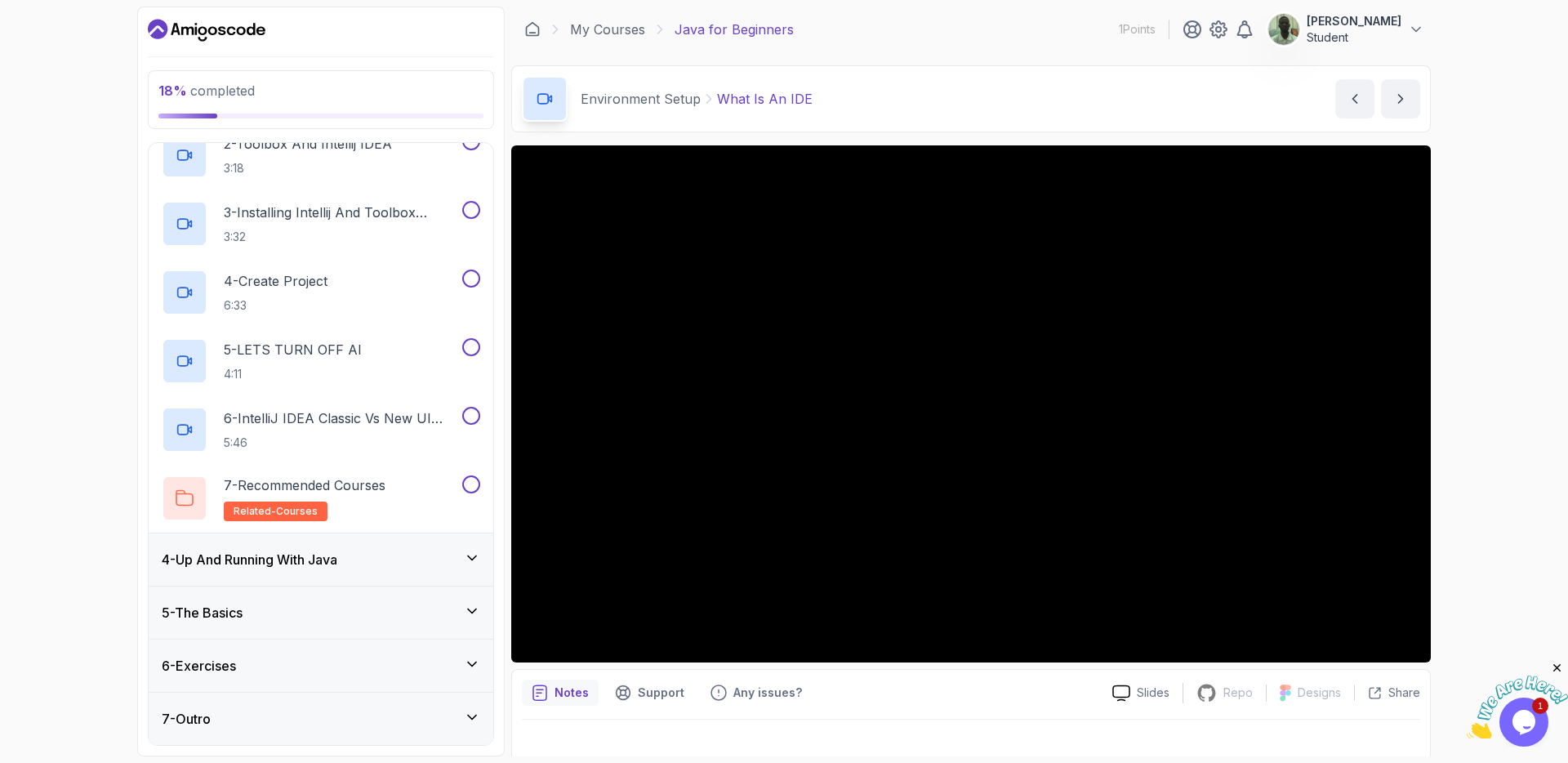
click at [455, 561] on div "4 - Up And Running With Java" at bounding box center [321, 559] width 319 height 20
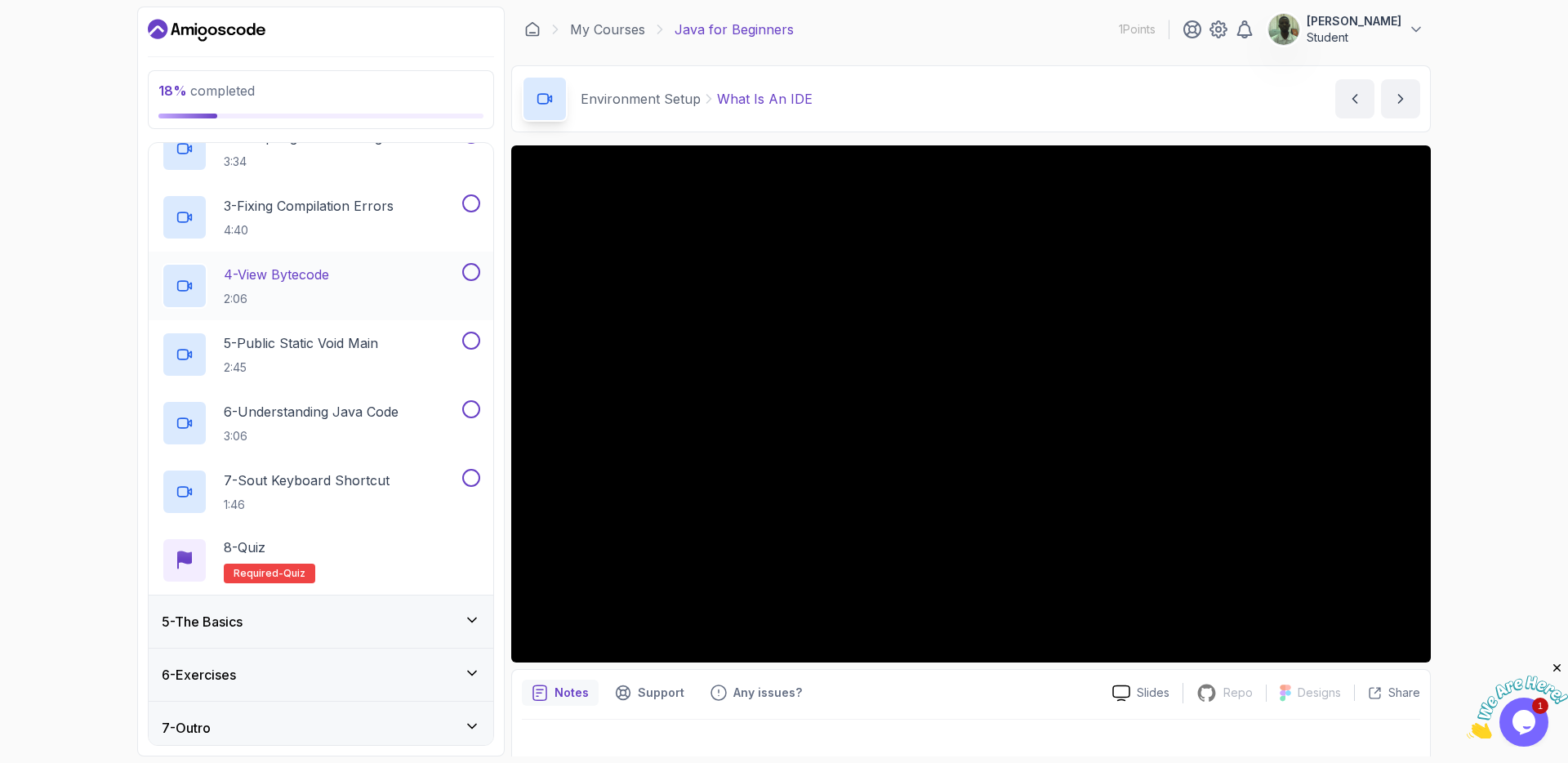
scroll to position [318, 0]
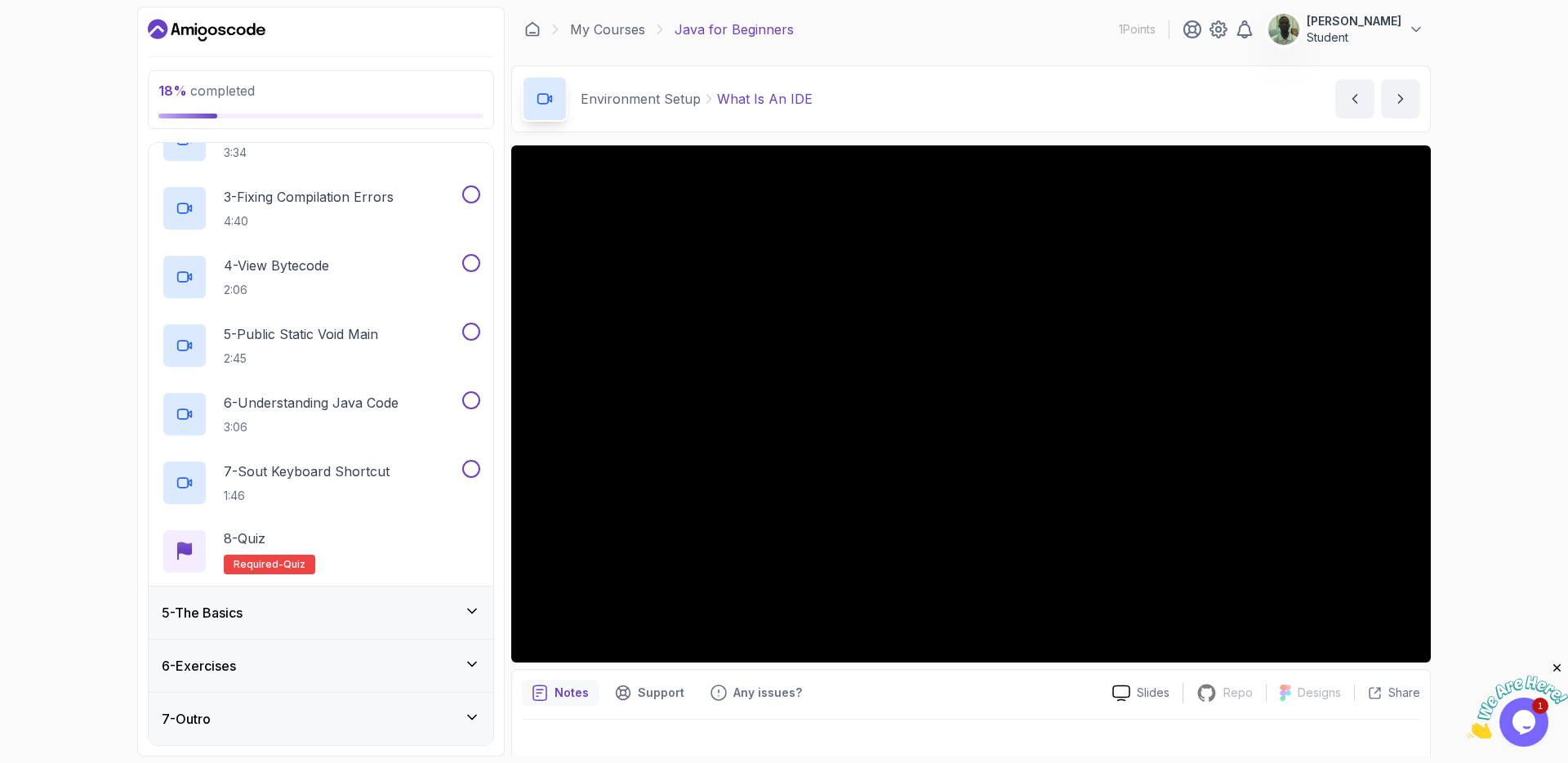
click at [474, 617] on icon at bounding box center [472, 610] width 16 height 16
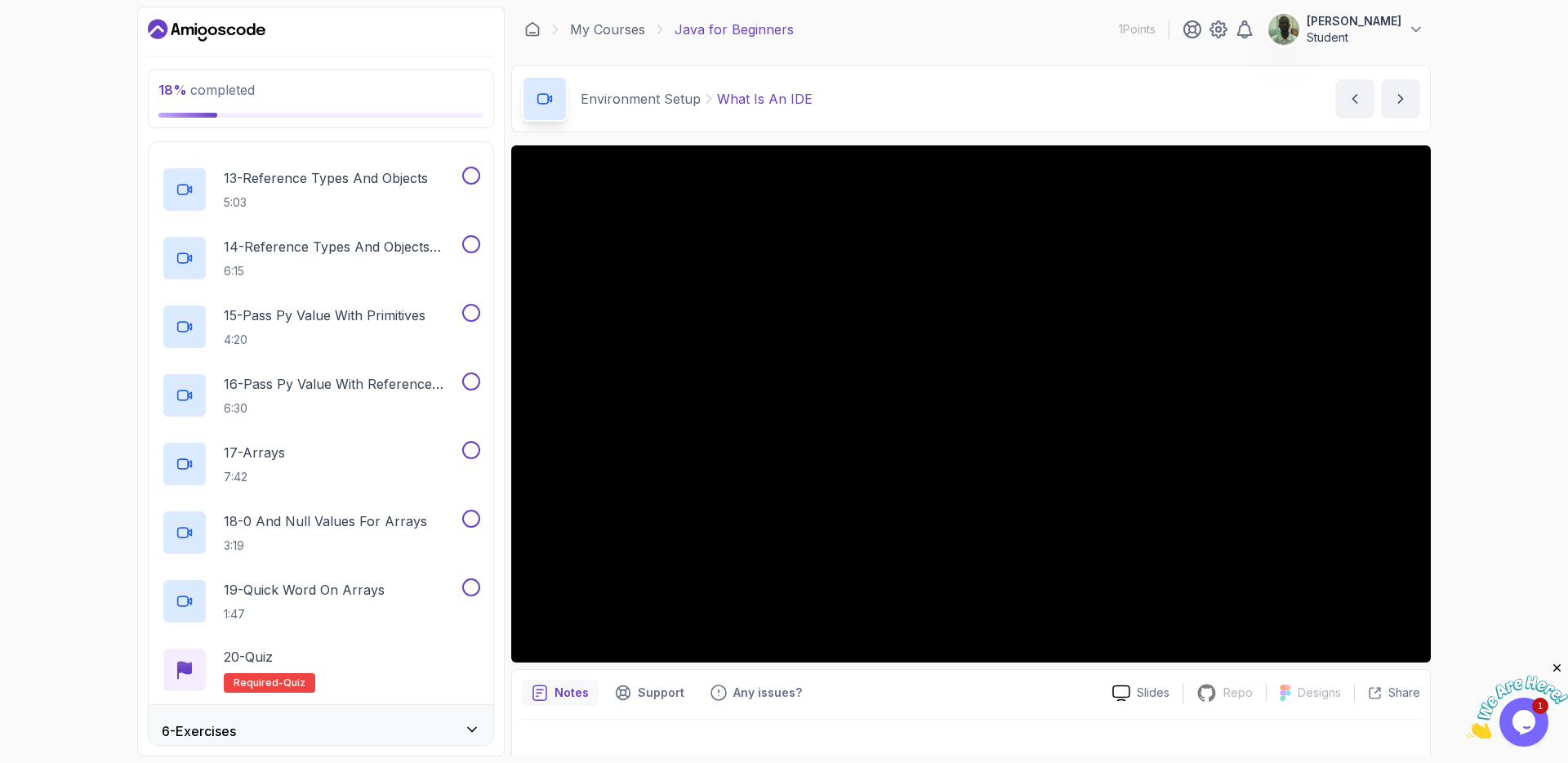
scroll to position [1140, 0]
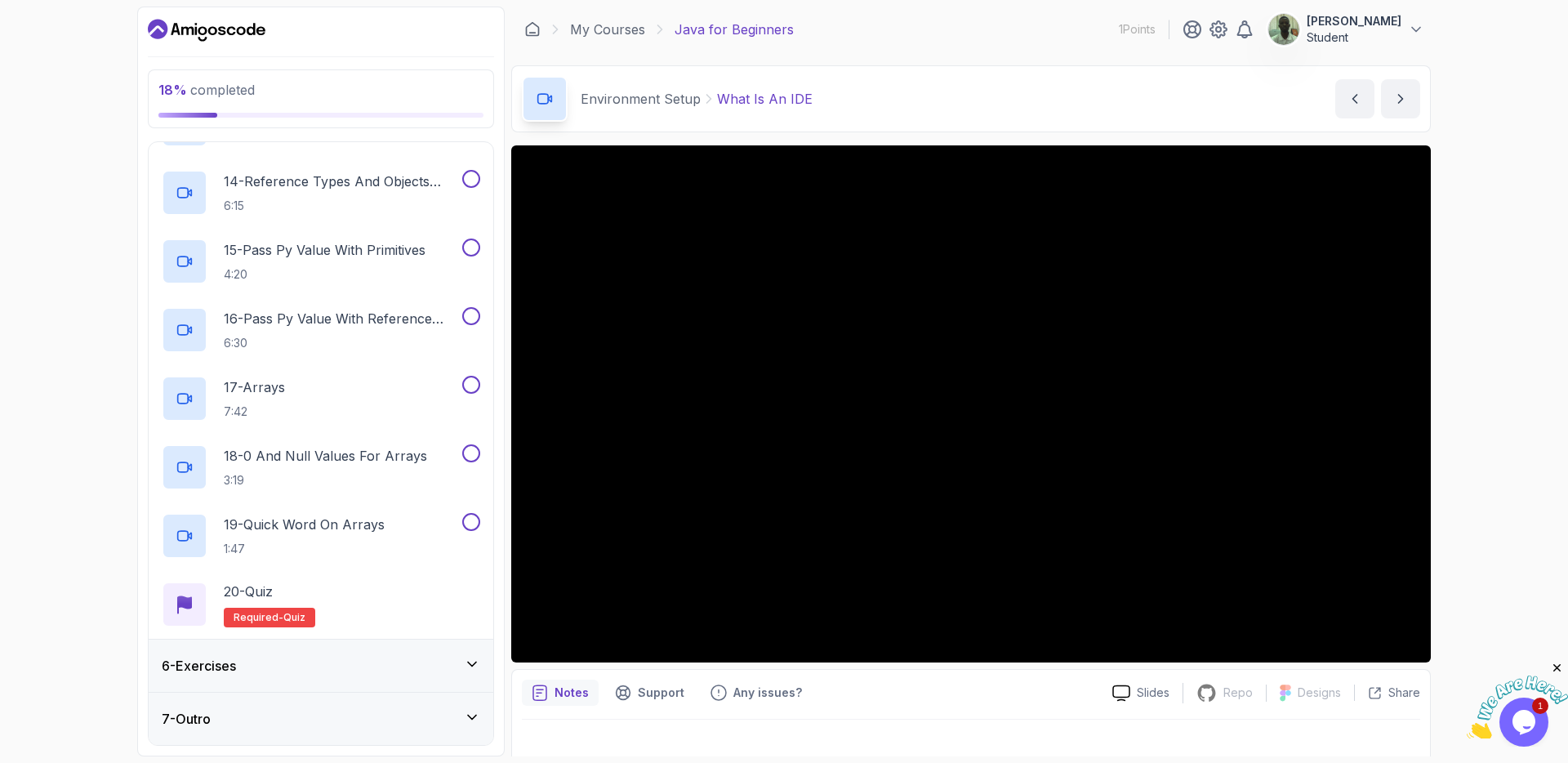
click at [469, 656] on div "6 - Exercises" at bounding box center [321, 665] width 345 height 52
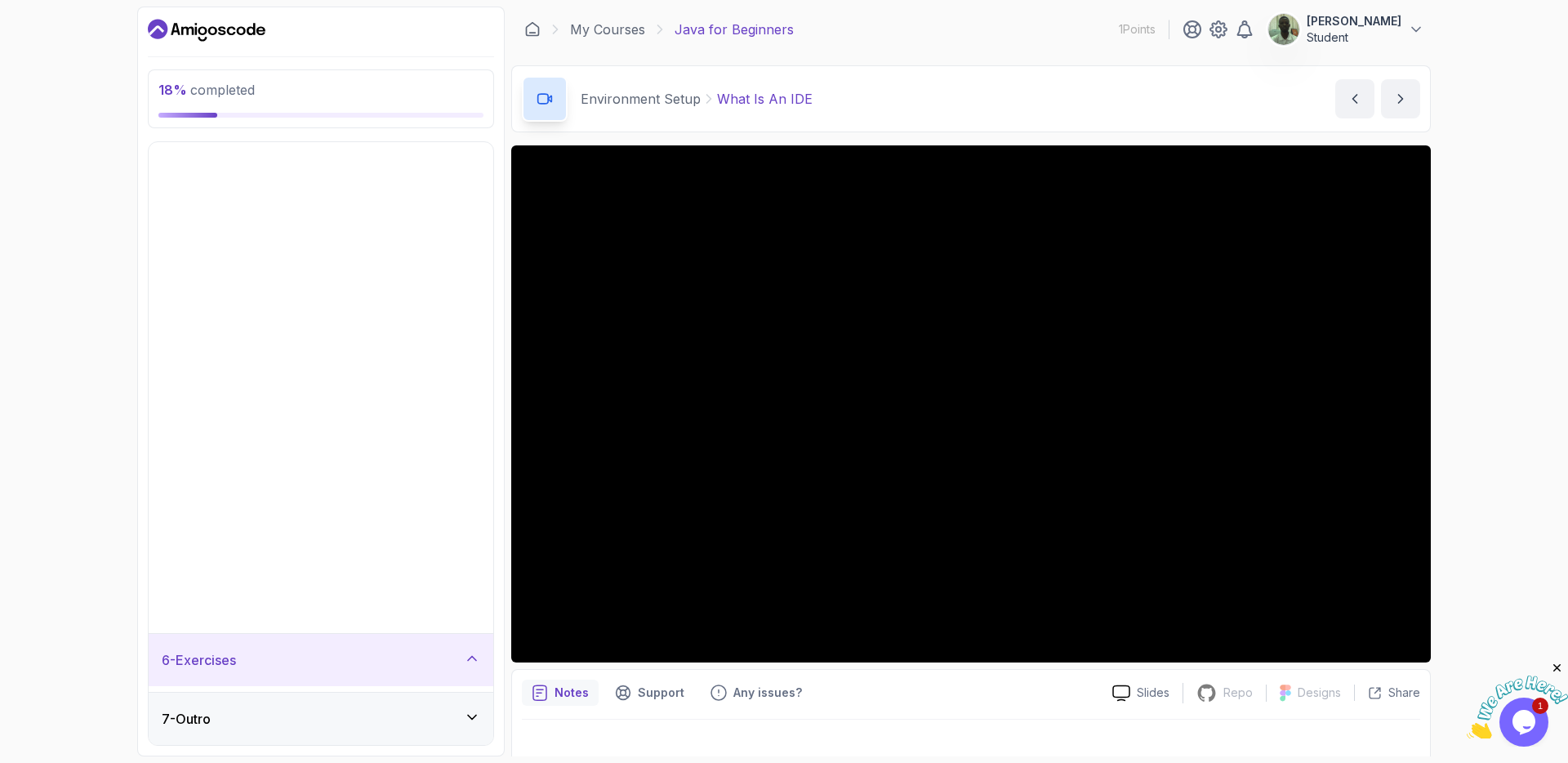
scroll to position [0, 0]
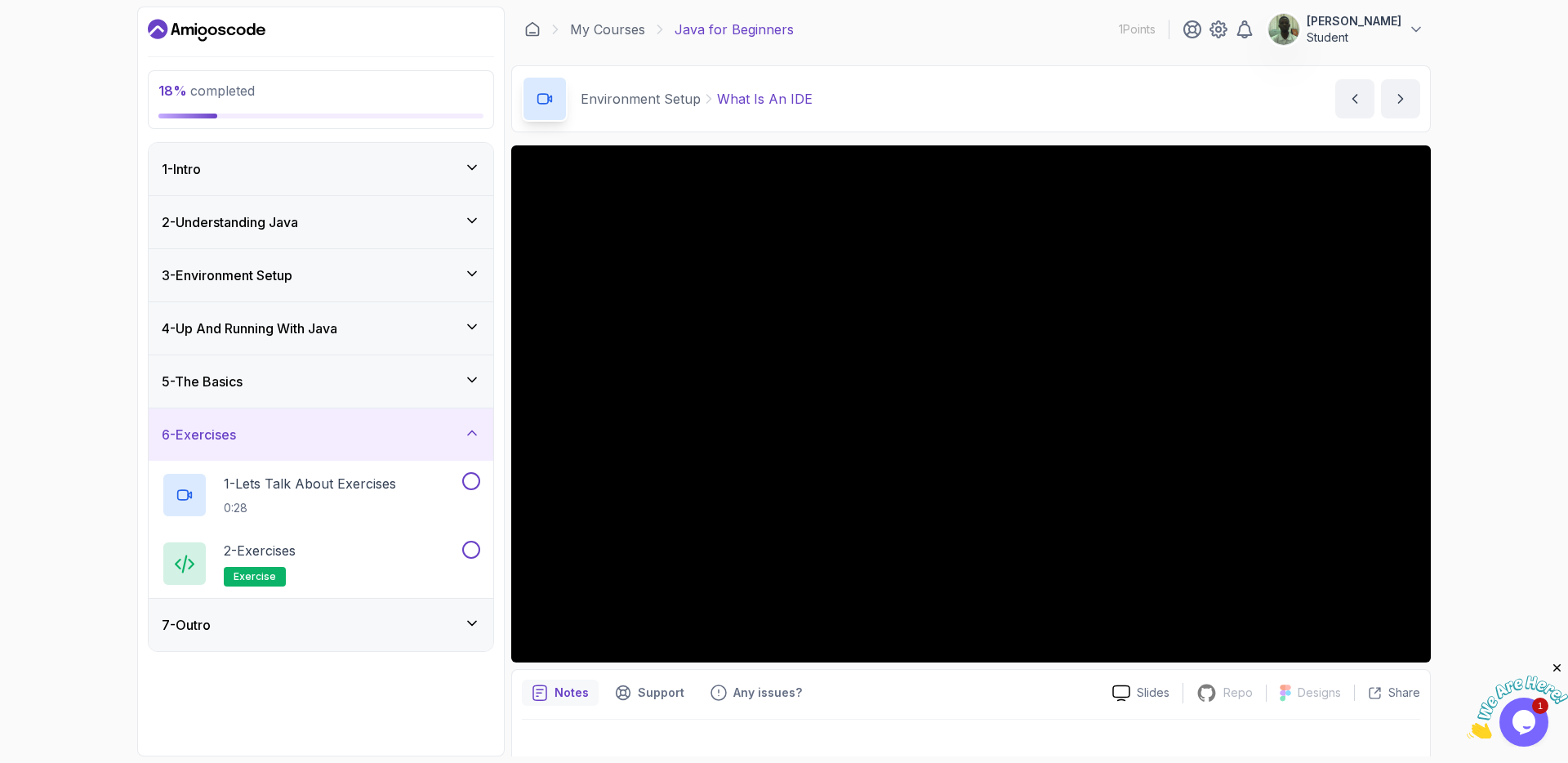
click at [473, 621] on icon at bounding box center [472, 623] width 16 height 16
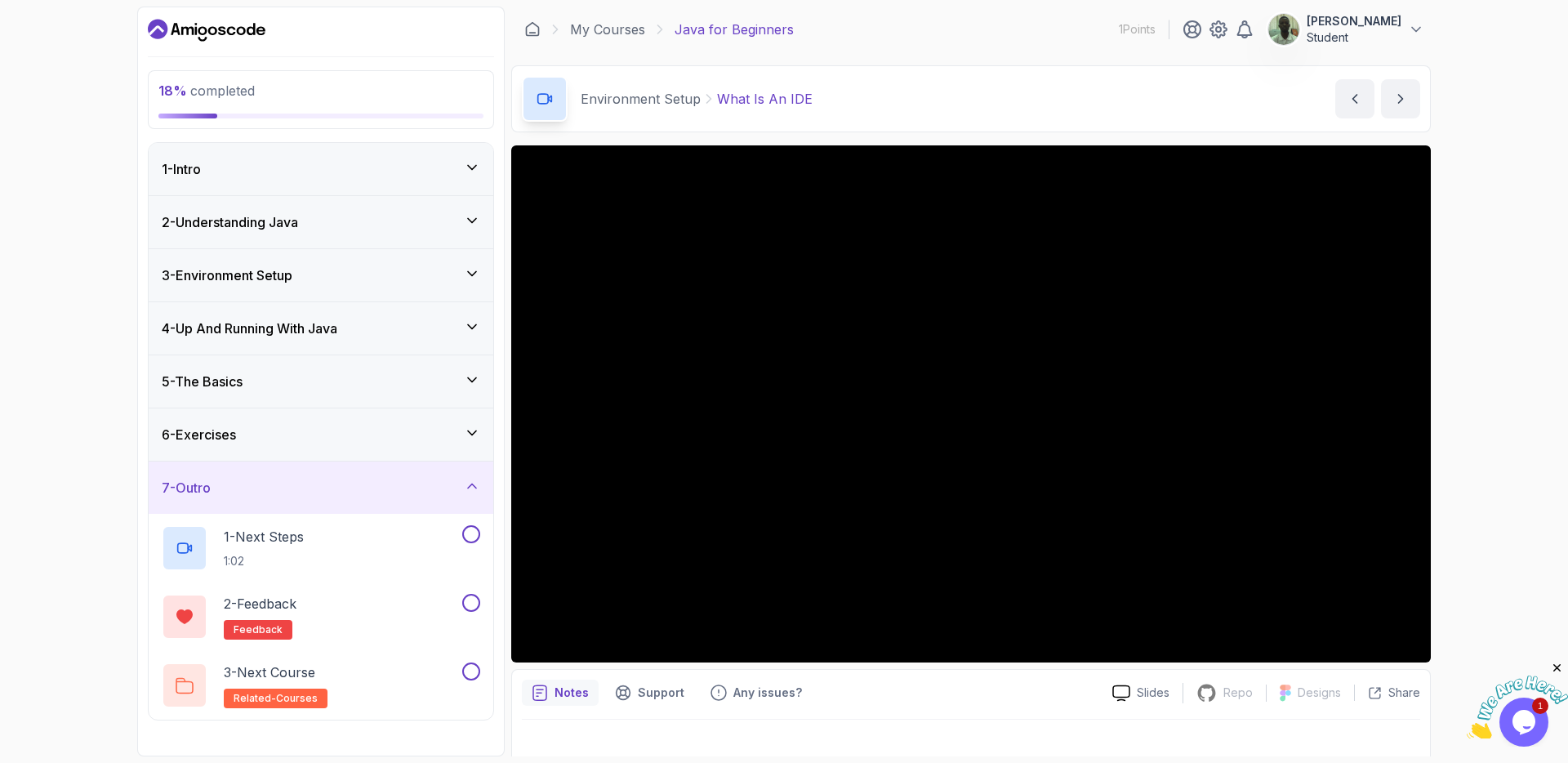
click at [457, 493] on div "7 - Outro" at bounding box center [321, 487] width 319 height 20
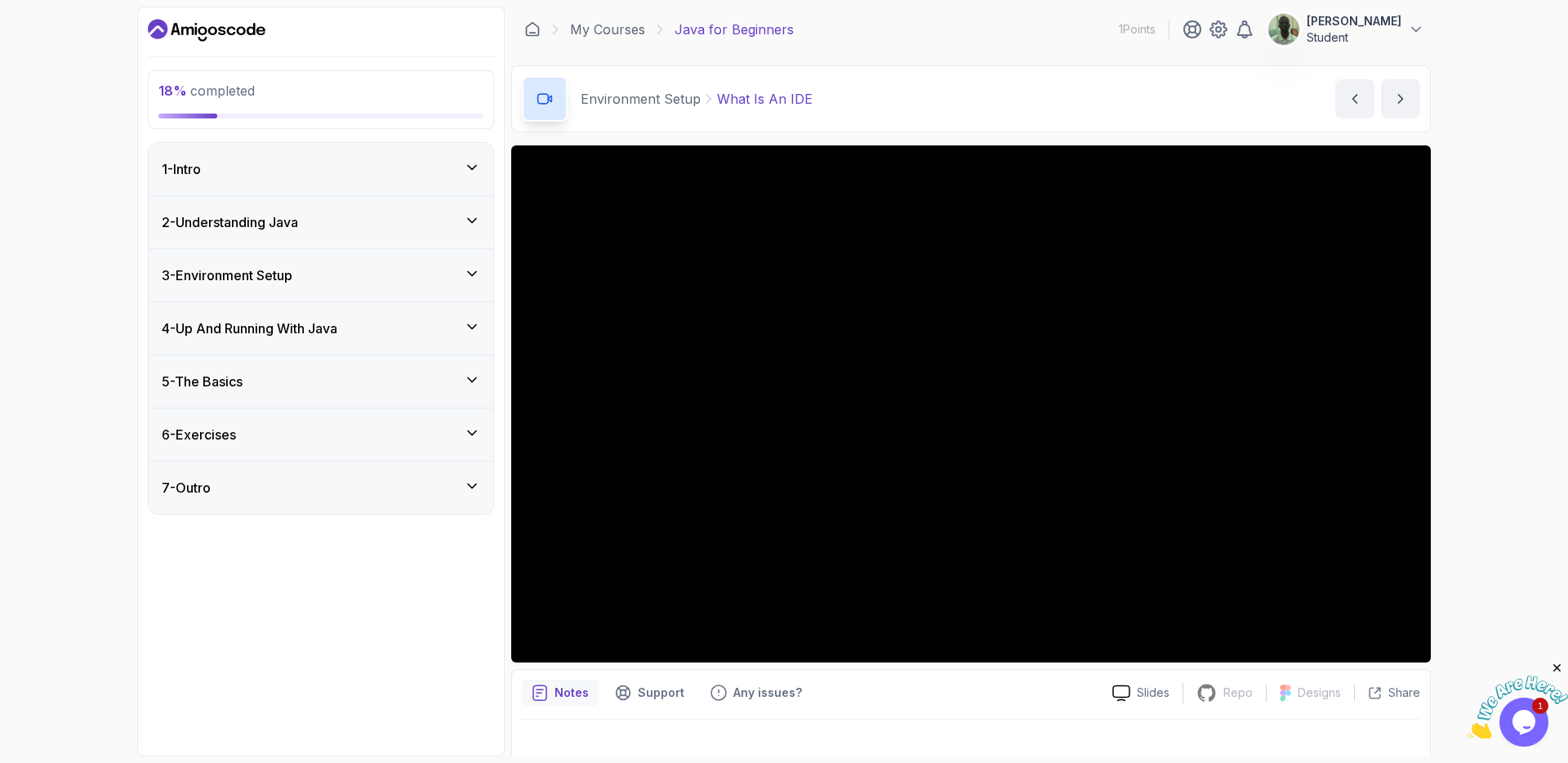
click at [462, 331] on div "4 - Up And Running With Java" at bounding box center [321, 328] width 319 height 20
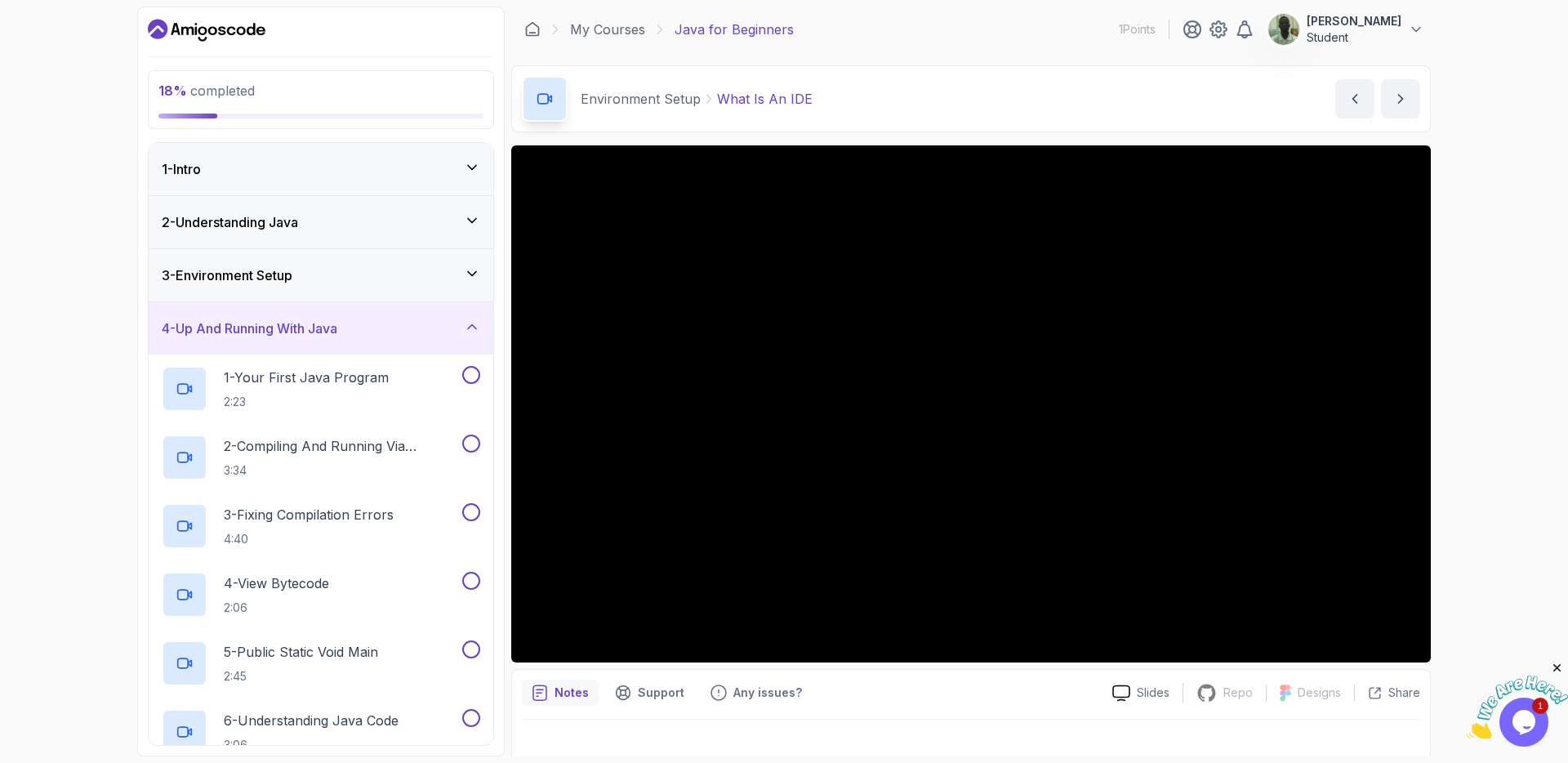
click at [460, 326] on div "4 - Up And Running With Java" at bounding box center [321, 328] width 319 height 20
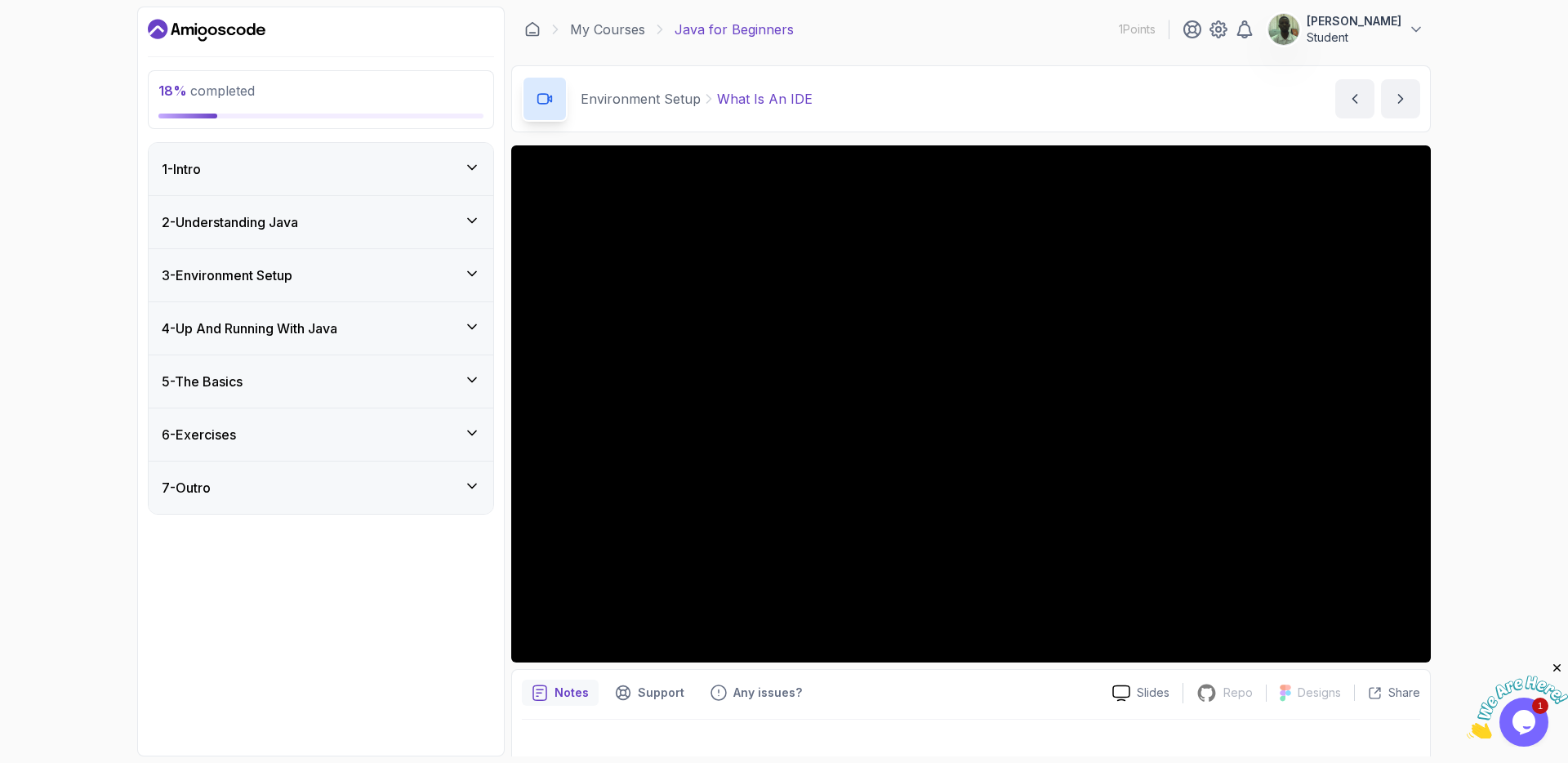
click at [456, 277] on div "3 - Environment Setup" at bounding box center [321, 275] width 319 height 20
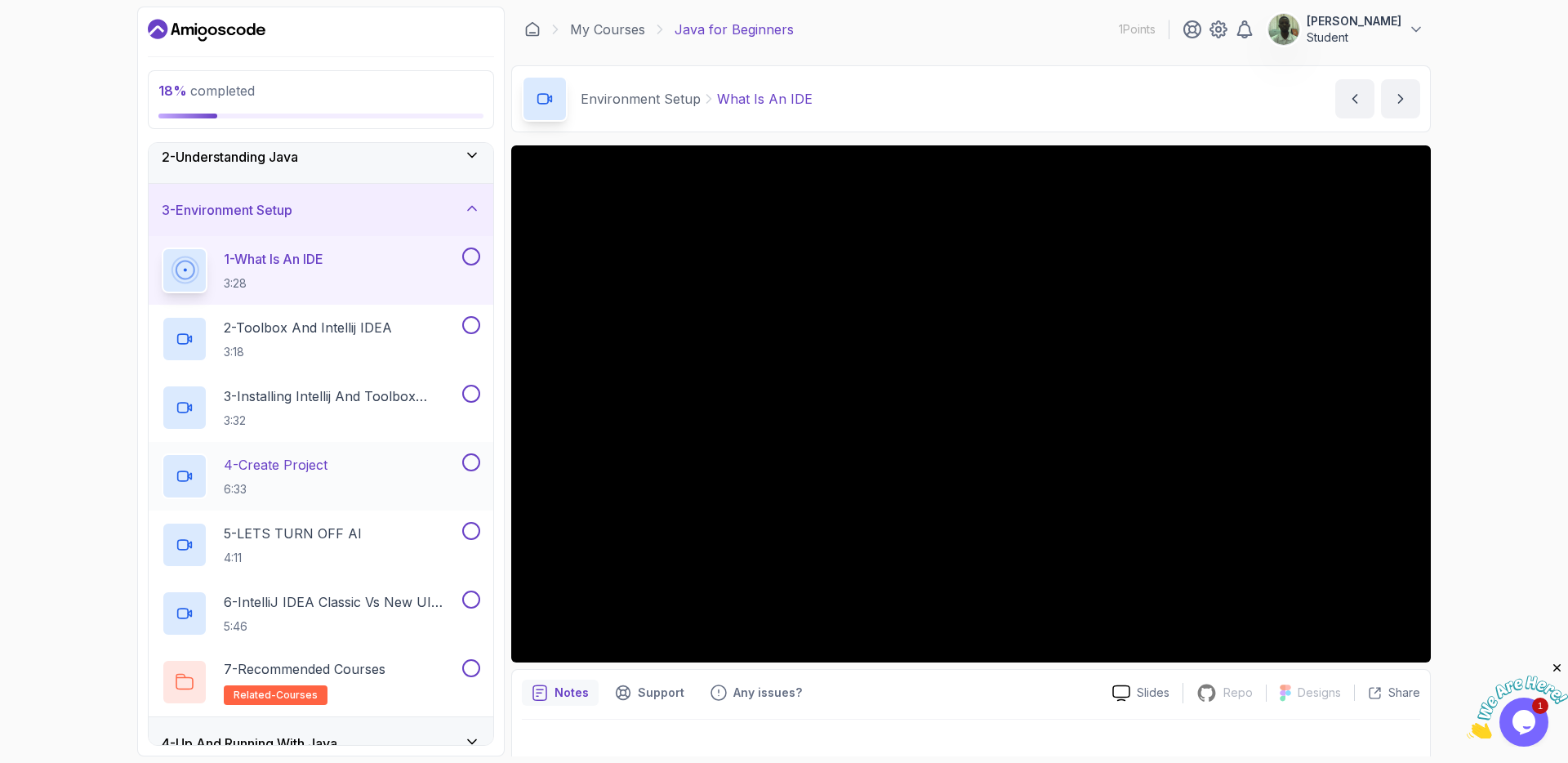
scroll to position [98, 0]
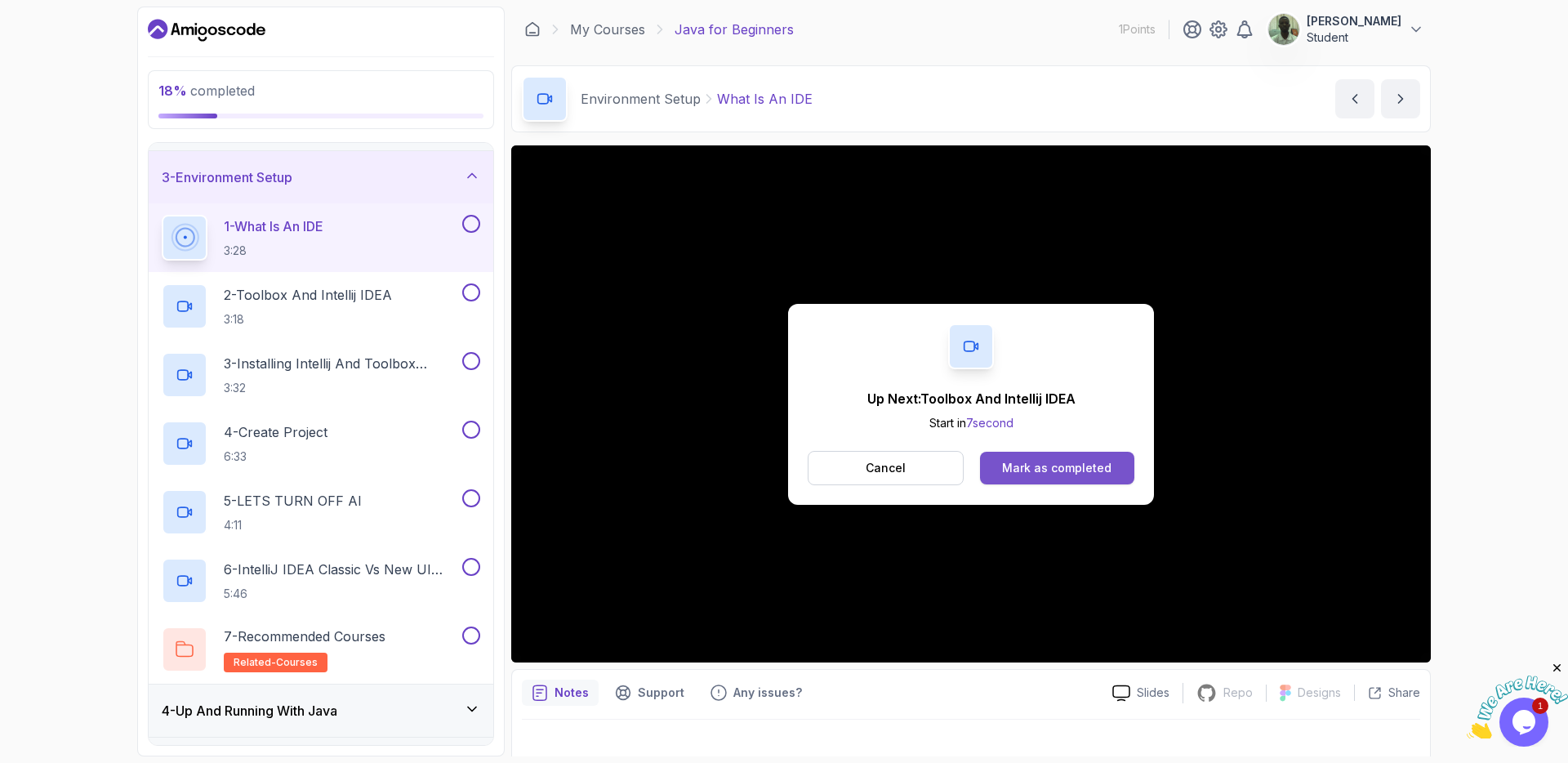
click at [1013, 471] on div "Mark as completed" at bounding box center [1056, 468] width 109 height 16
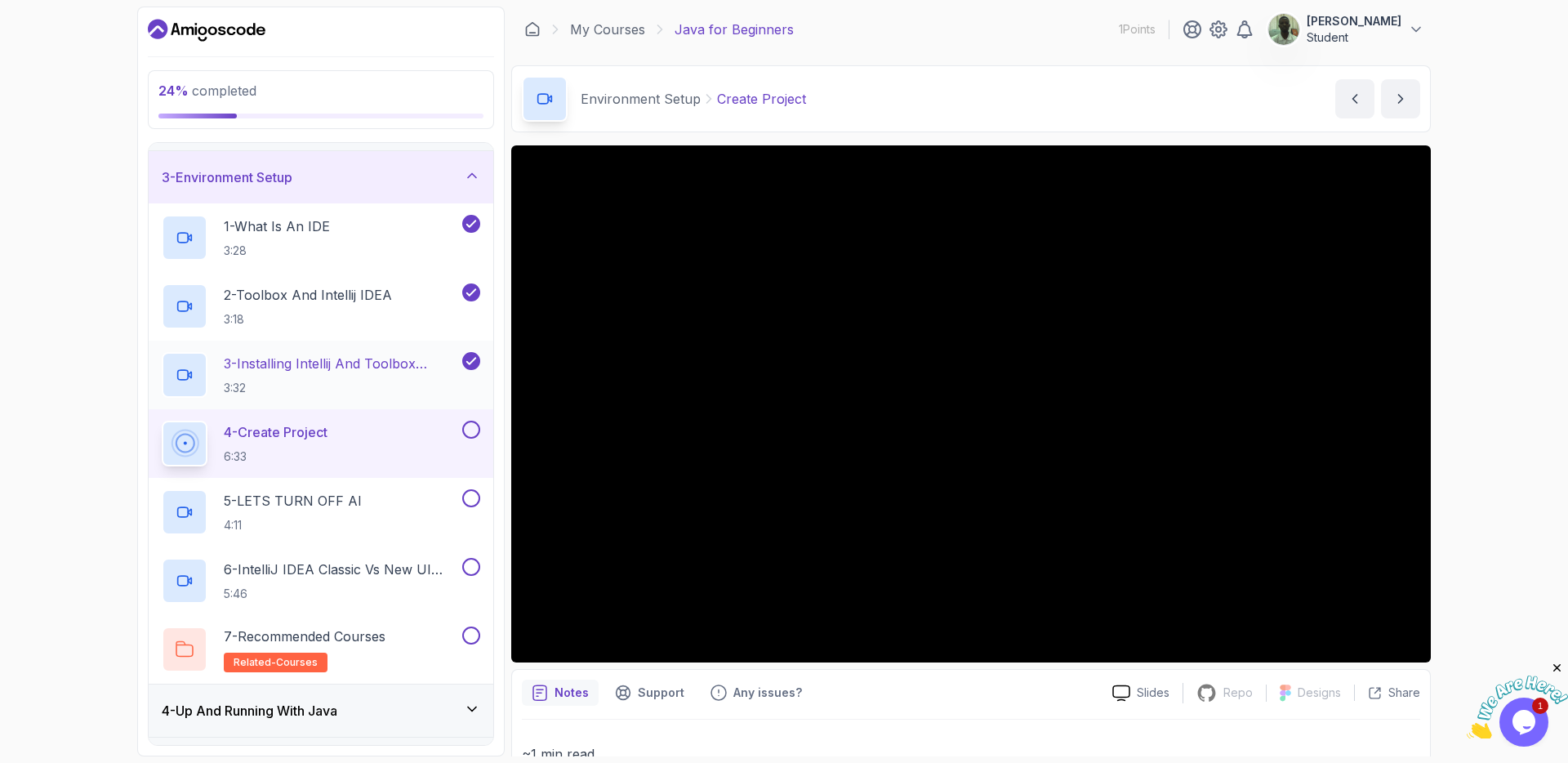
scroll to position [250, 0]
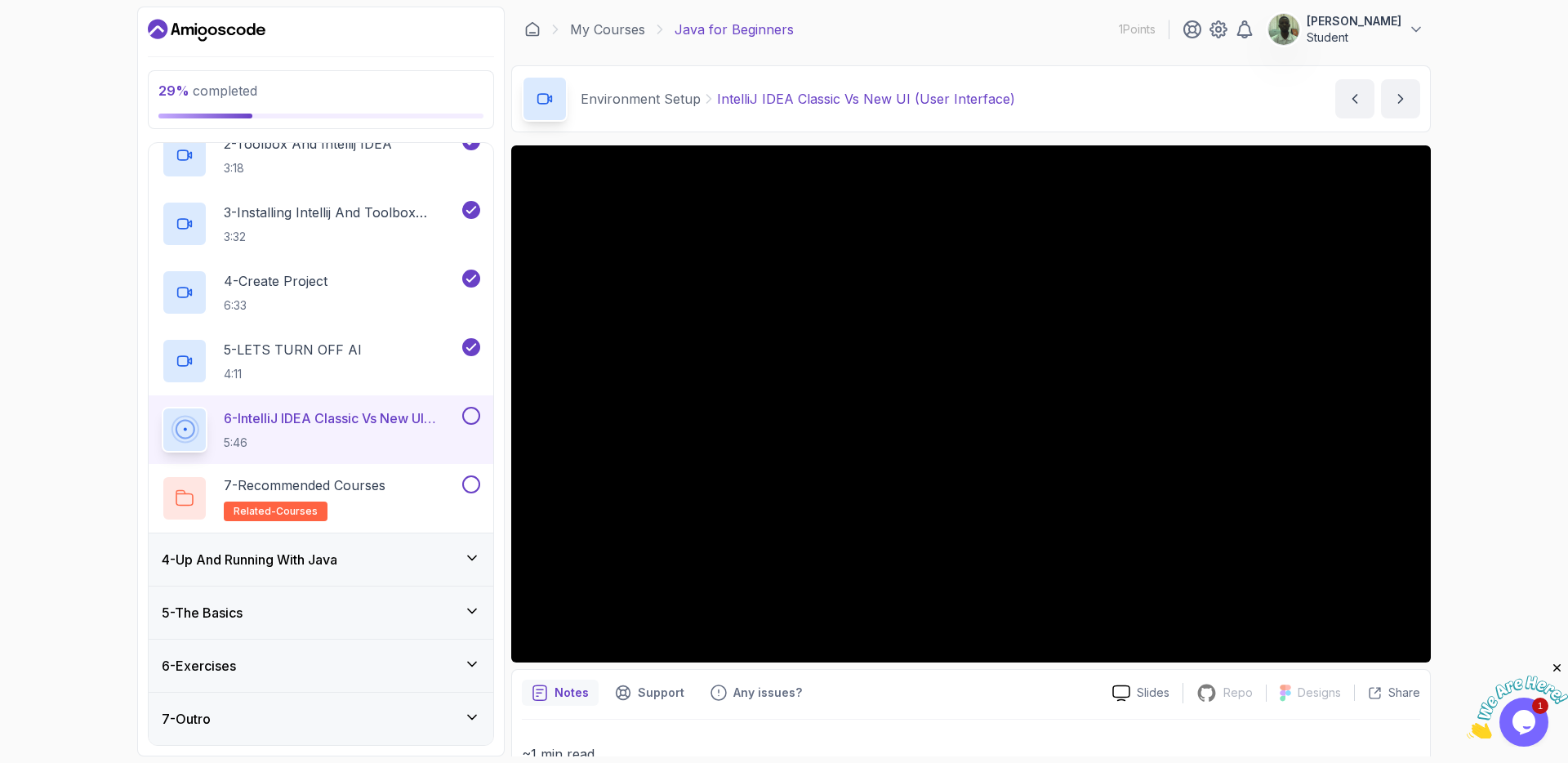
click at [471, 419] on button at bounding box center [471, 416] width 18 height 18
click at [401, 492] on div "7 - Recommended Courses related-courses" at bounding box center [309, 498] width 297 height 46
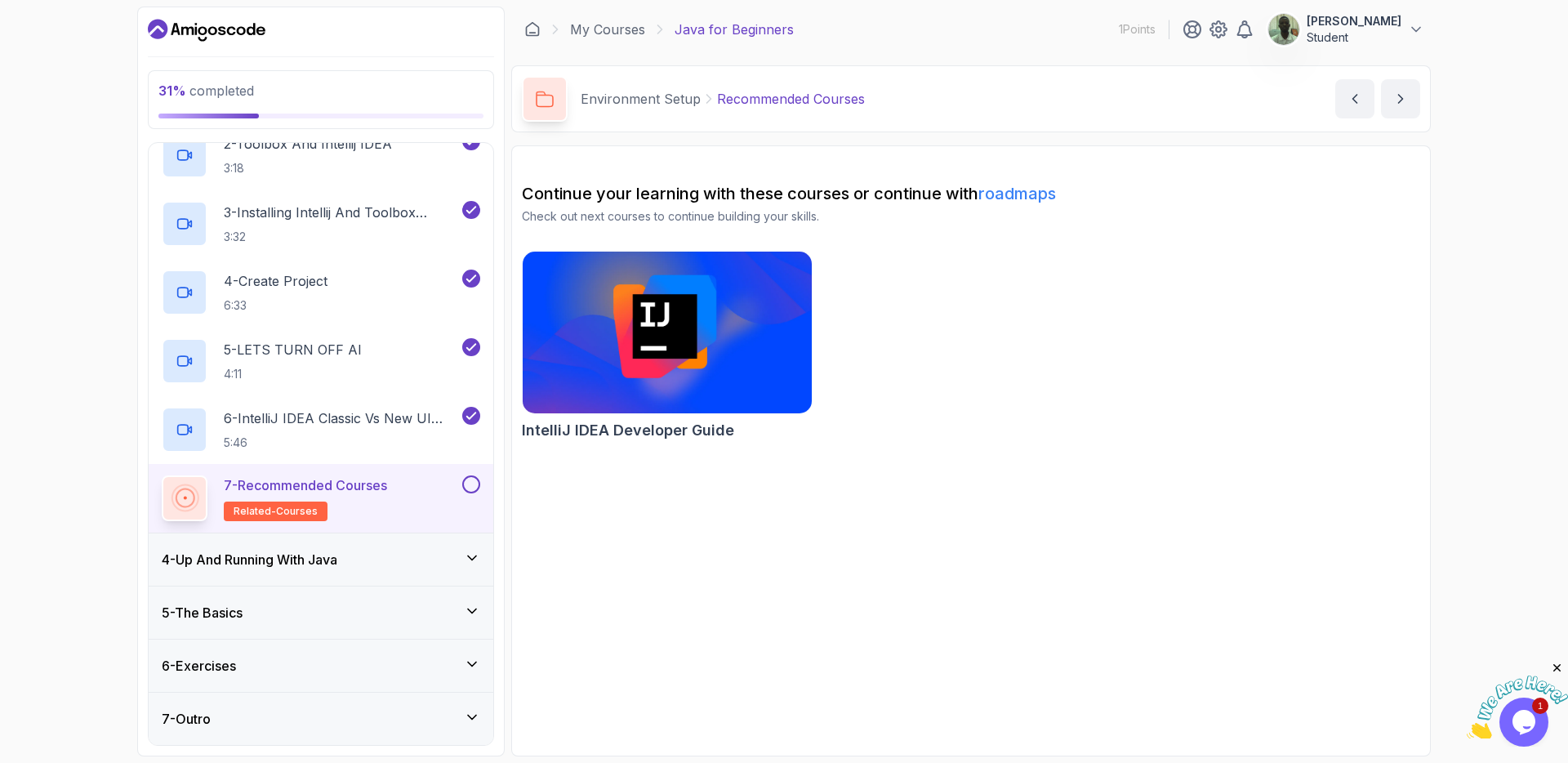
click at [718, 343] on img at bounding box center [667, 332] width 304 height 170
drag, startPoint x: 466, startPoint y: 484, endPoint x: 475, endPoint y: 494, distance: 13.5
click at [468, 485] on button at bounding box center [471, 484] width 18 height 18
click at [467, 563] on icon at bounding box center [472, 557] width 16 height 16
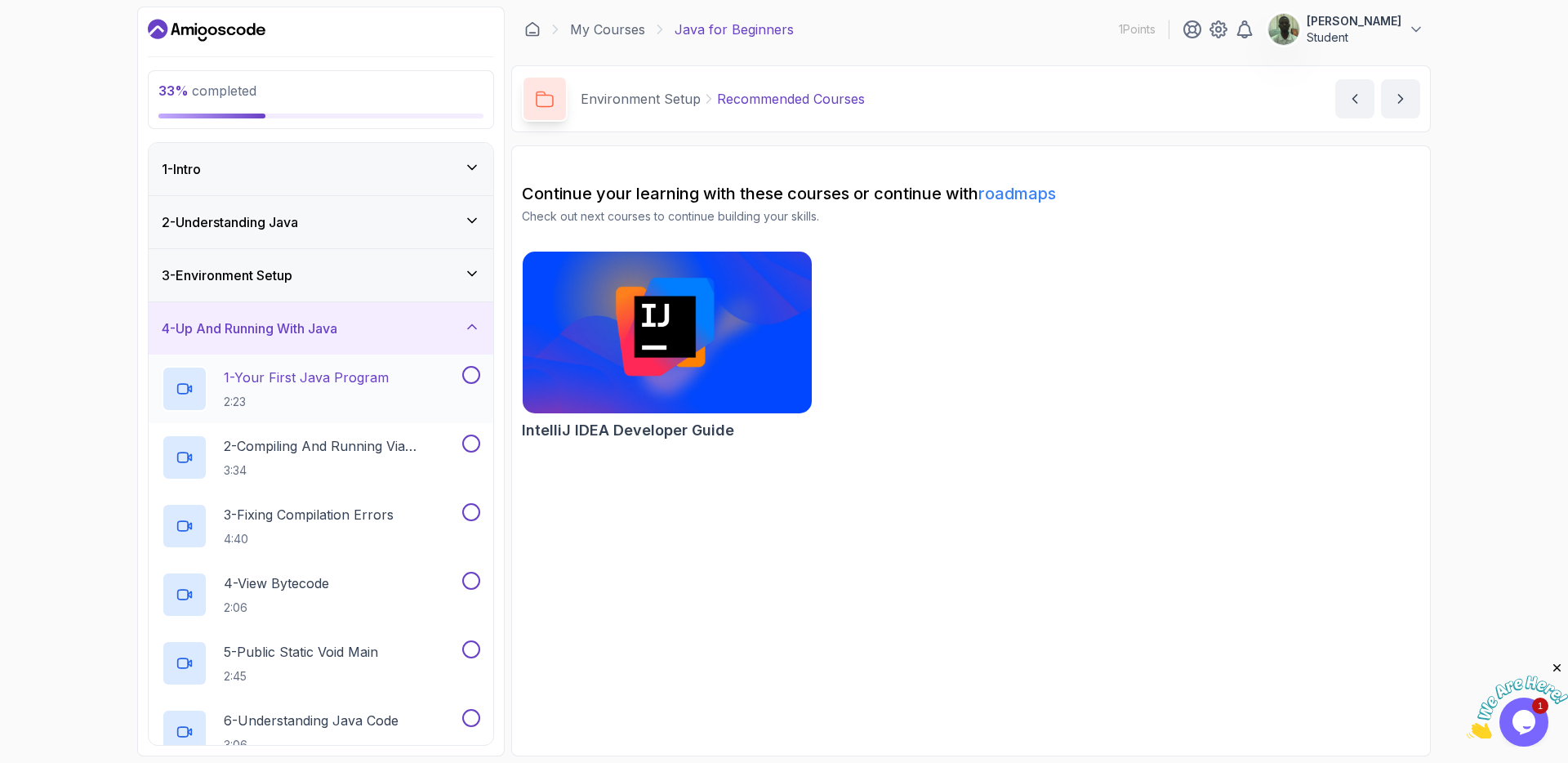
click at [380, 379] on p "1 - Your First Java Program" at bounding box center [307, 377] width 165 height 20
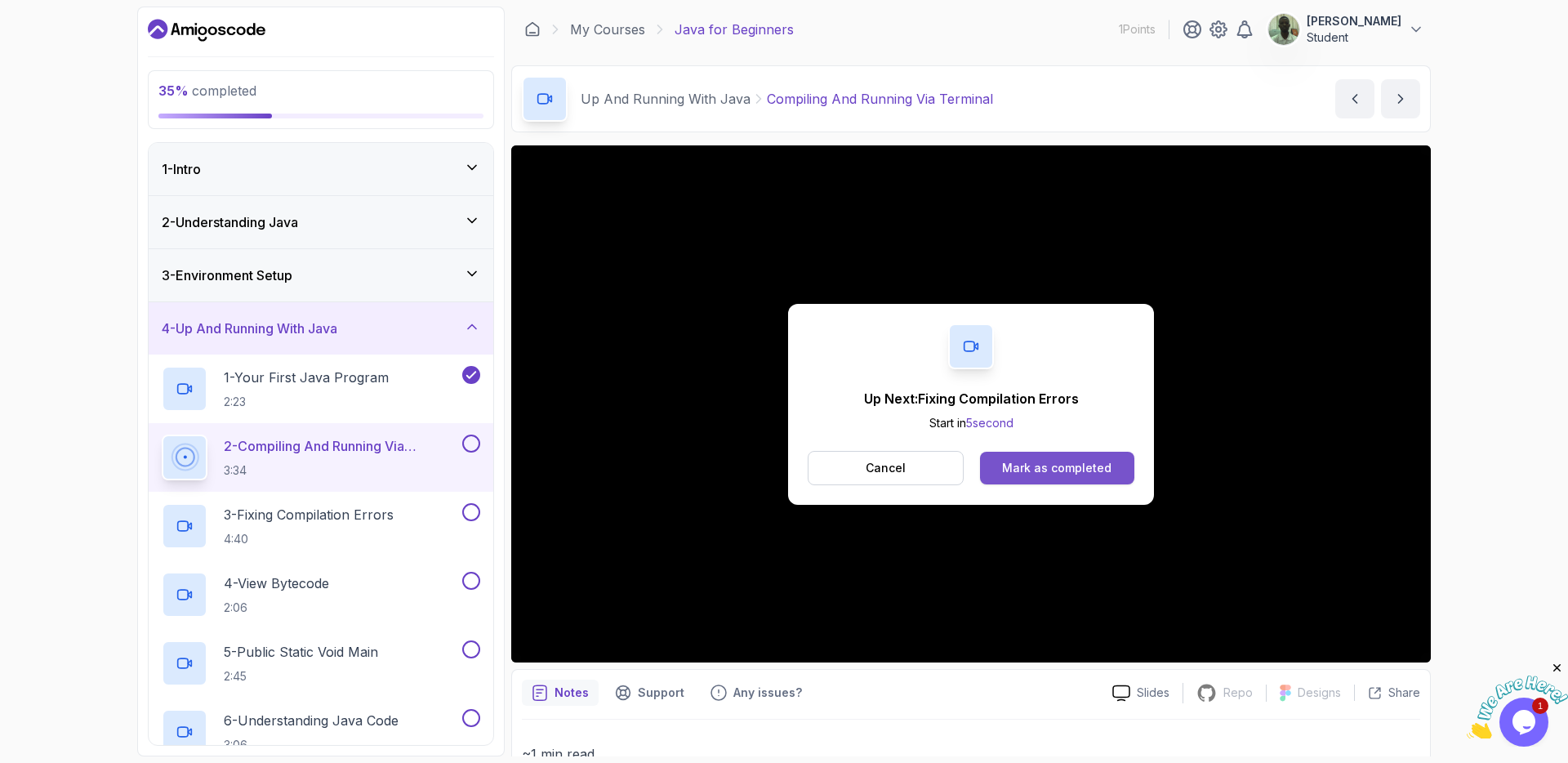
click at [1093, 466] on div "Mark as completed" at bounding box center [1056, 468] width 109 height 16
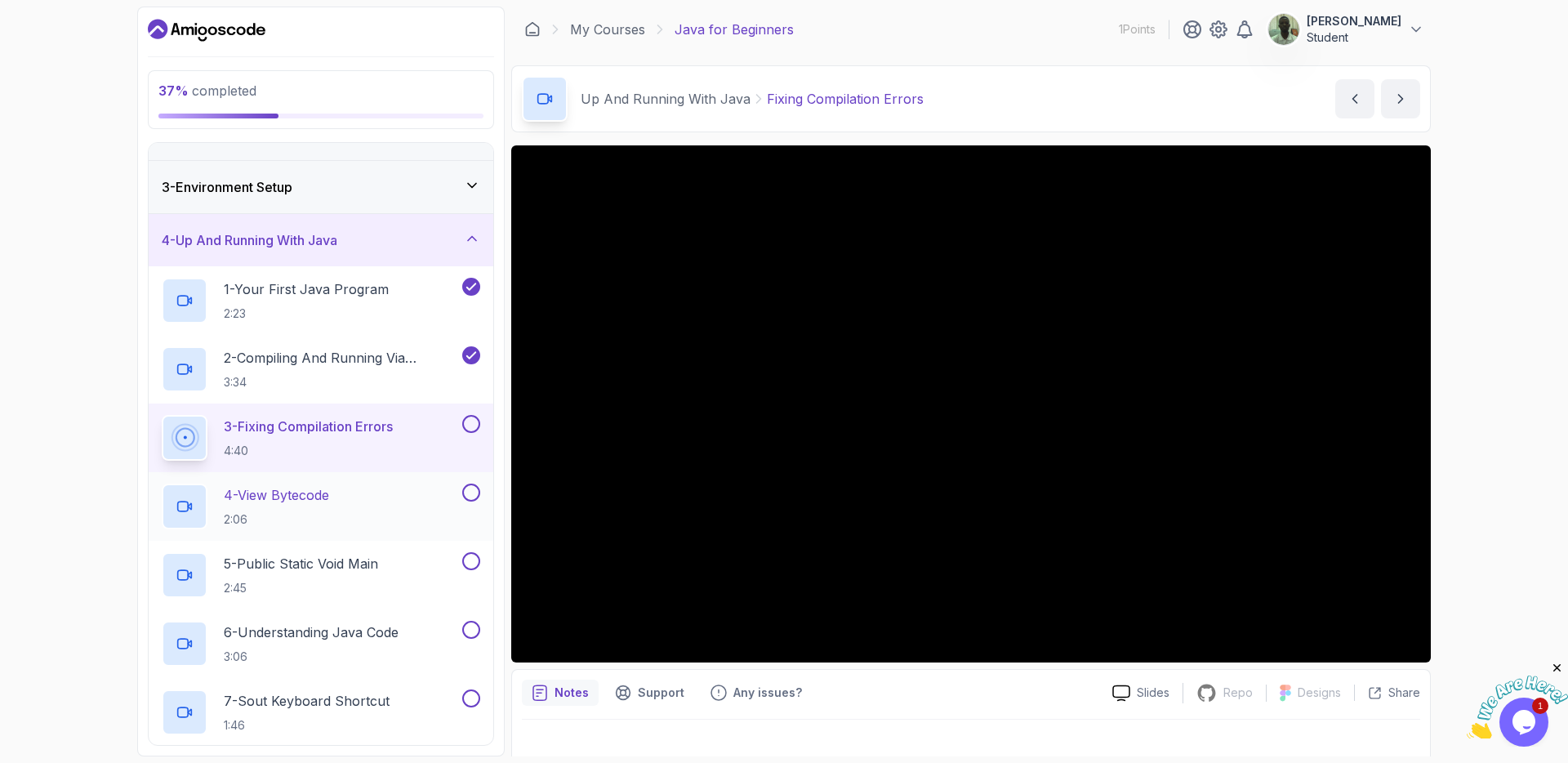
scroll to position [98, 0]
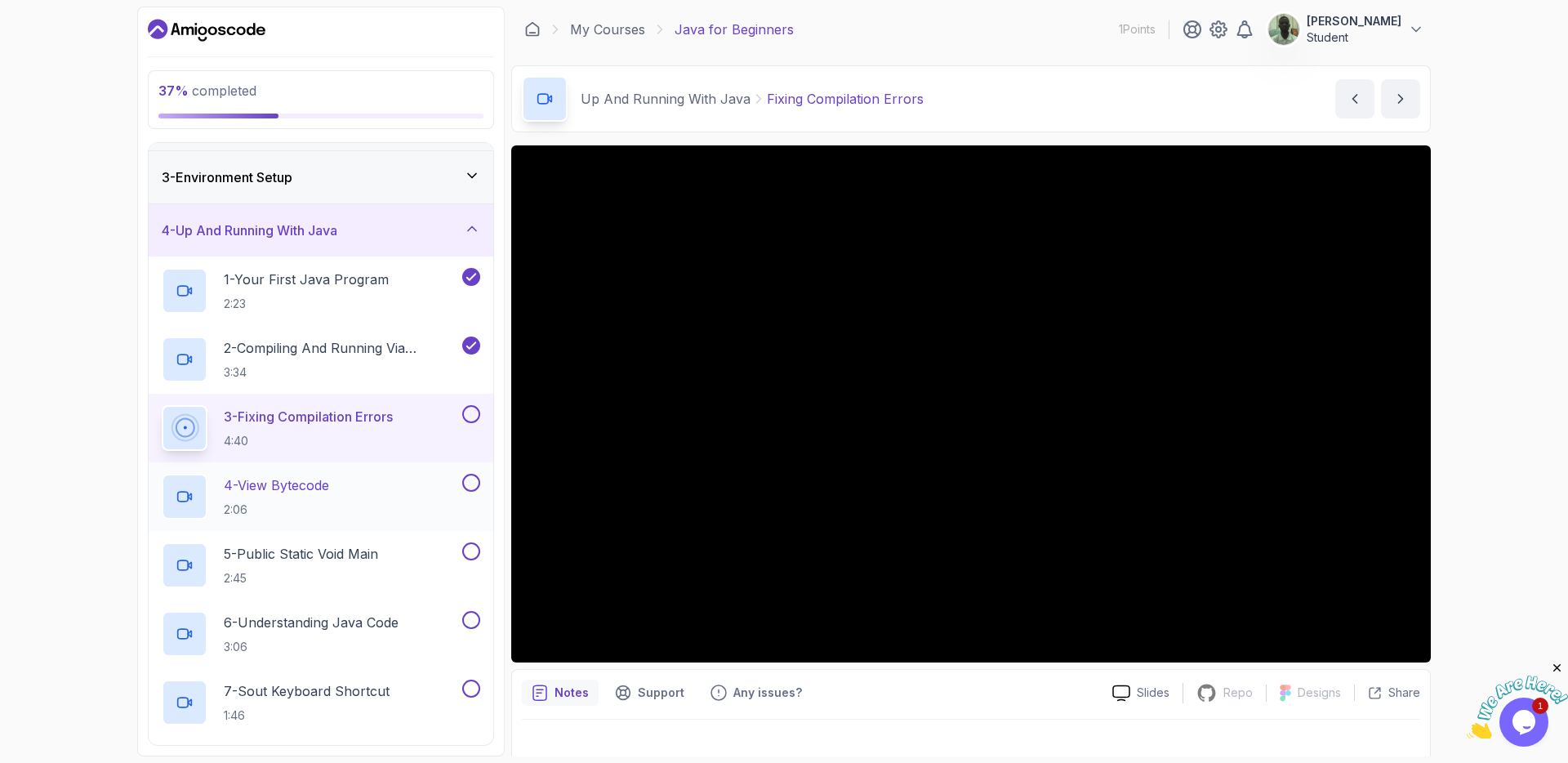
click at [343, 496] on div "4 - View Bytecode 2:06" at bounding box center [309, 496] width 297 height 46
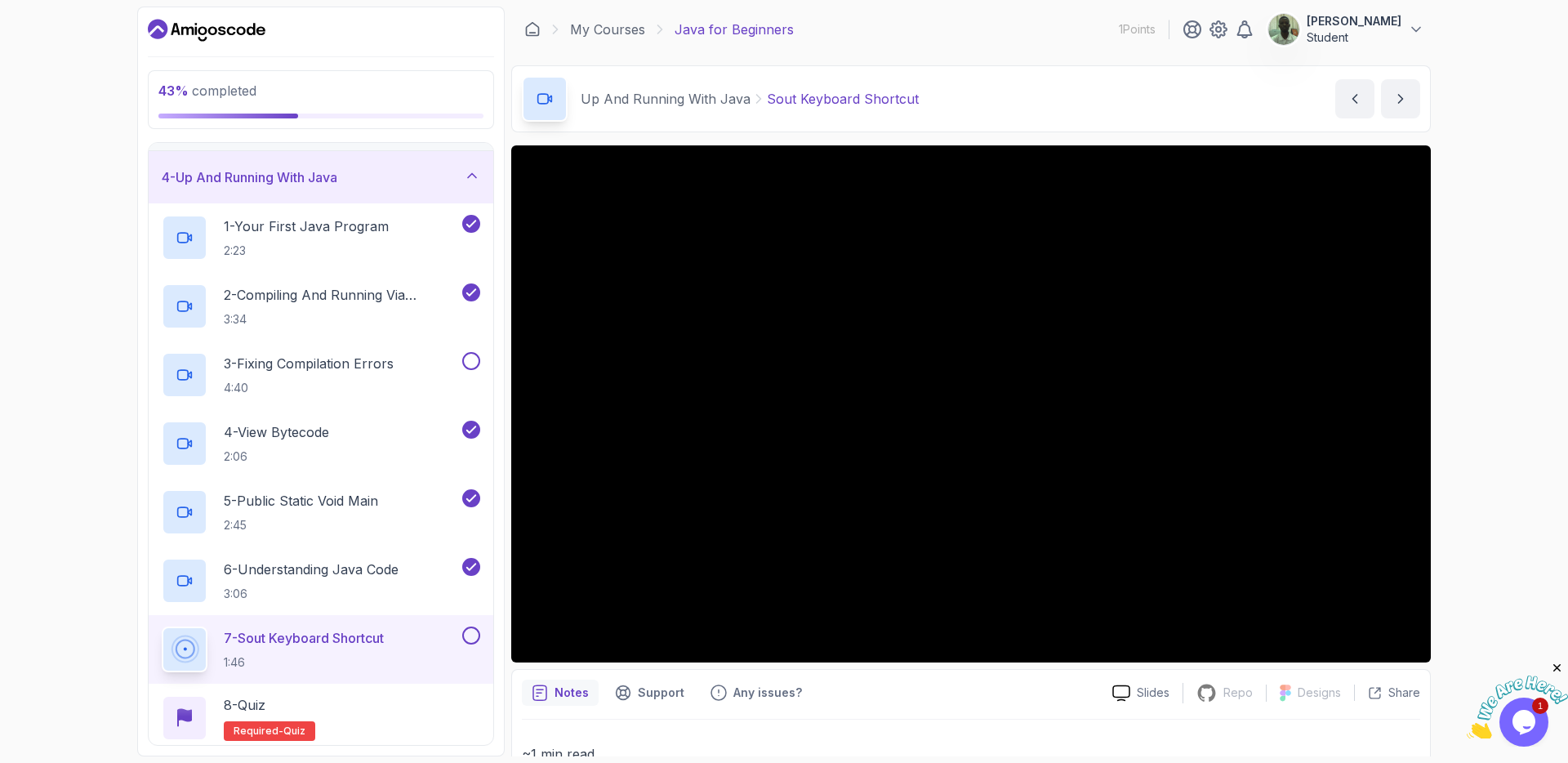
scroll to position [294, 0]
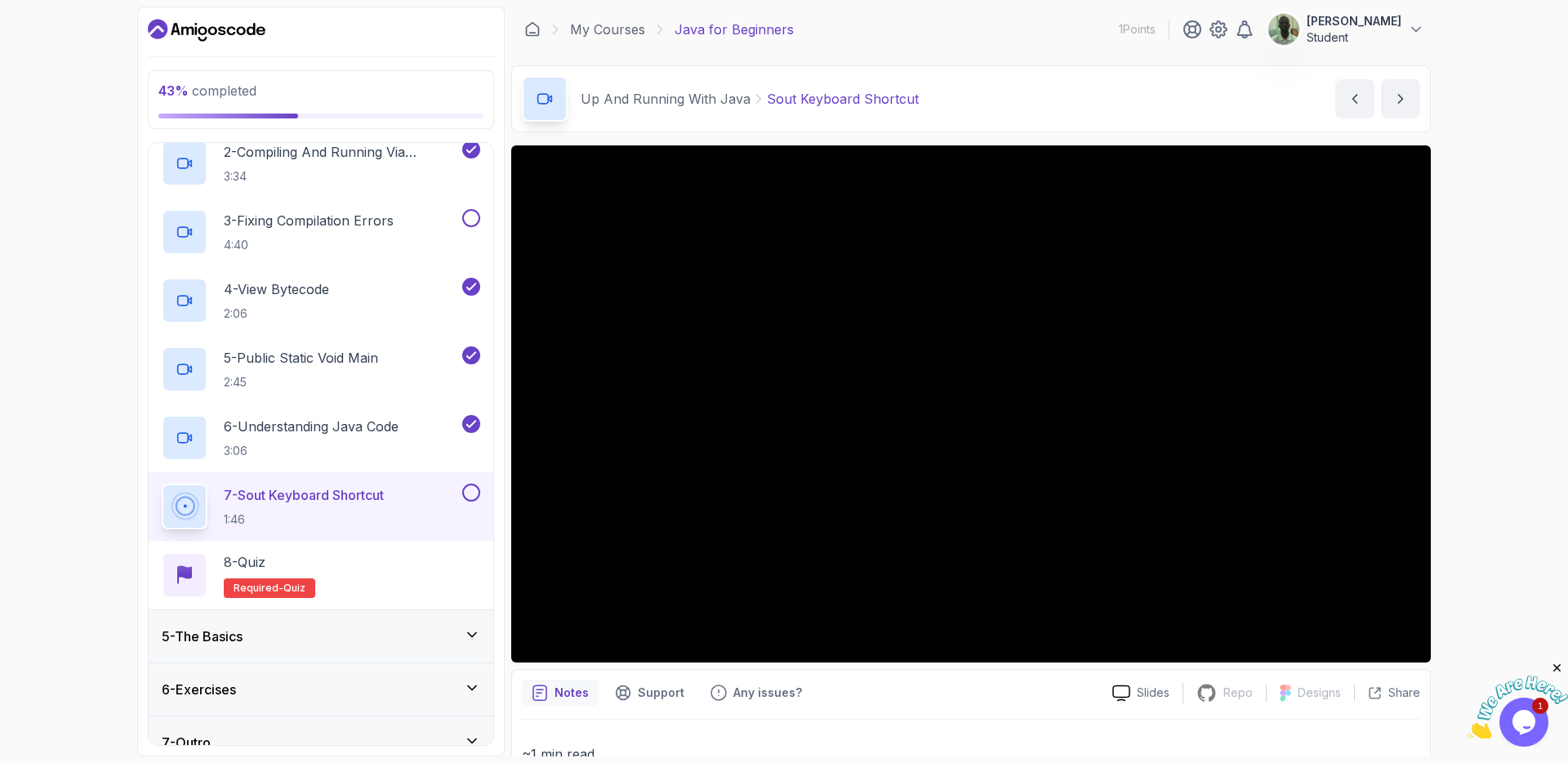
click at [472, 492] on button at bounding box center [471, 493] width 18 height 18
click at [362, 577] on div "8 - Quiz Required- quiz" at bounding box center [321, 575] width 319 height 46
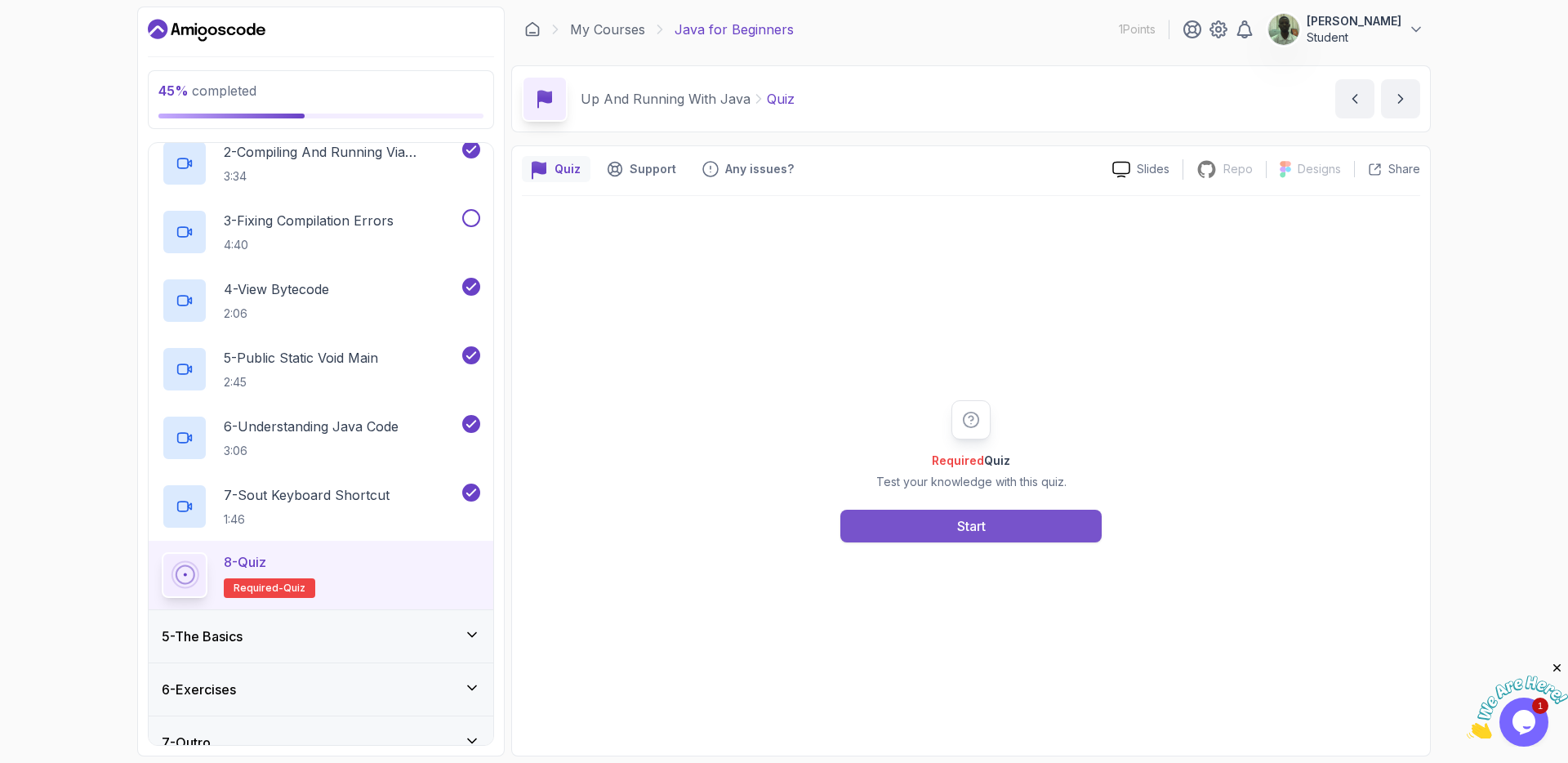
click at [894, 532] on button "Start" at bounding box center [971, 526] width 261 height 32
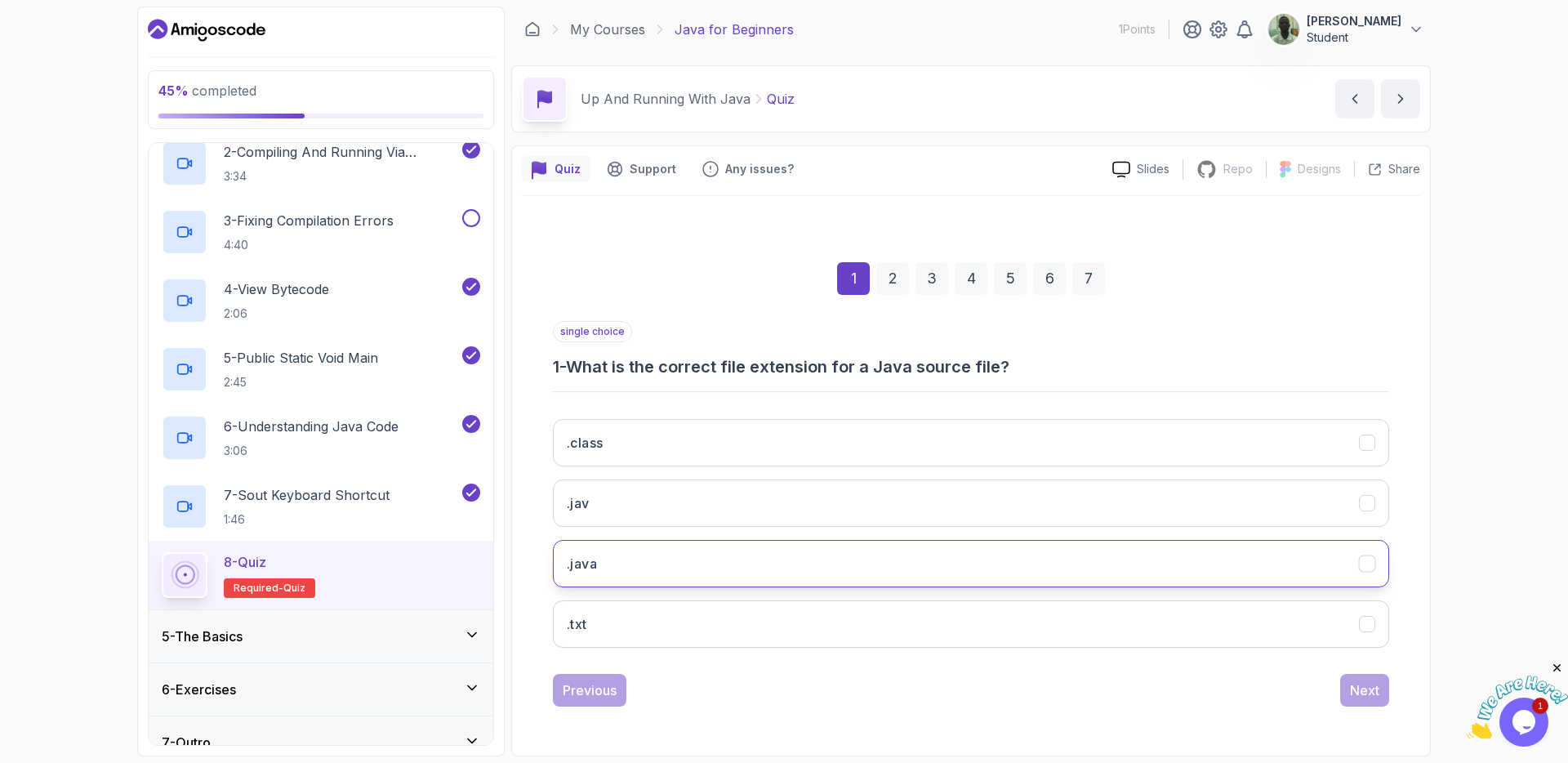
click at [786, 564] on button ".java" at bounding box center [971, 564] width 836 height 47
click at [1364, 691] on div "Next" at bounding box center [1365, 690] width 29 height 20
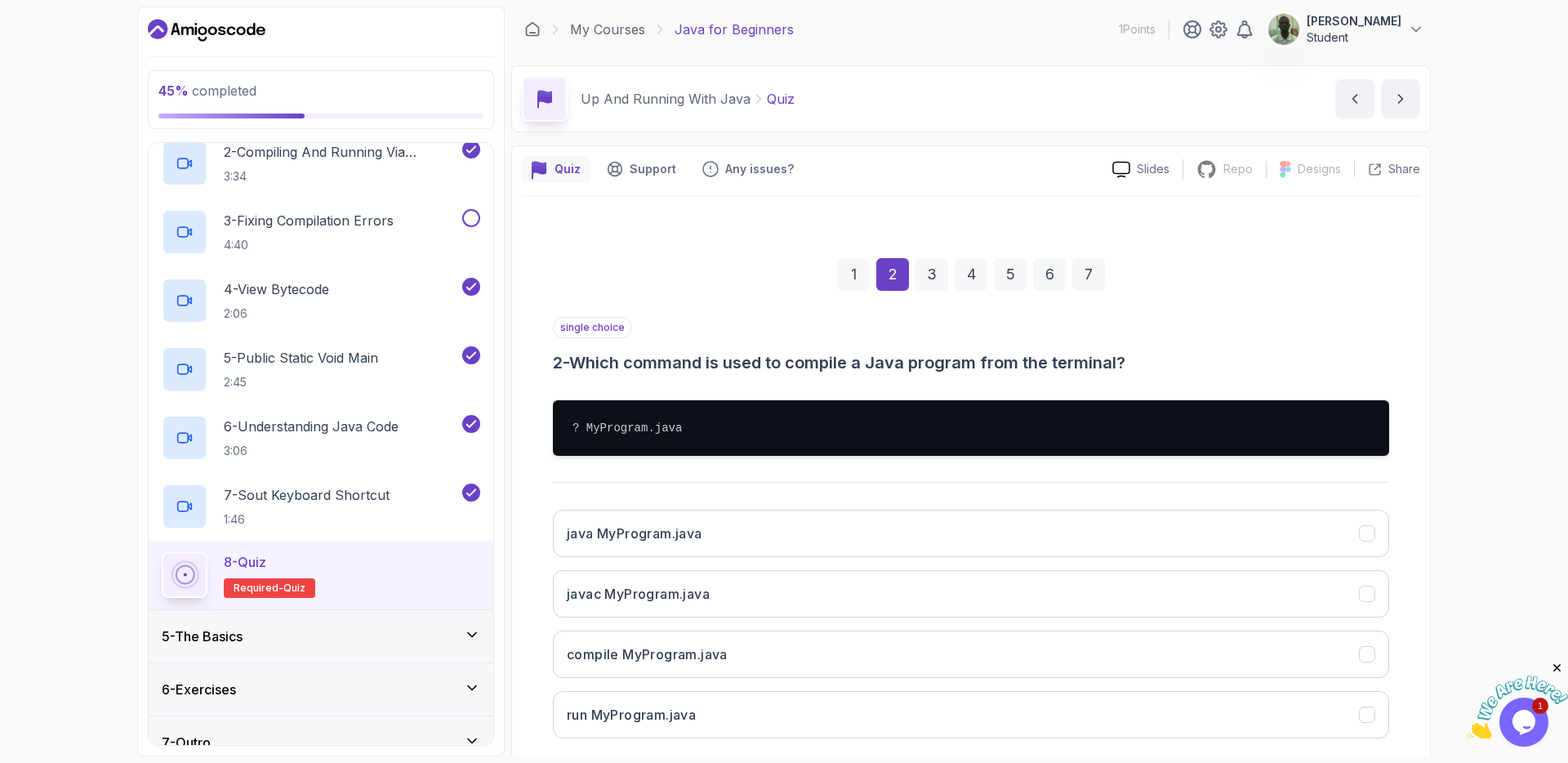
scroll to position [87, 0]
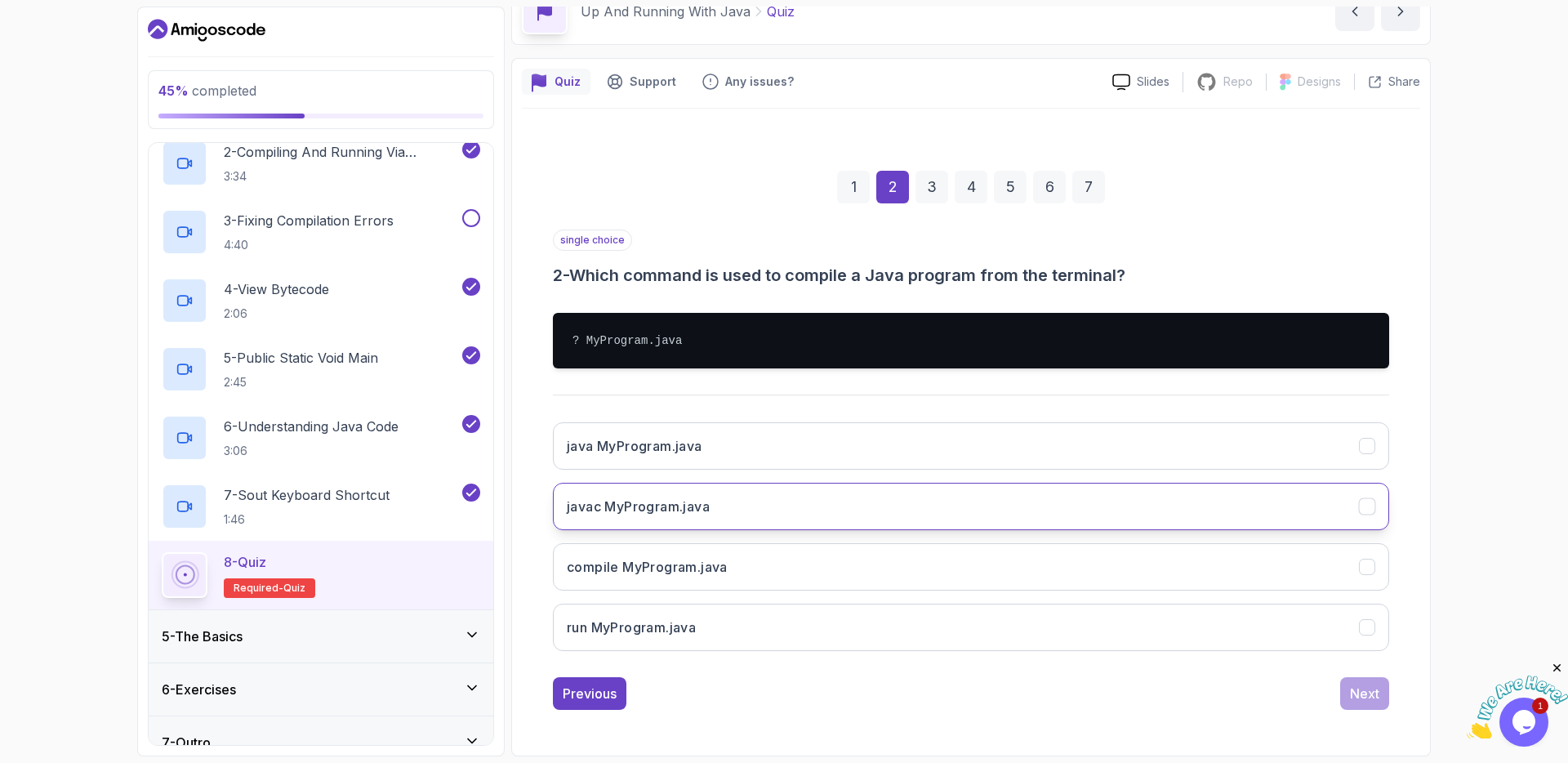
click at [950, 501] on button "javac MyProgram.java" at bounding box center [971, 507] width 836 height 47
click at [1378, 695] on div "Next" at bounding box center [1365, 693] width 29 height 20
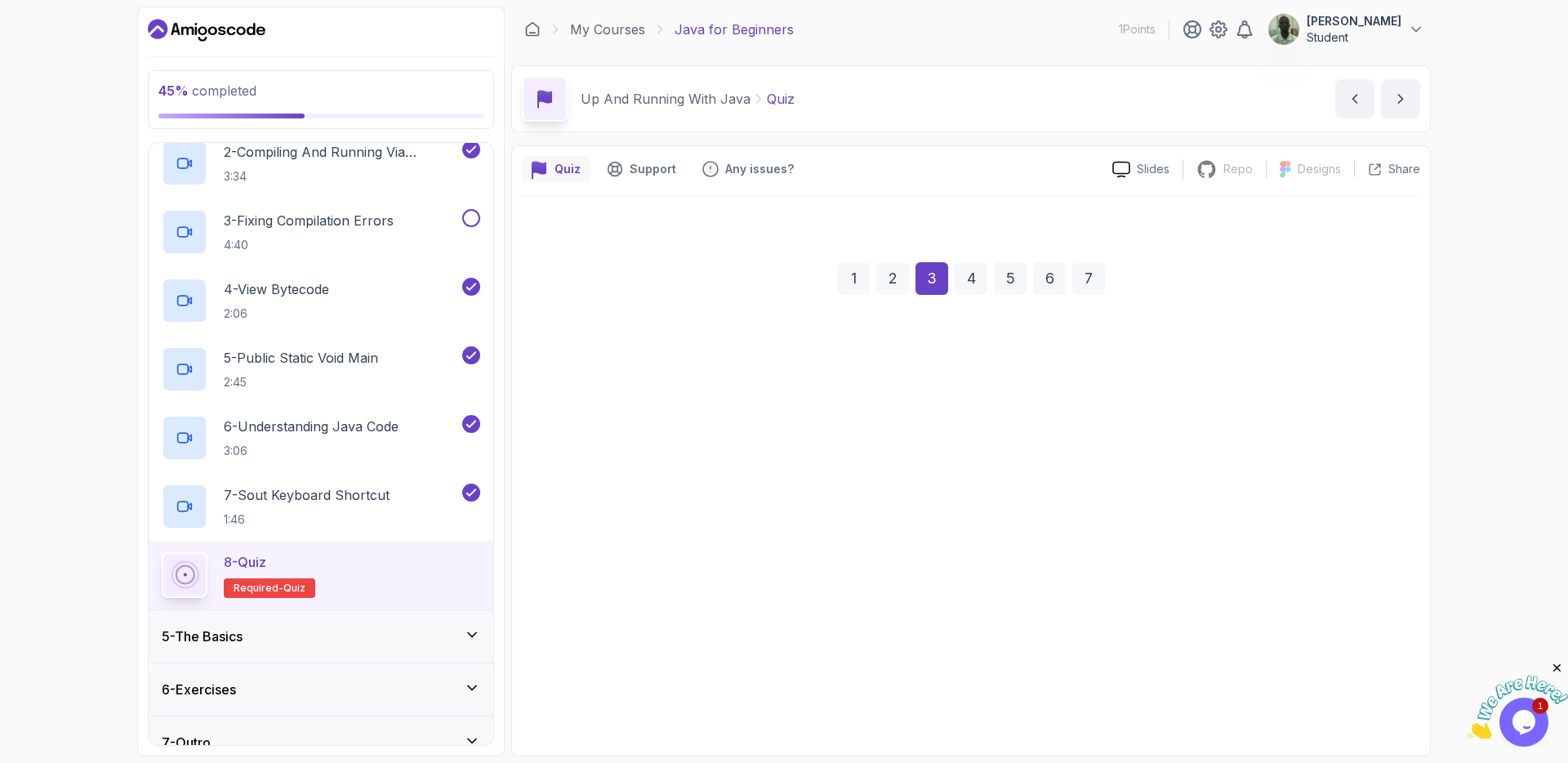
scroll to position [0, 0]
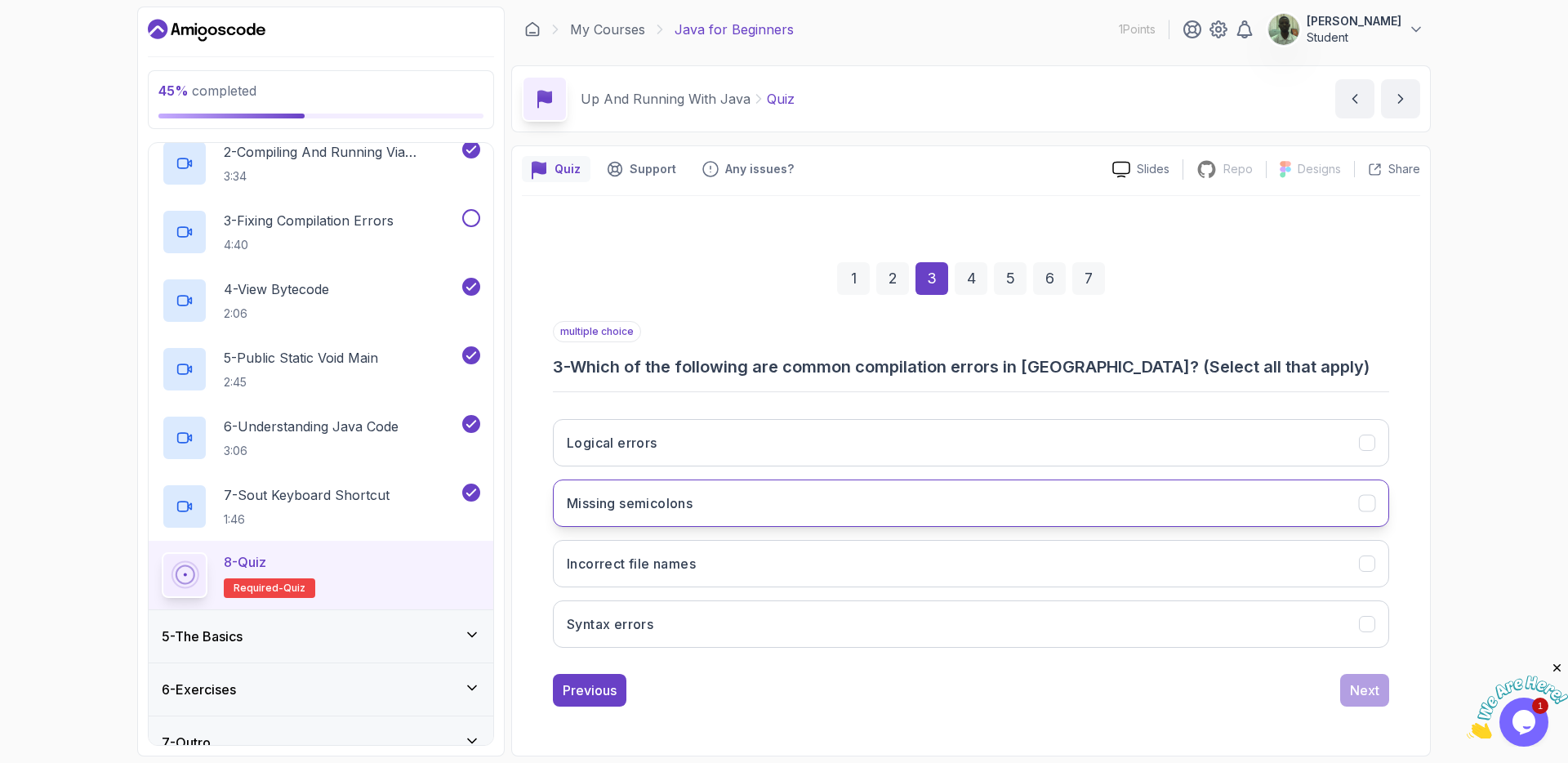
click at [905, 505] on button "Missing semicolons" at bounding box center [971, 503] width 836 height 47
click at [978, 556] on button "Incorrect file names" at bounding box center [971, 564] width 836 height 47
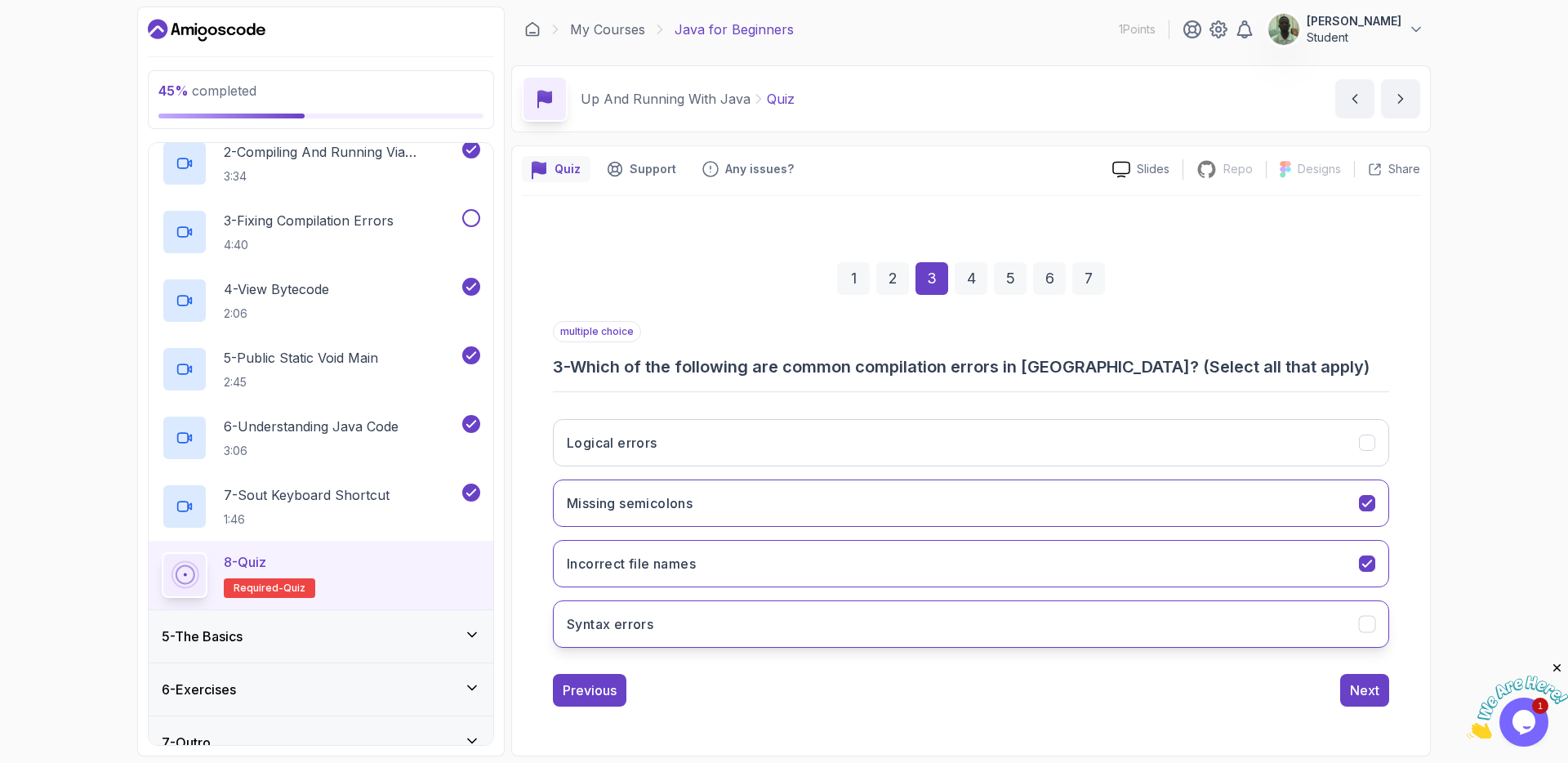
click at [1047, 627] on button "Syntax errors" at bounding box center [971, 624] width 836 height 47
click at [1362, 696] on div "Next" at bounding box center [1365, 690] width 29 height 20
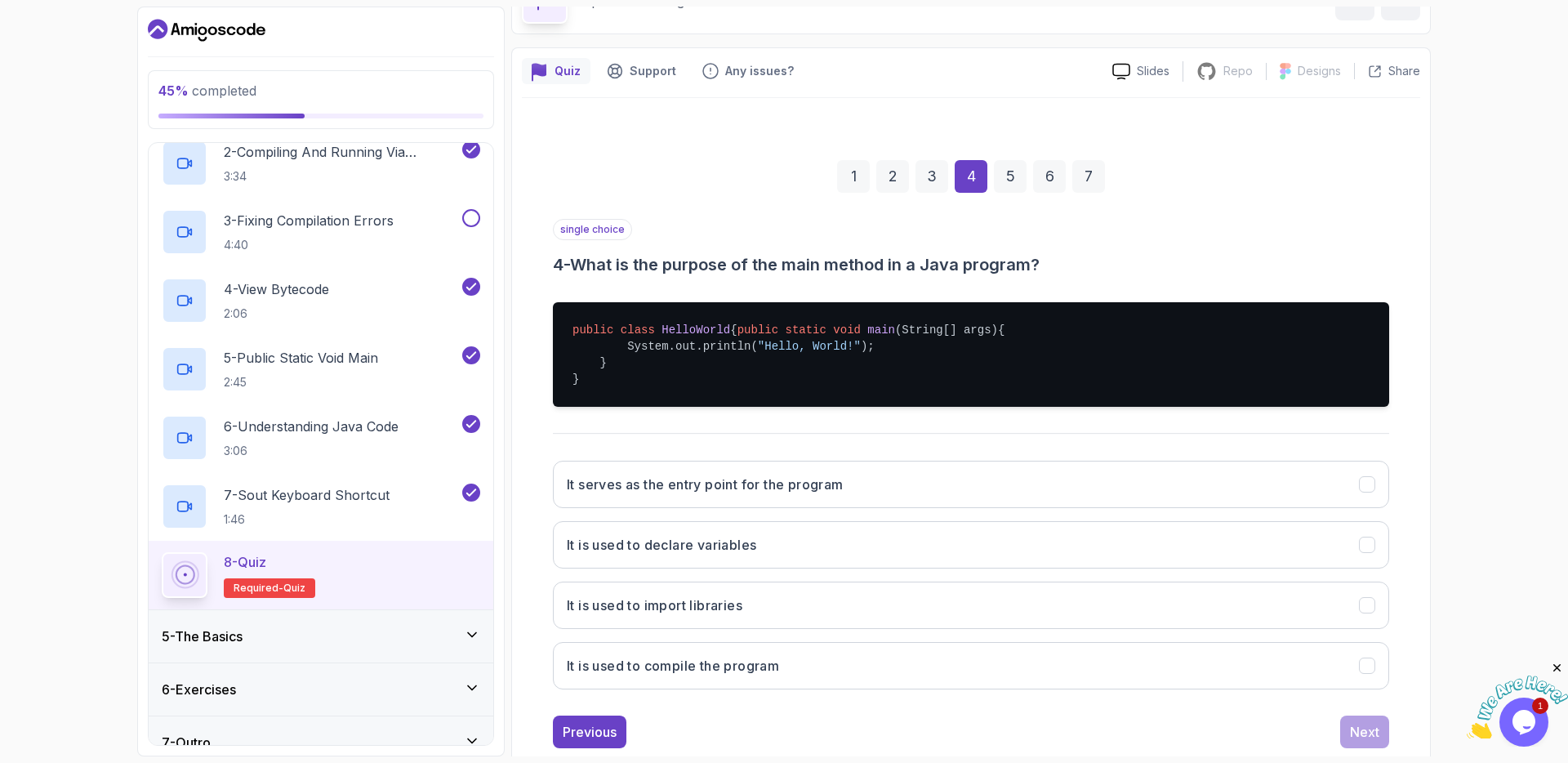
scroll to position [153, 0]
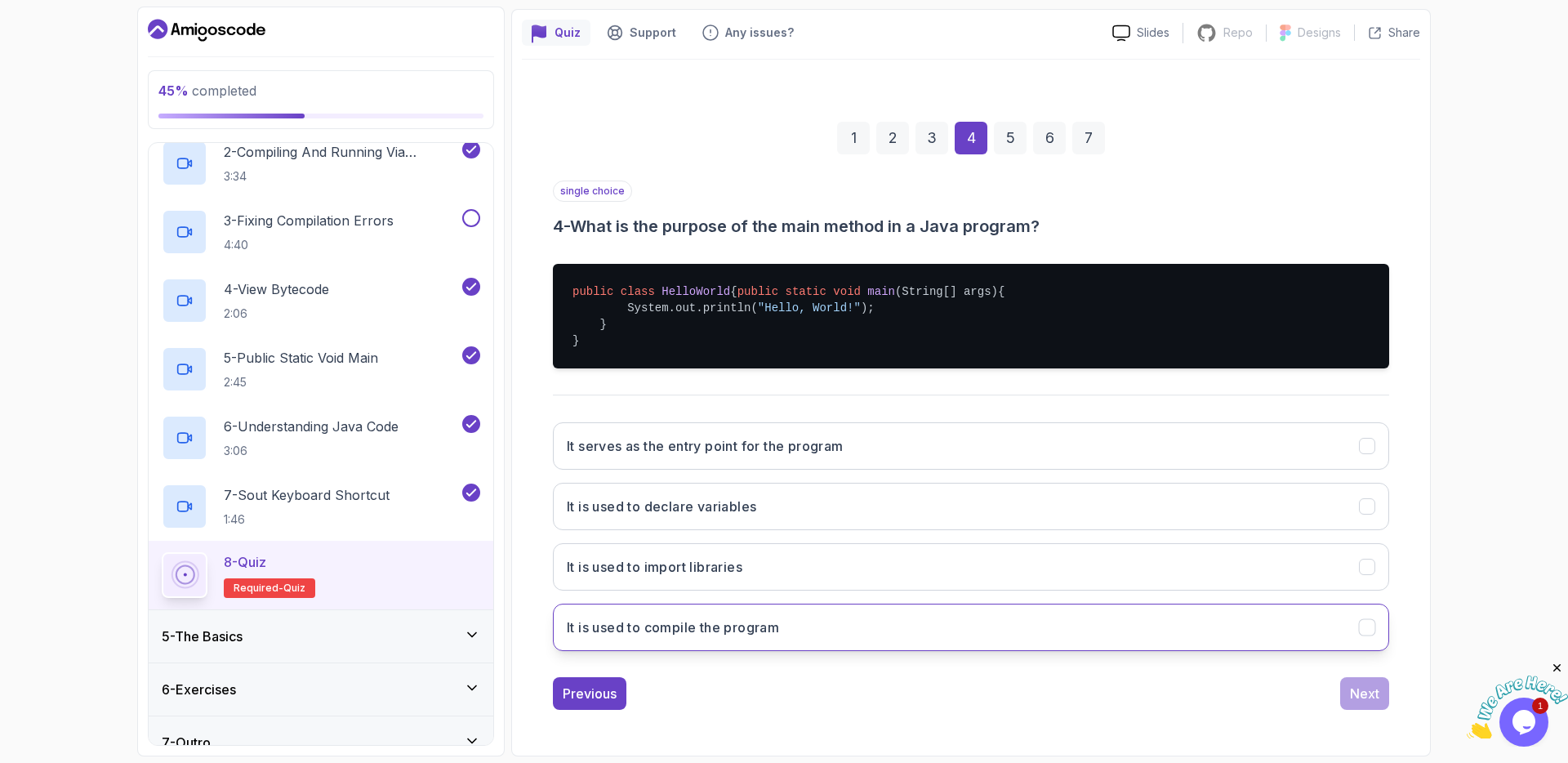
click at [704, 637] on button "It is used to compile the program" at bounding box center [971, 627] width 836 height 47
click at [1353, 698] on div "Next" at bounding box center [1365, 693] width 29 height 20
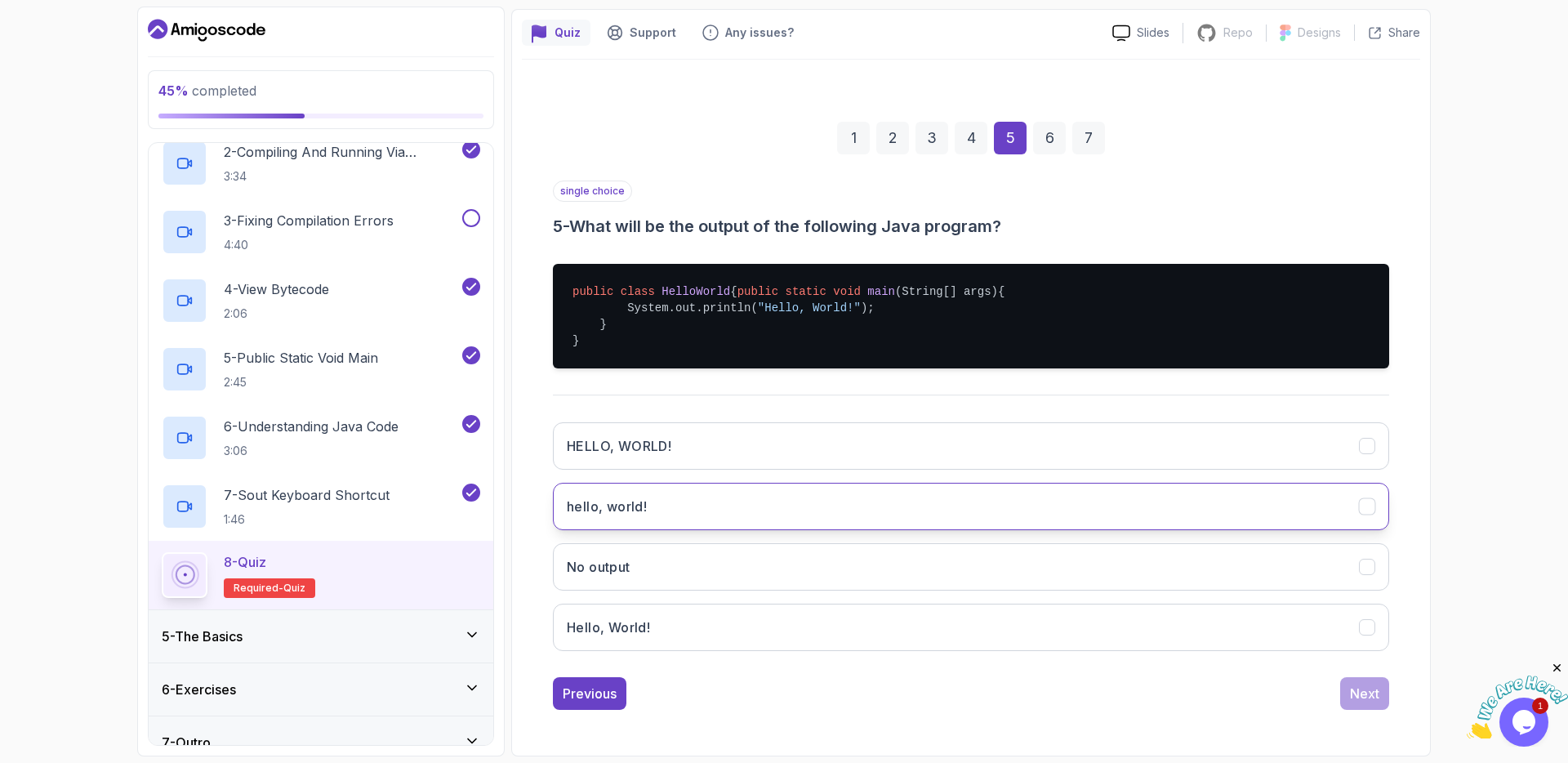
click at [800, 501] on button "hello, world!" at bounding box center [971, 507] width 836 height 47
click at [1291, 510] on button "hello, world!" at bounding box center [971, 507] width 836 height 47
click at [1369, 510] on icon "hello, world!" at bounding box center [1368, 507] width 15 height 15
click at [1358, 630] on button "Hello, World!" at bounding box center [971, 627] width 836 height 47
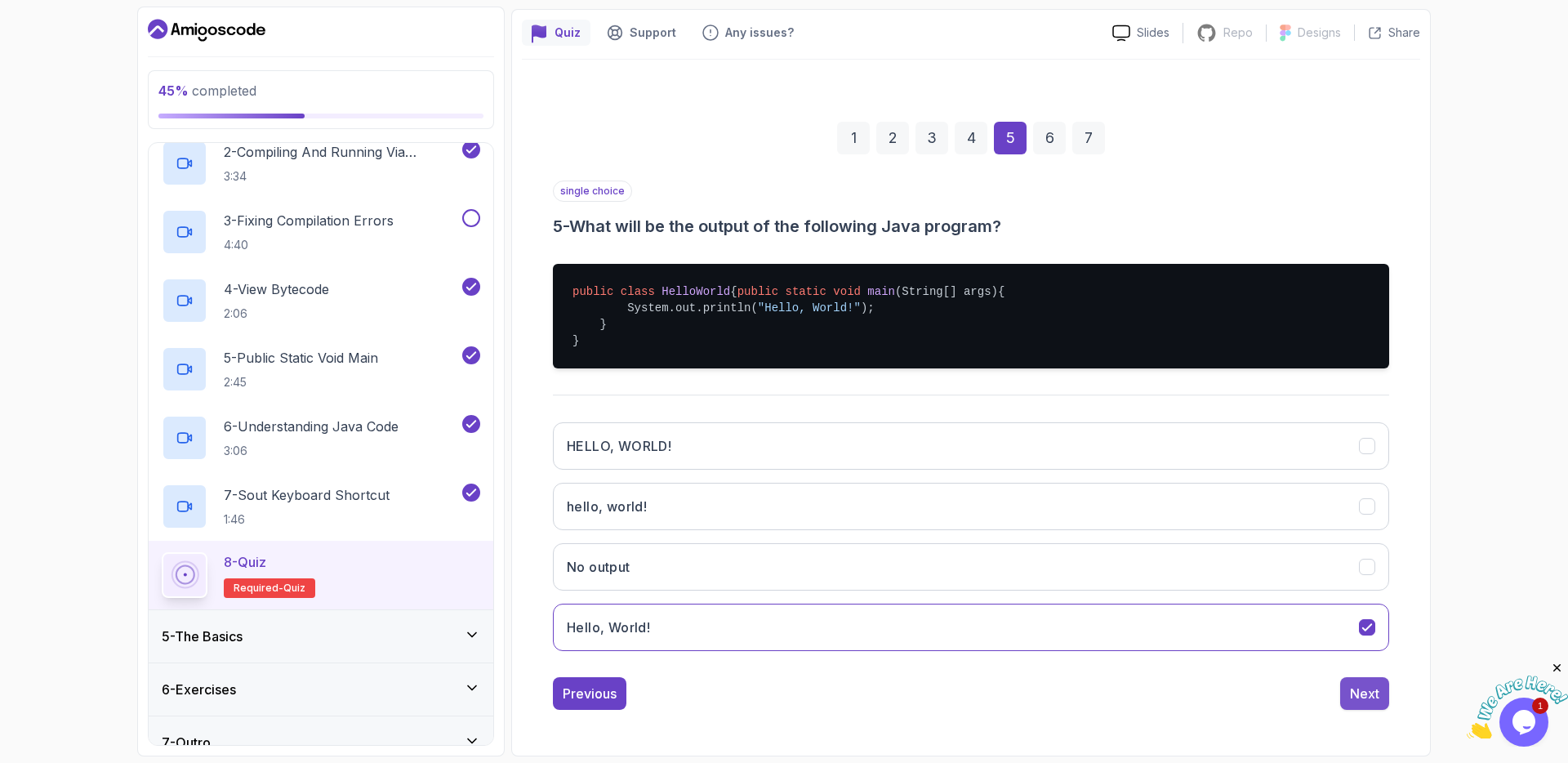
click at [1363, 698] on div "Next" at bounding box center [1365, 693] width 29 height 20
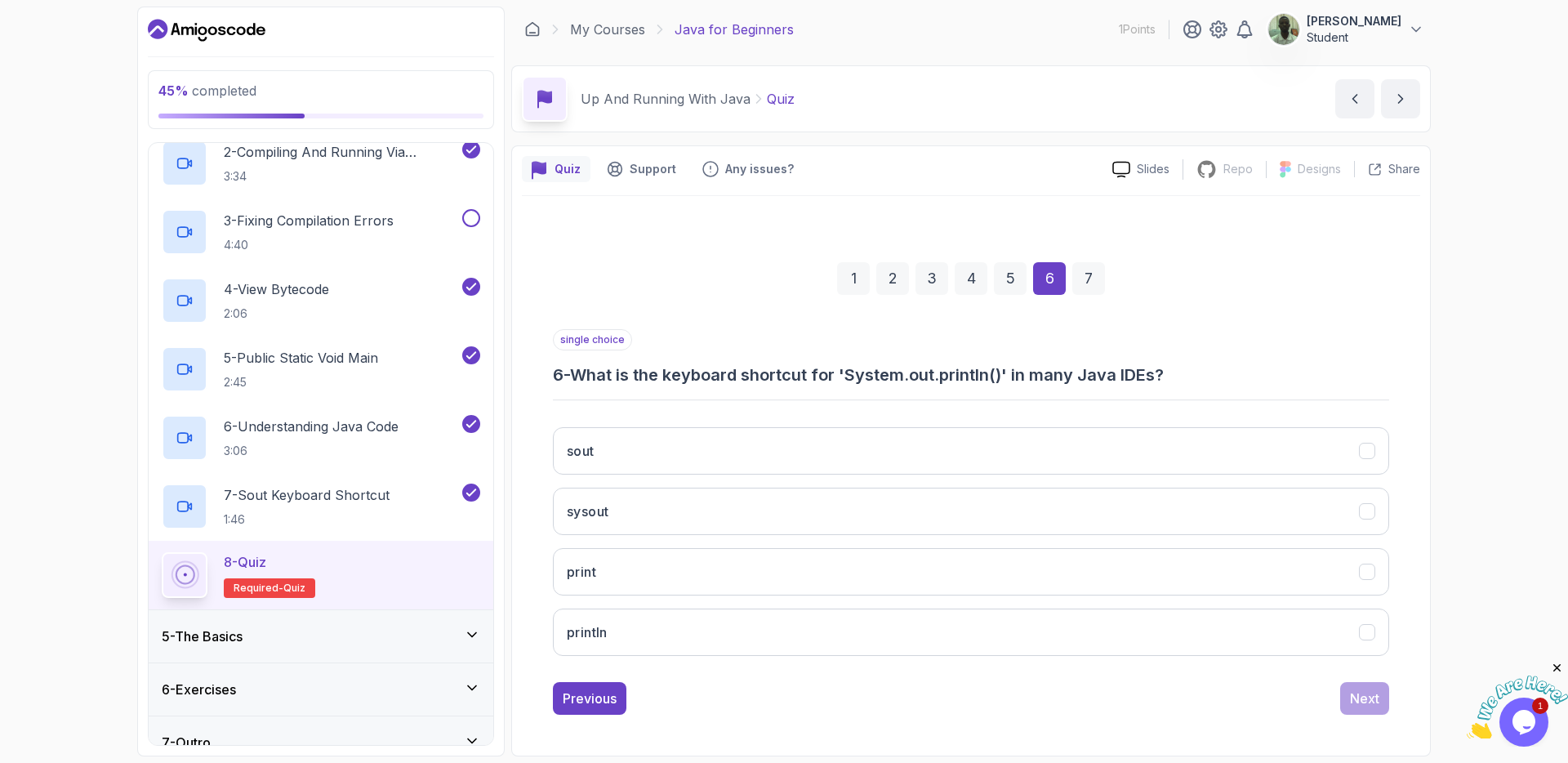
scroll to position [0, 0]
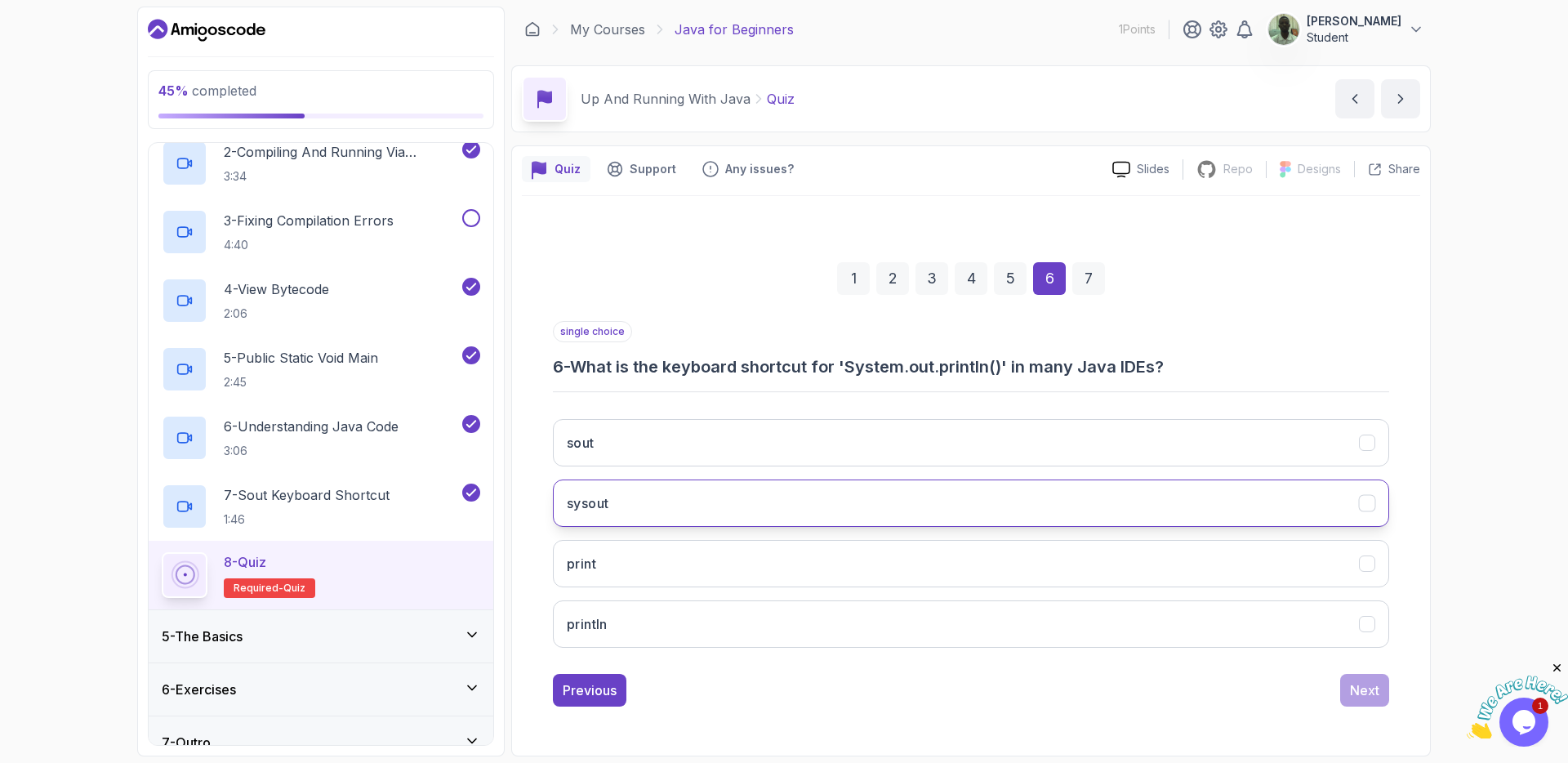
click at [638, 504] on button "sysout" at bounding box center [971, 503] width 836 height 47
click at [739, 441] on button "sout" at bounding box center [971, 443] width 836 height 47
click at [1357, 690] on div "Next" at bounding box center [1365, 690] width 29 height 20
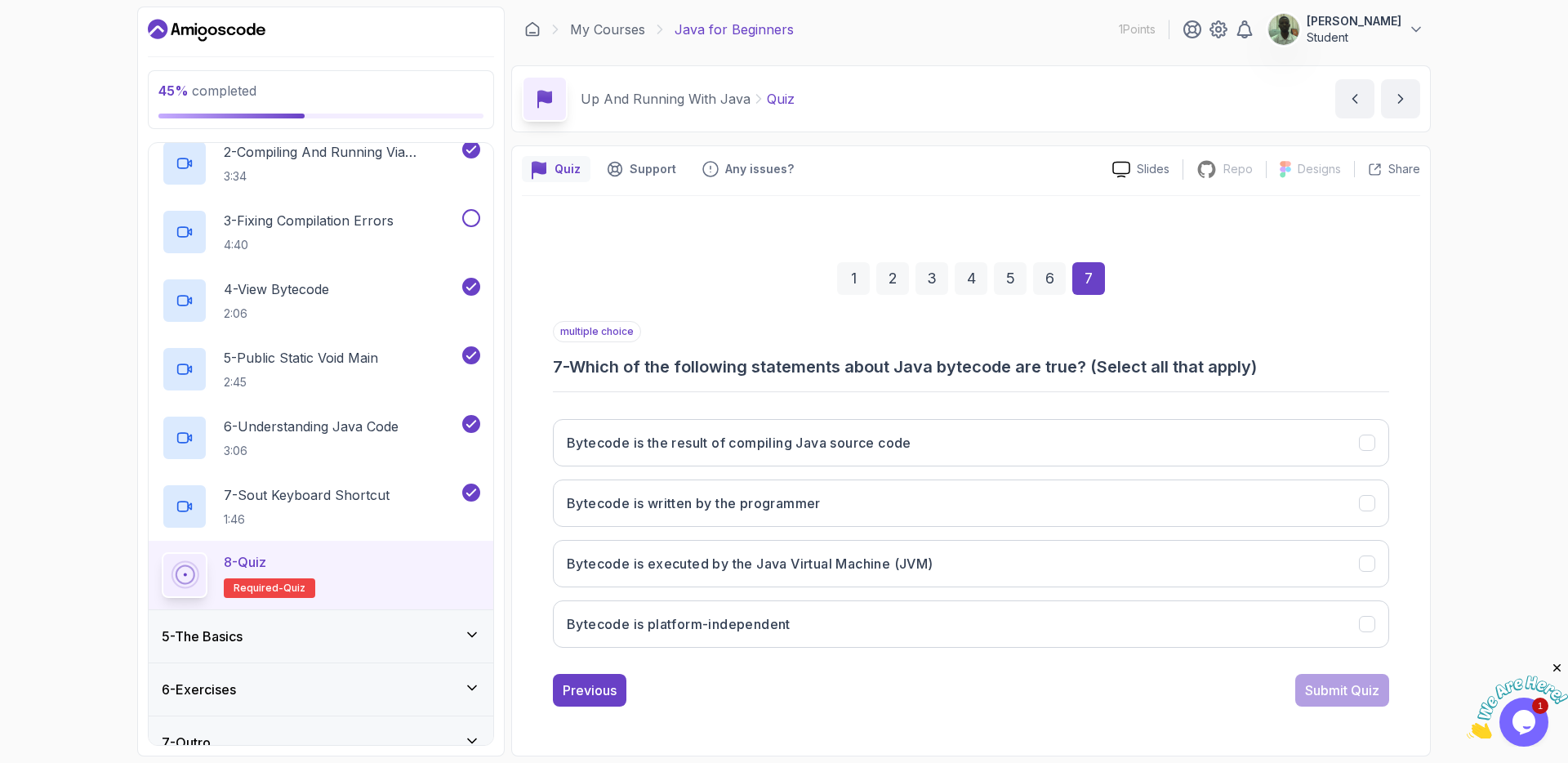
drag, startPoint x: 863, startPoint y: 442, endPoint x: 970, endPoint y: 476, distance: 112.3
click at [868, 442] on h3 "Bytecode is the result of compiling Java source code" at bounding box center [738, 442] width 345 height 20
click at [1327, 693] on div "Submit Quiz" at bounding box center [1342, 690] width 74 height 20
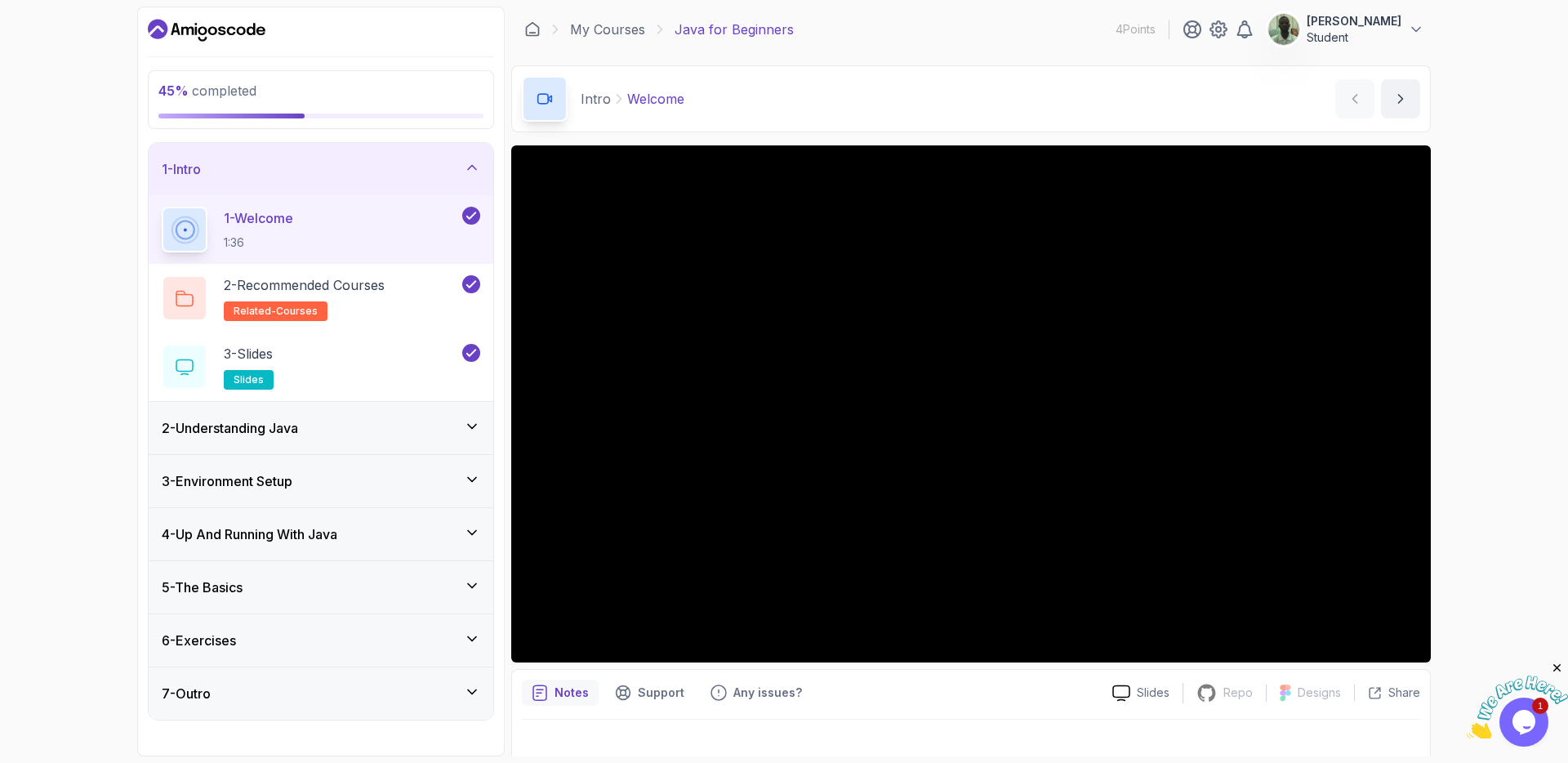
click at [457, 425] on div "2 - Understanding Java" at bounding box center [321, 428] width 319 height 20
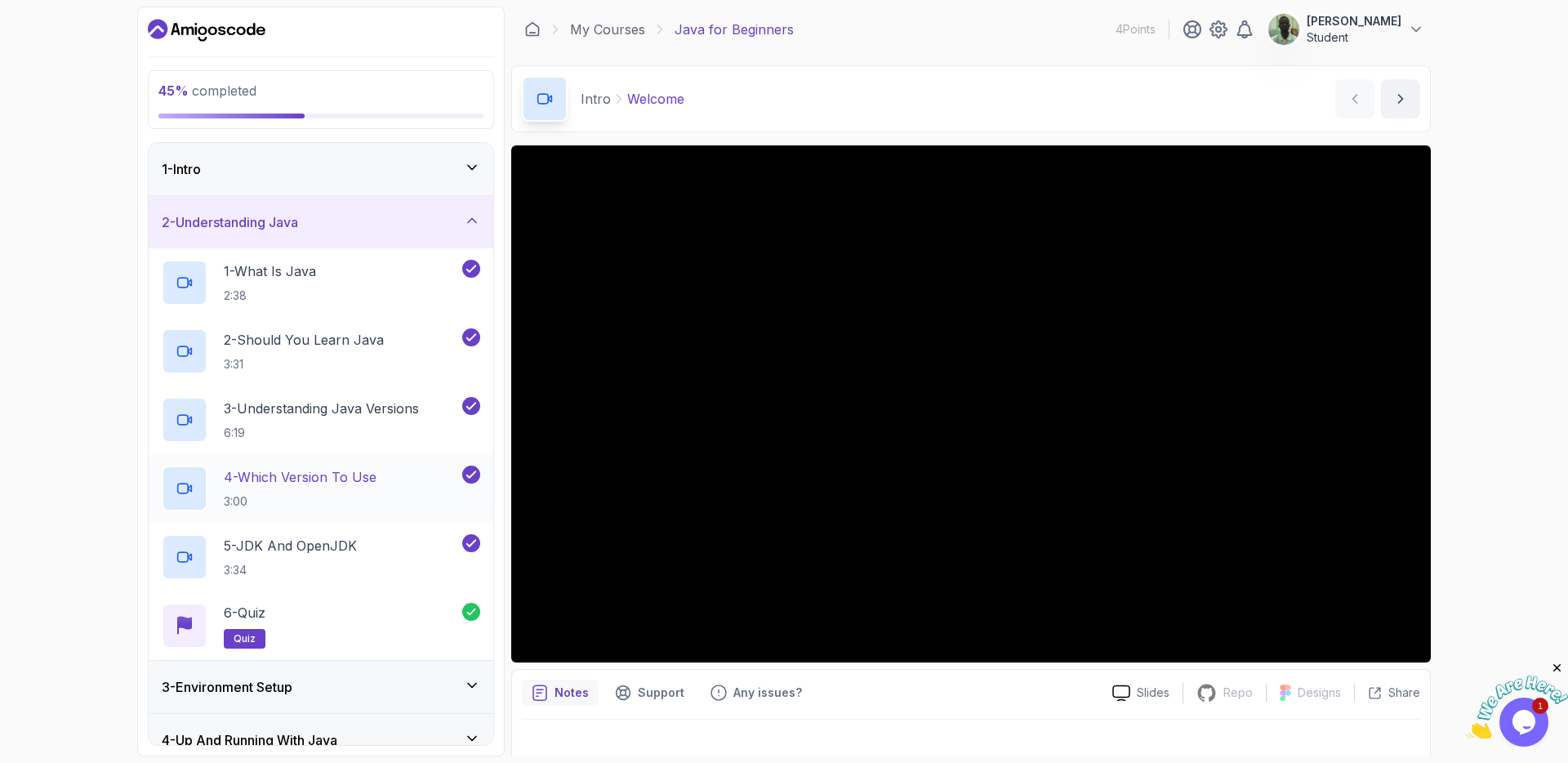
scroll to position [180, 0]
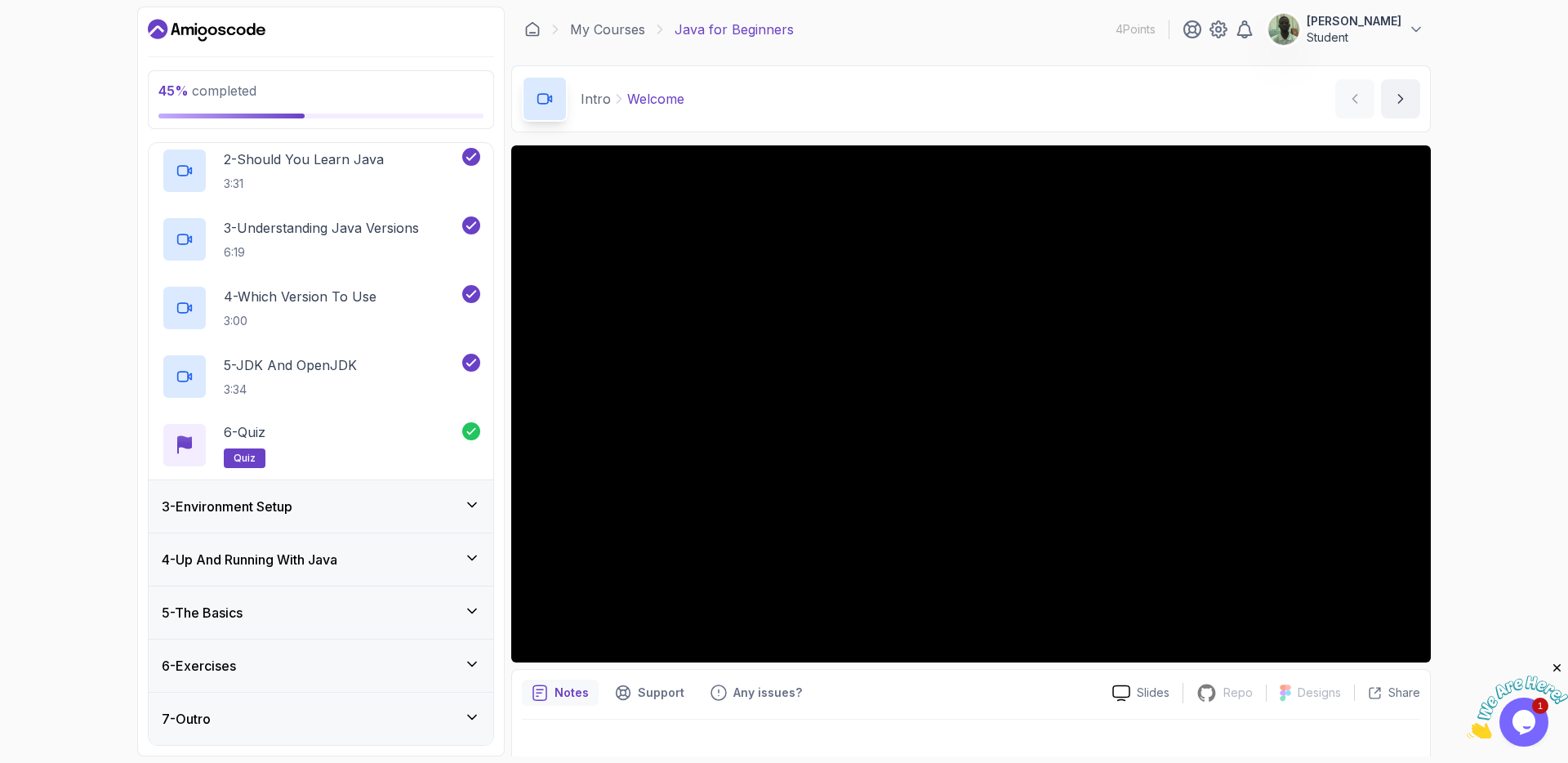
click at [465, 504] on icon at bounding box center [472, 504] width 16 height 16
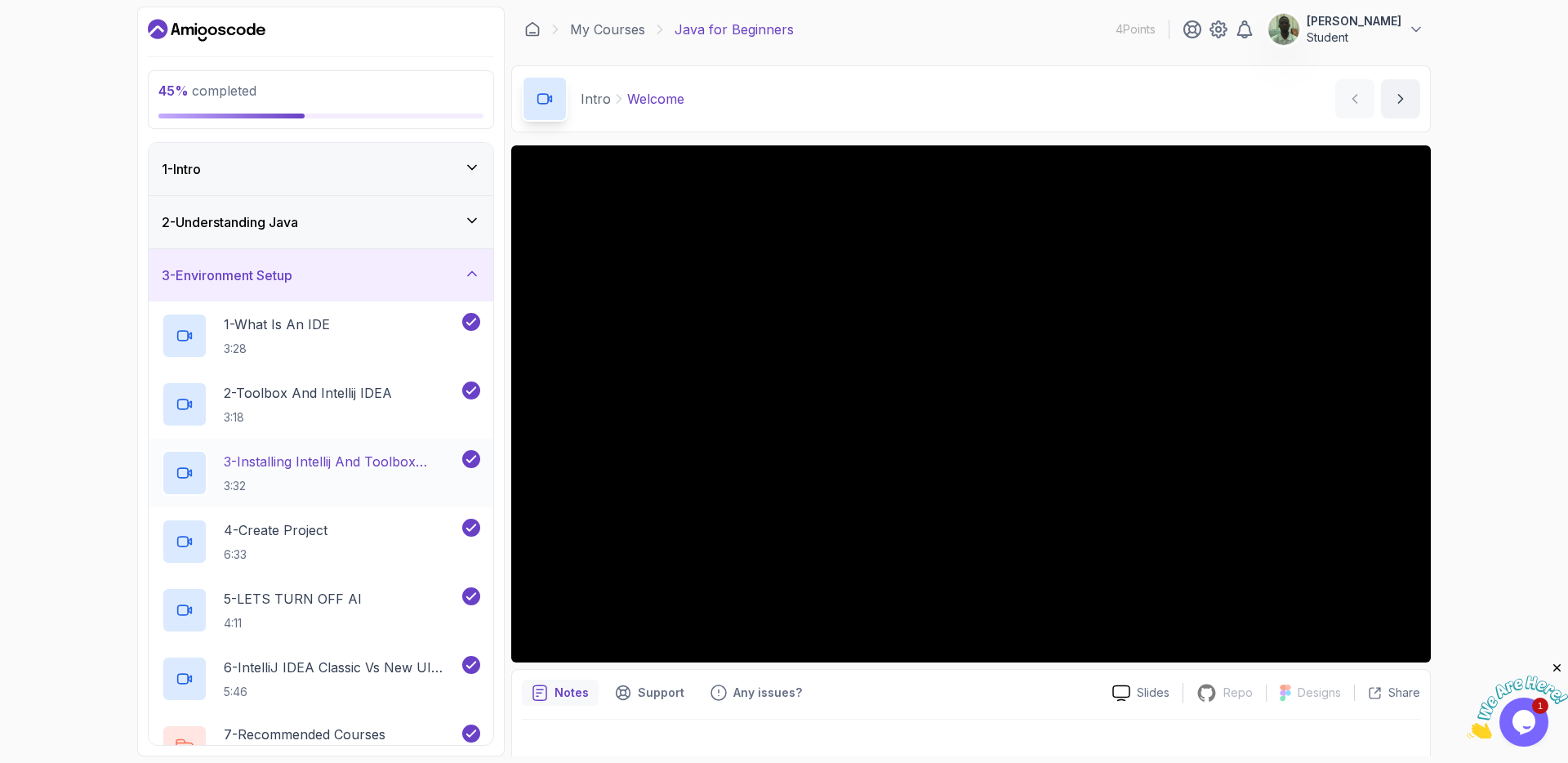
scroll to position [250, 0]
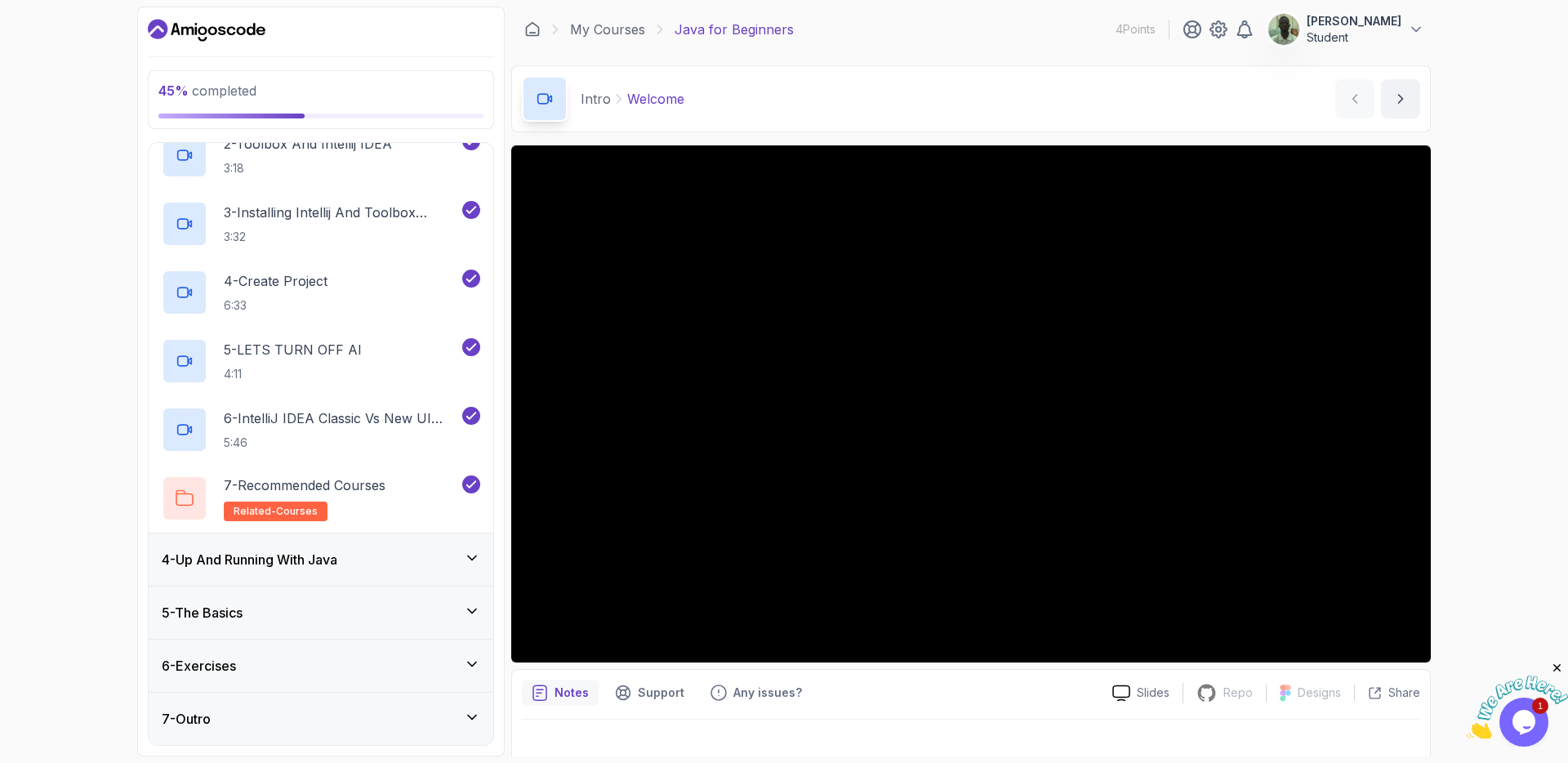
click at [476, 553] on icon at bounding box center [472, 557] width 16 height 16
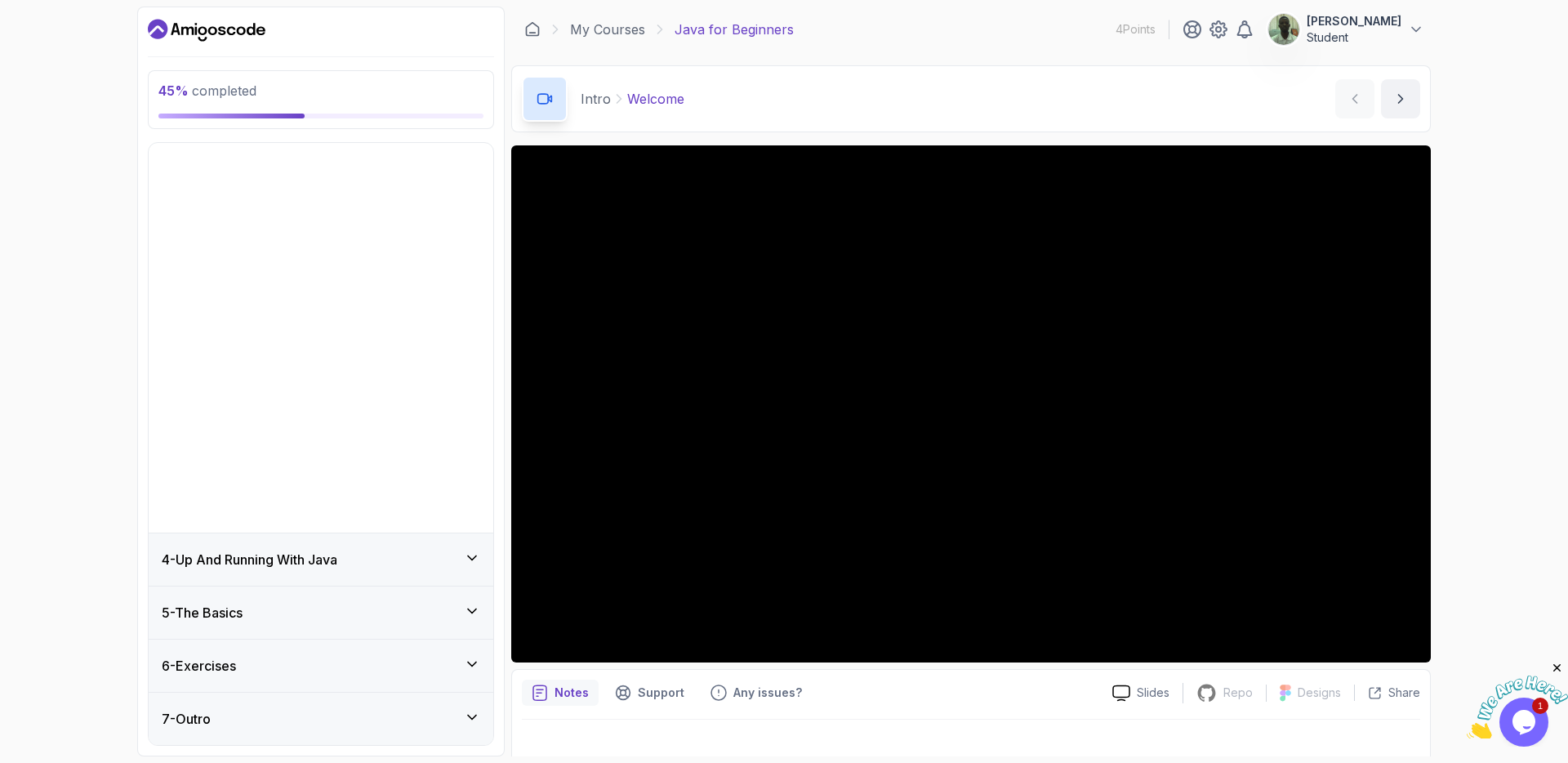
scroll to position [0, 0]
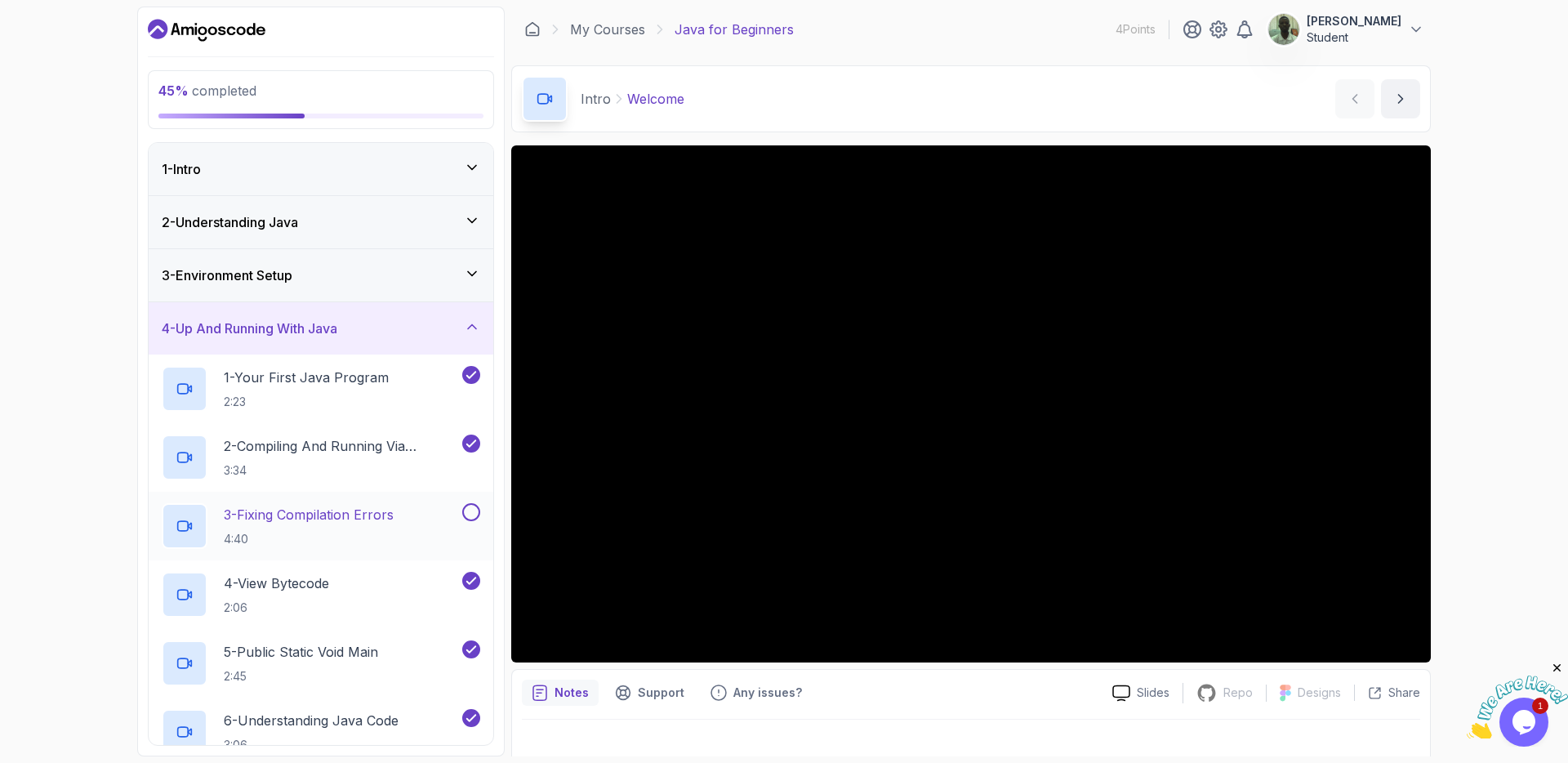
click at [472, 511] on button at bounding box center [471, 512] width 18 height 18
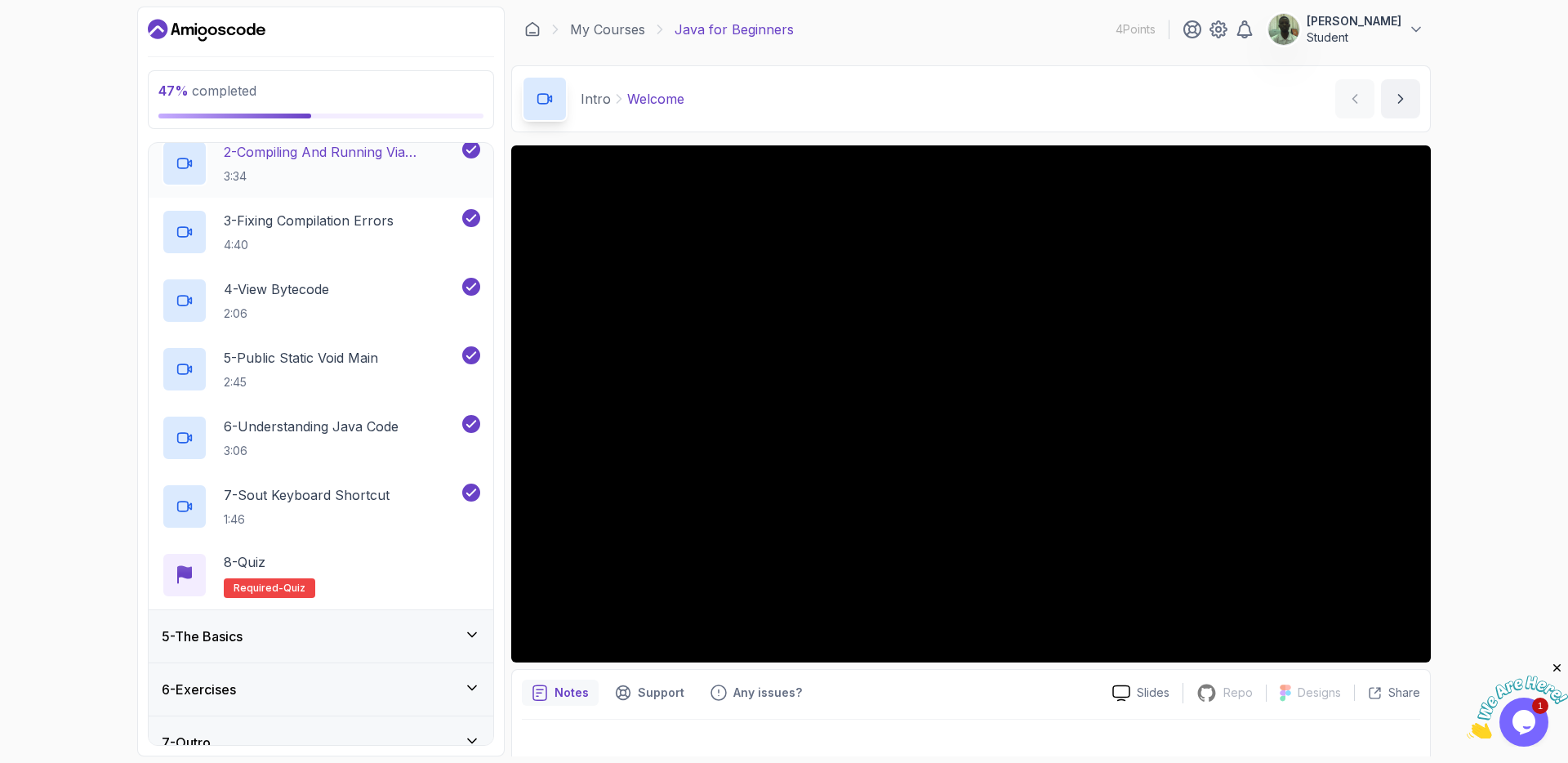
scroll to position [318, 0]
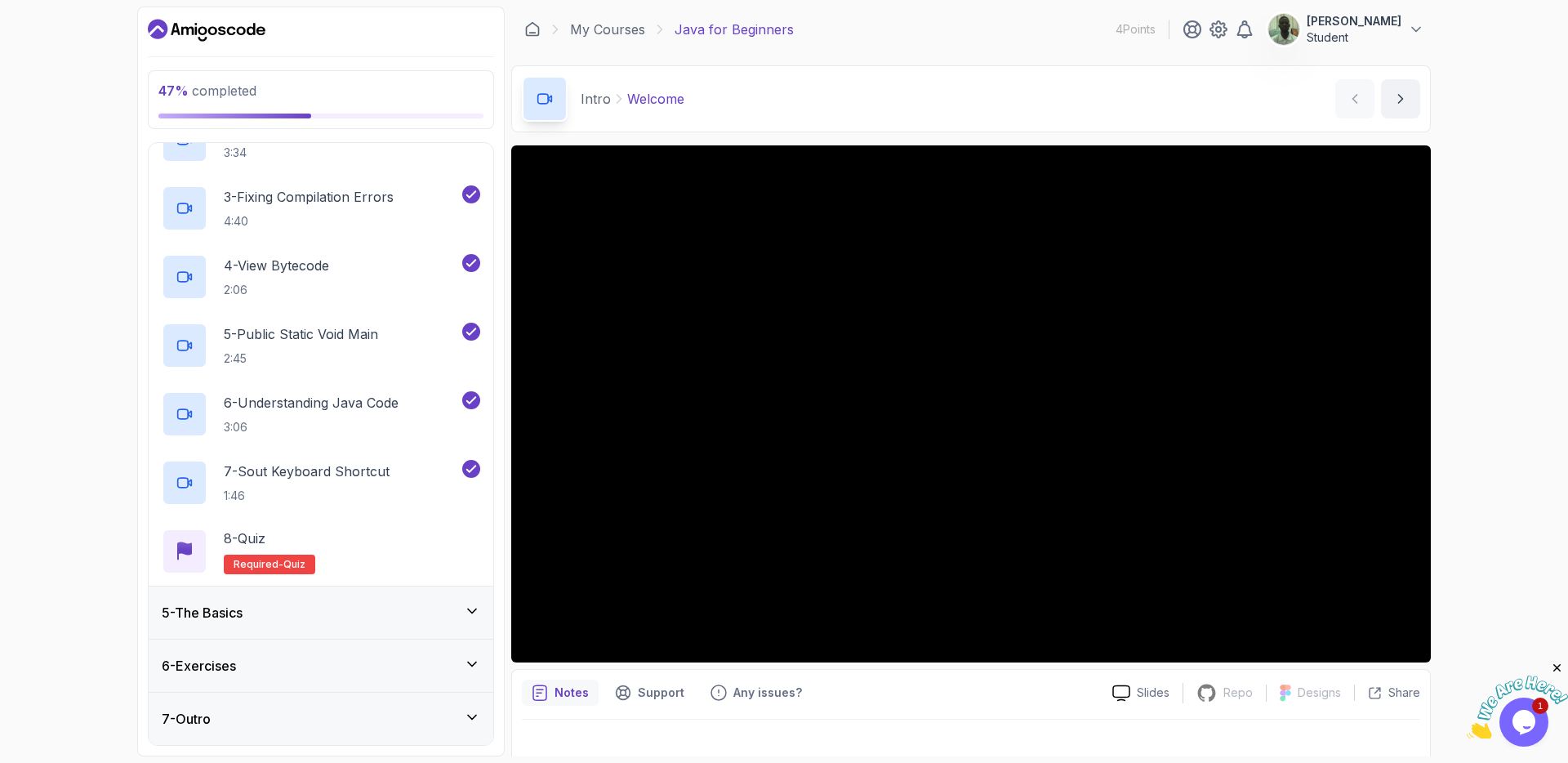
click at [476, 604] on icon at bounding box center [472, 610] width 16 height 16
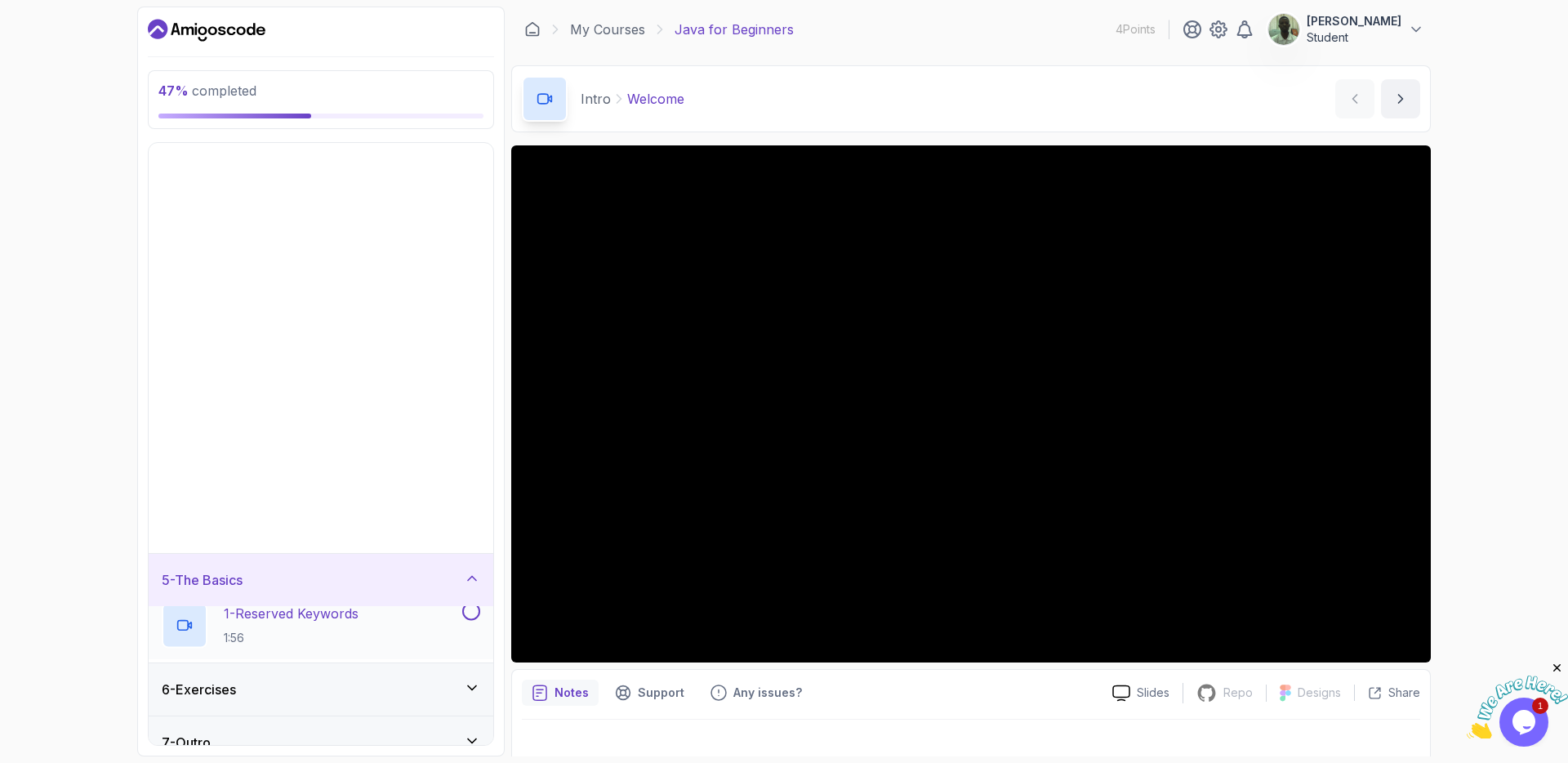
scroll to position [0, 0]
